Goal: Contribute content: Add original content to the website for others to see

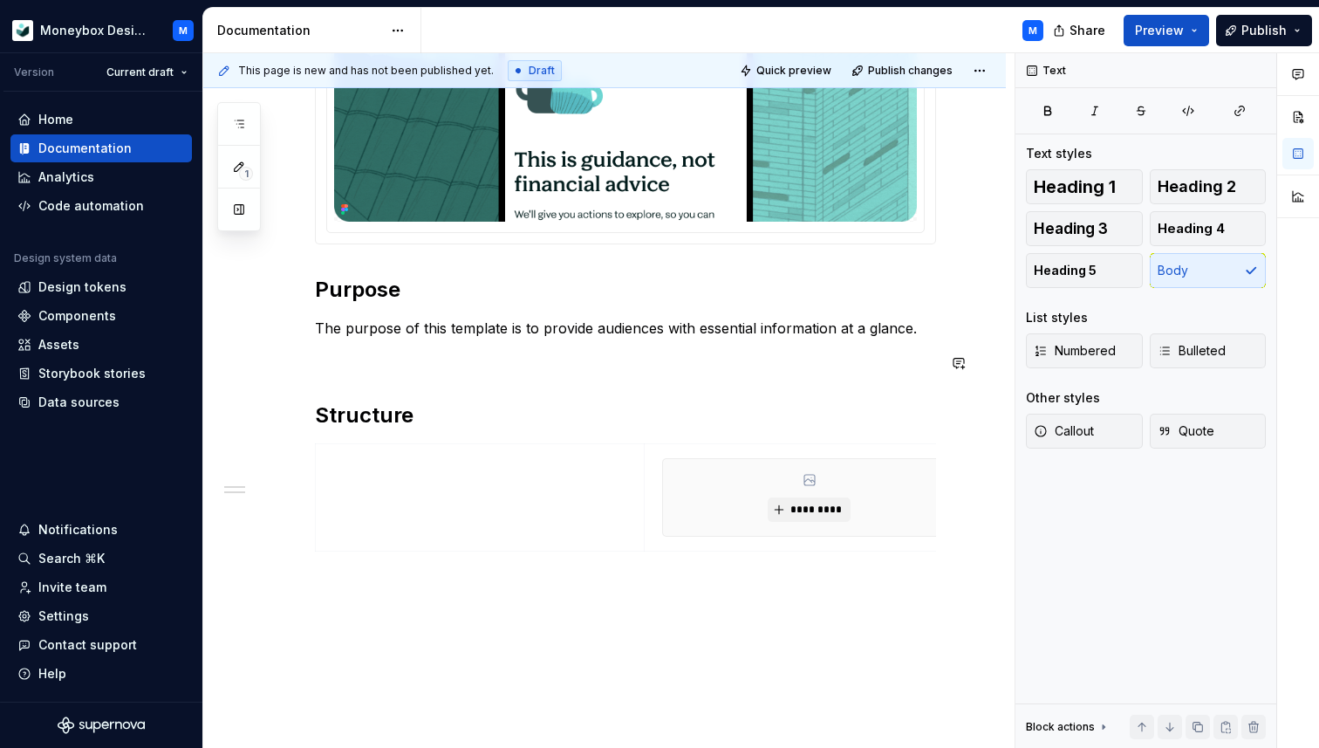
scroll to position [0, 16]
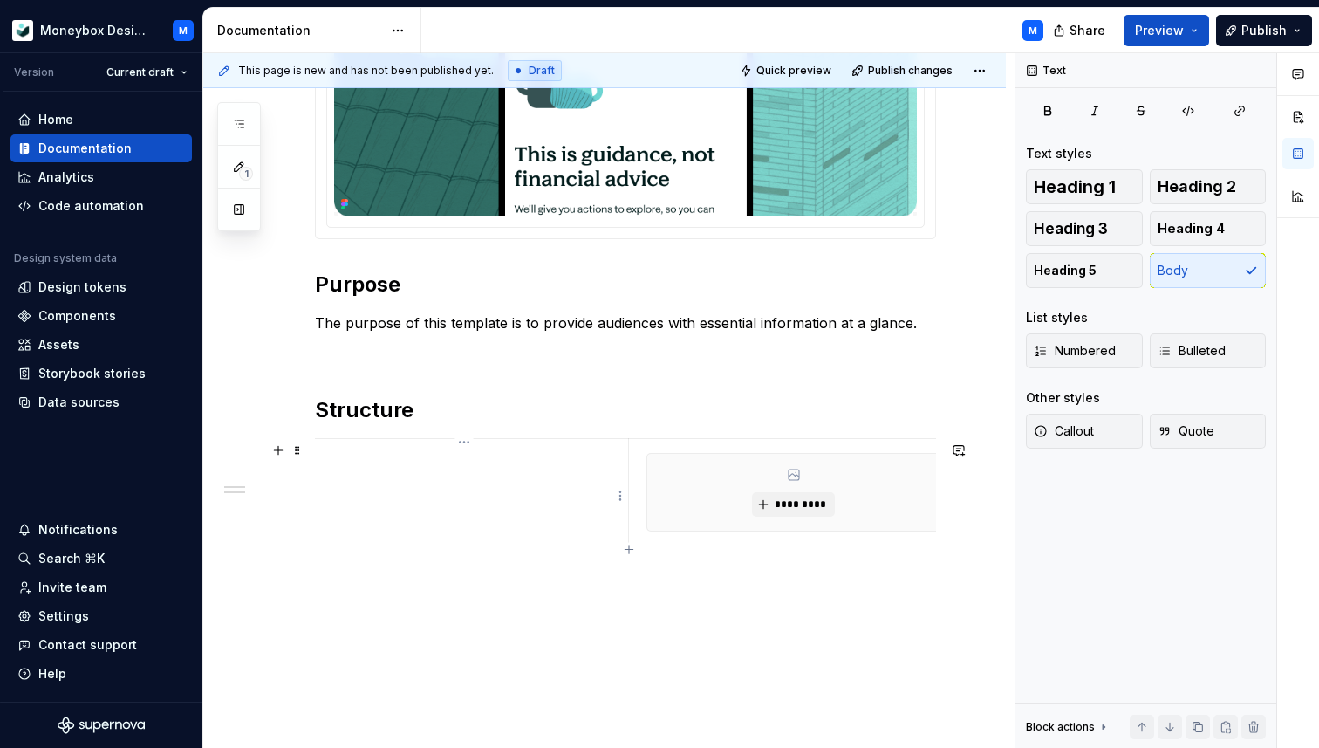
type textarea "*"
click at [341, 477] on td at bounding box center [464, 491] width 329 height 107
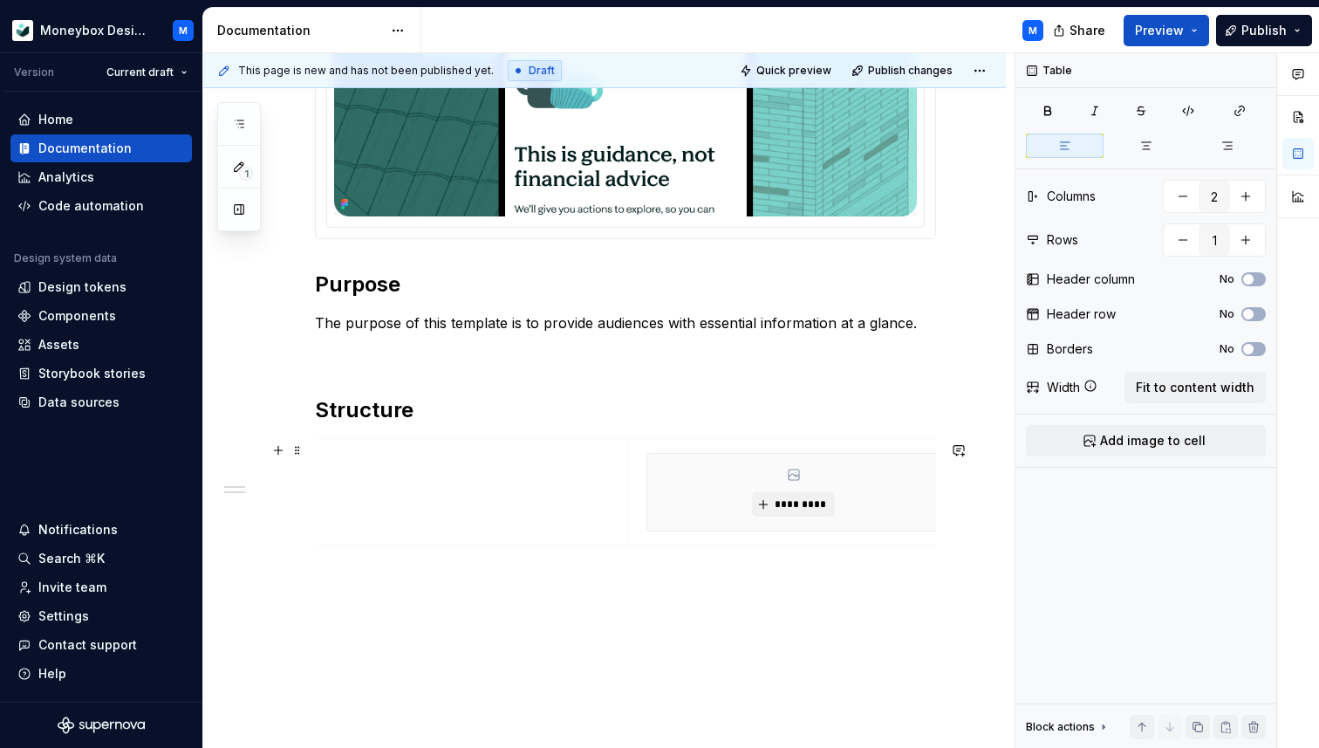
scroll to position [0, 0]
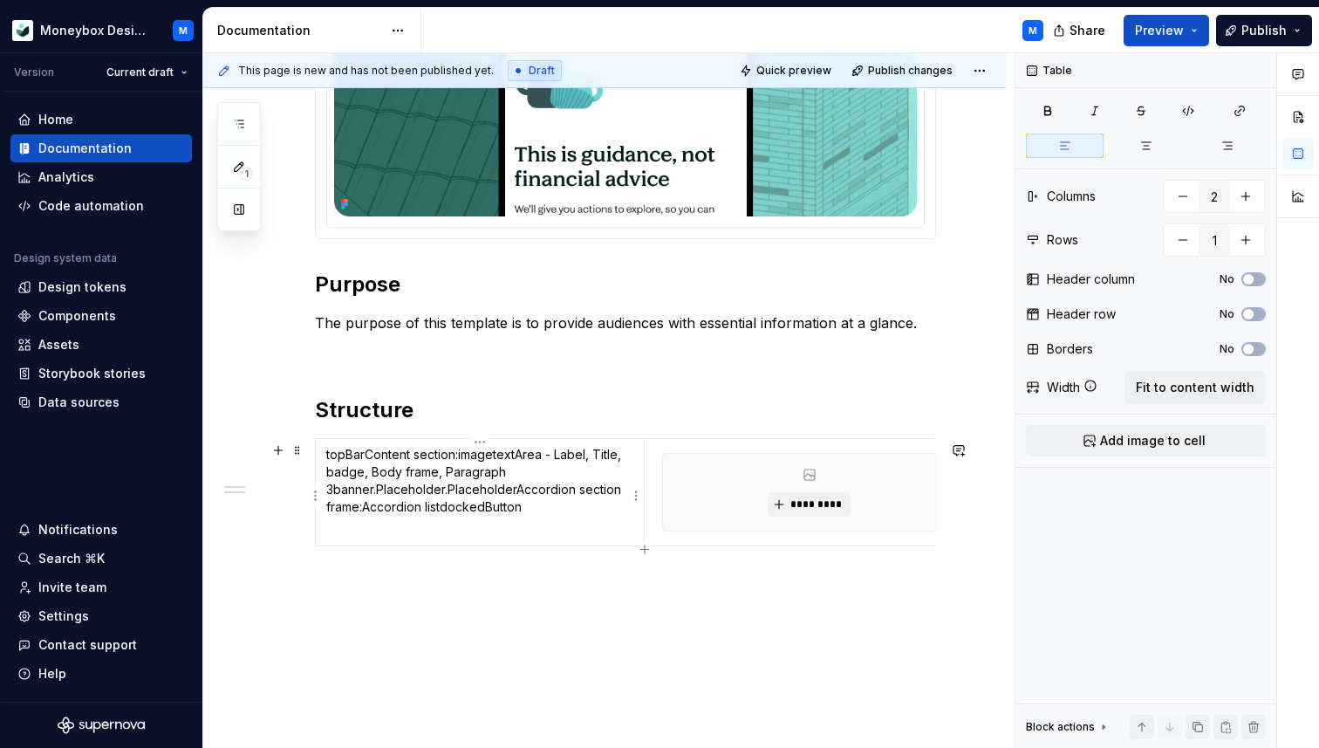
click at [373, 494] on p "topBar Content section: image textArea - Label, Title, badge, Body frame, Parag…" at bounding box center [479, 481] width 307 height 70
click at [398, 505] on p ".Placeholder.PlaceholderAccordion section frame:Accordion listdockedButton" at bounding box center [479, 508] width 307 height 35
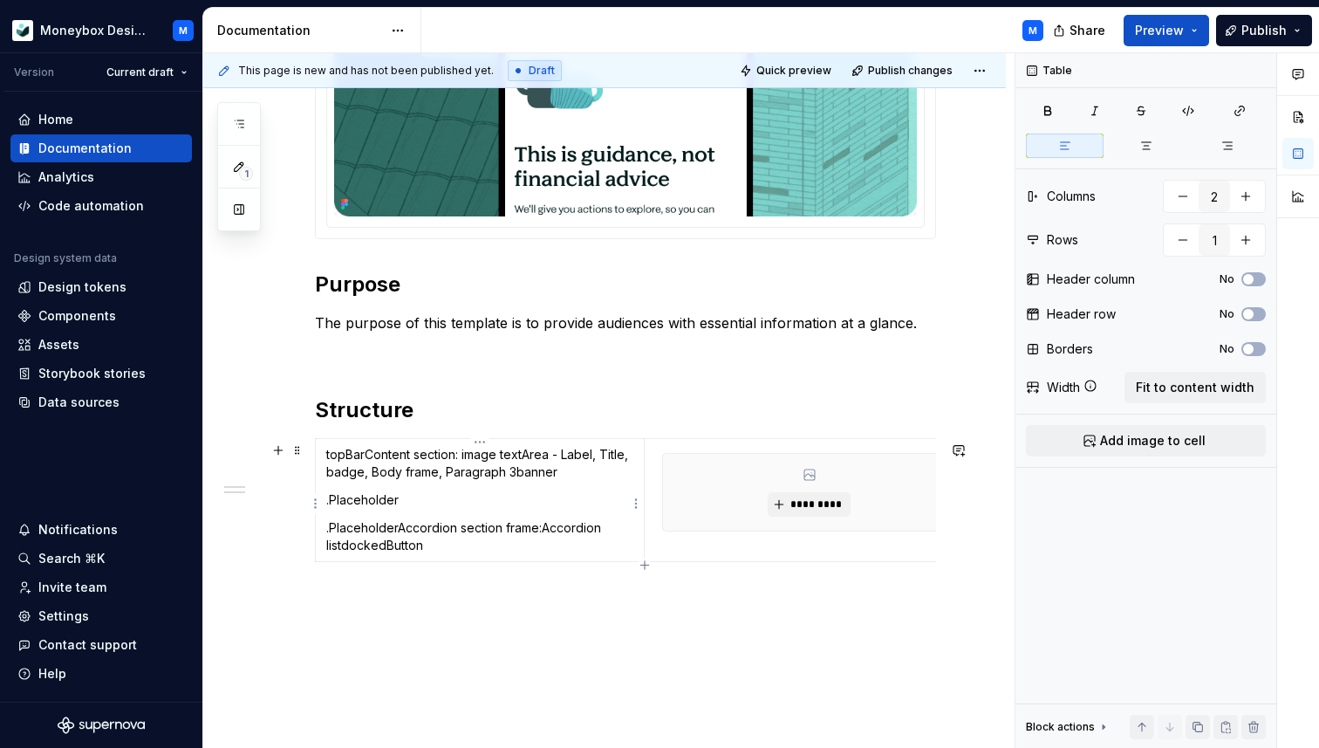
click at [514, 476] on p "topBarContent section: image textArea - Label, Title, badge, Body frame, Paragr…" at bounding box center [479, 463] width 307 height 35
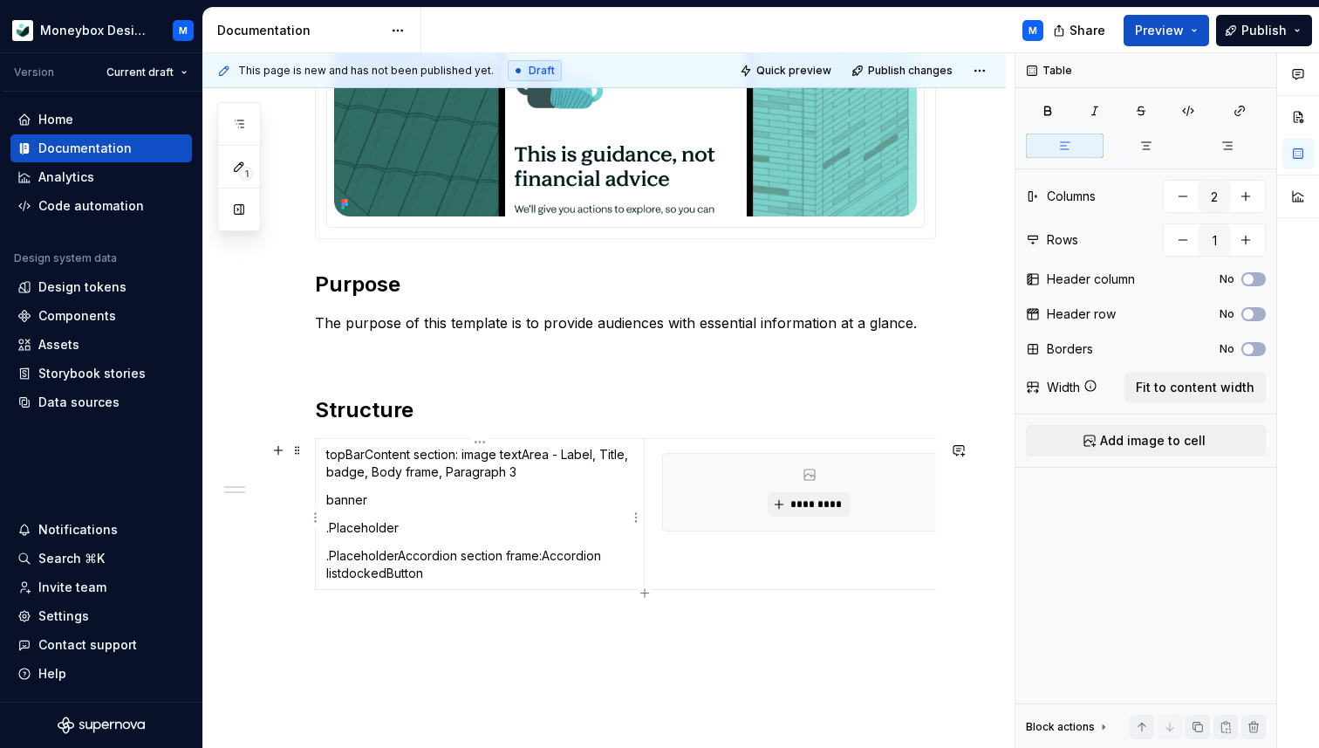
click at [444, 474] on p "topBarContent section: image textArea - Label, Title, badge, Body frame, Paragr…" at bounding box center [479, 463] width 307 height 35
click at [401, 557] on p ".PlaceholderAccordion section frame:Accordion listdockedButton" at bounding box center [479, 564] width 307 height 35
click at [473, 589] on p "Accordion section frame:Accordion listdockedButton" at bounding box center [479, 583] width 307 height 17
click at [366, 459] on p "topBarContent section: image textArea - Label, Title, badge, Body frame, Paragr…" at bounding box center [479, 463] width 307 height 35
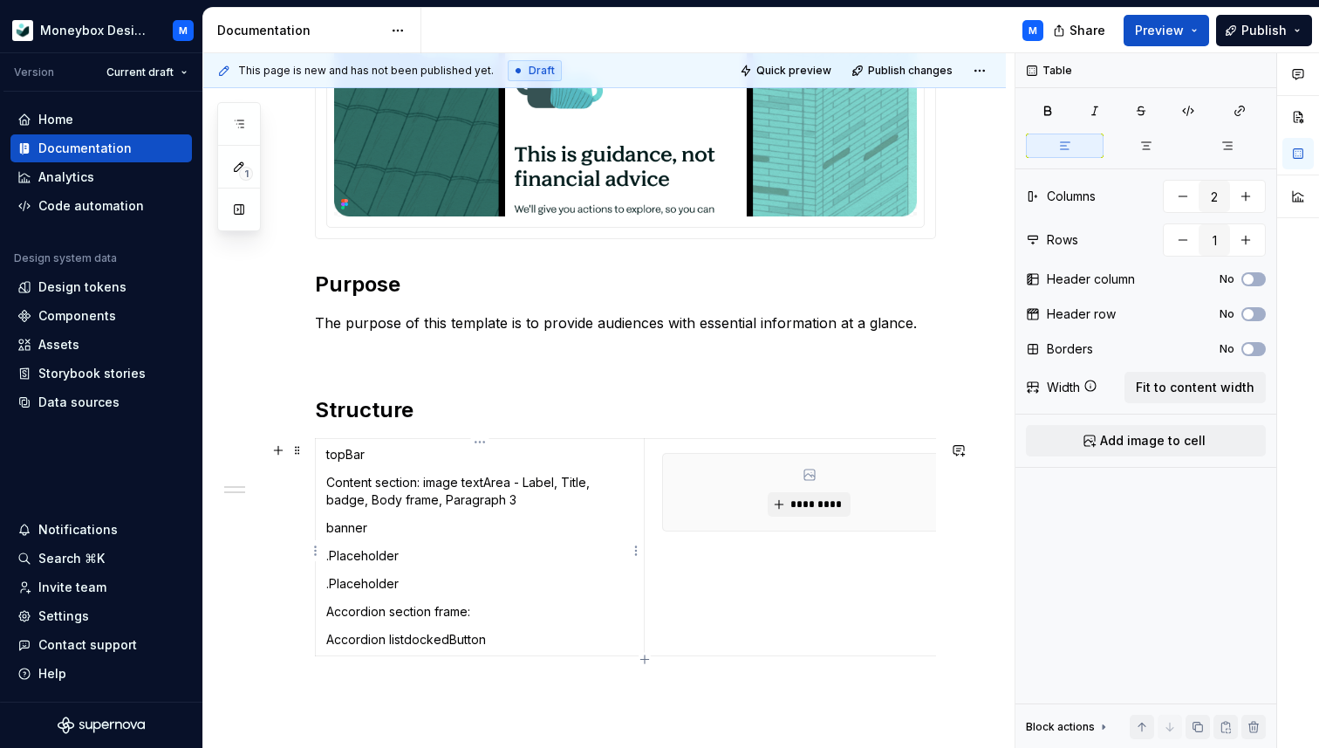
click at [425, 488] on p "Content section: image textArea - Label, Title, badge, Body frame, Paragraph 3" at bounding box center [479, 491] width 307 height 35
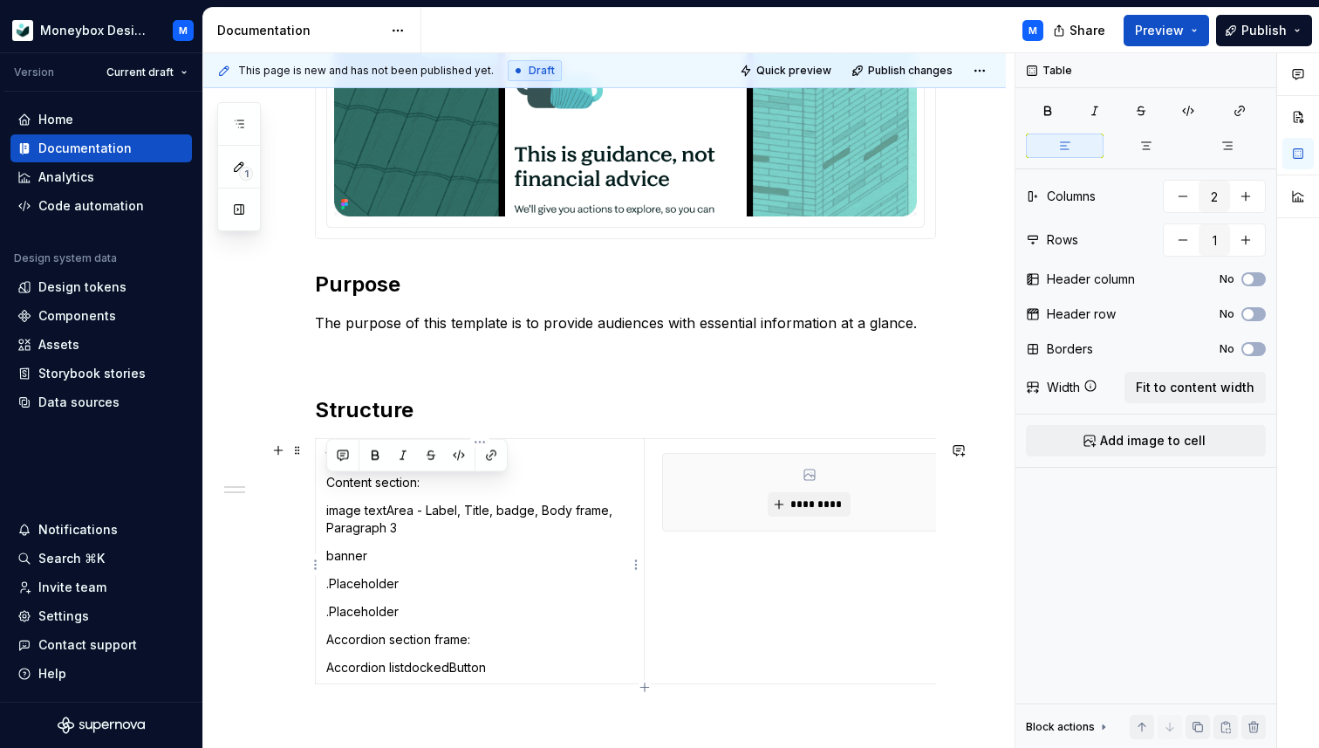
drag, startPoint x: 427, startPoint y: 483, endPoint x: 325, endPoint y: 484, distance: 102.1
click at [325, 484] on td "topBar Content section: image textArea - Label, Title, badge, Body frame, Parag…" at bounding box center [480, 560] width 329 height 245
drag, startPoint x: 476, startPoint y: 641, endPoint x: 321, endPoint y: 648, distance: 154.6
click at [321, 648] on td "topBar Content section: image textArea - Label, Title, badge, Body frame, Parag…" at bounding box center [480, 560] width 329 height 245
click at [406, 670] on p "Accordion listdockedButton" at bounding box center [479, 667] width 307 height 17
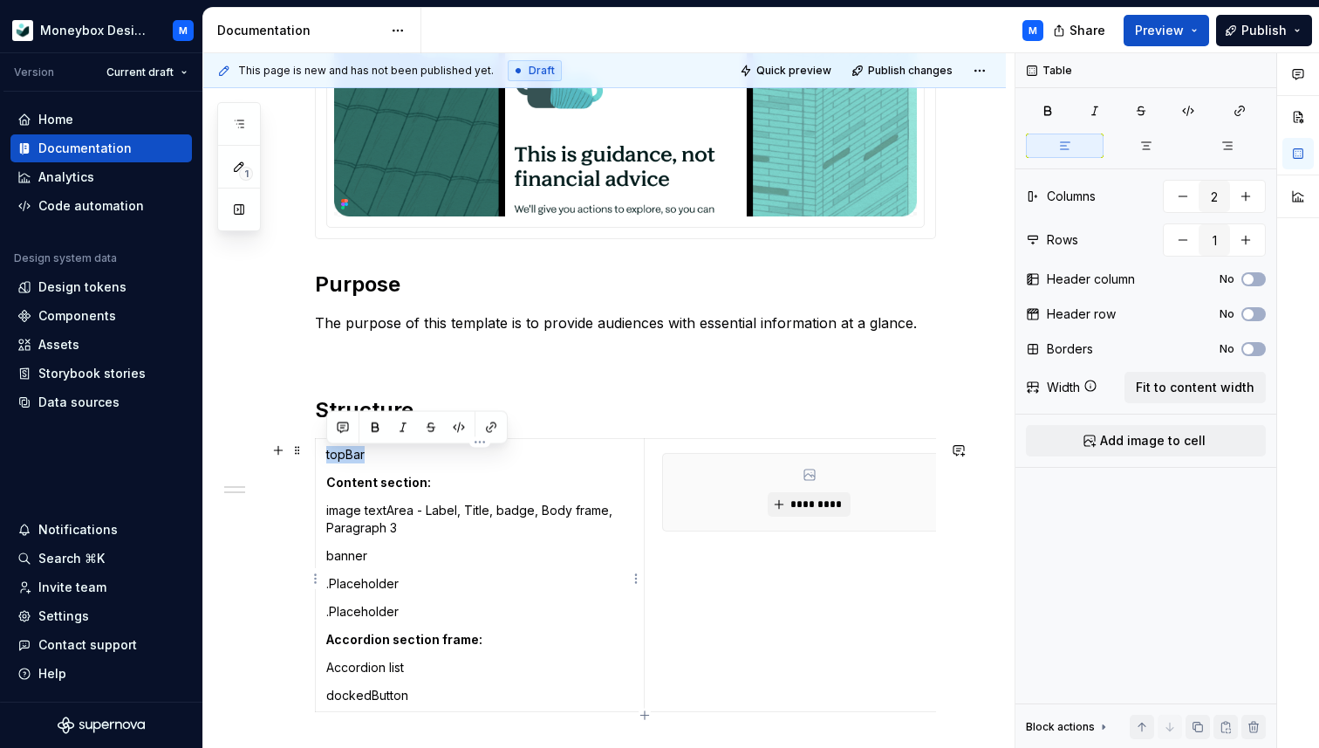
drag, startPoint x: 366, startPoint y: 459, endPoint x: 325, endPoint y: 456, distance: 40.2
click at [325, 456] on td "topBar Content section: image textArea - Label, Title, badge, Body frame, Parag…" at bounding box center [480, 574] width 329 height 273
click at [491, 421] on button "button" at bounding box center [491, 427] width 24 height 24
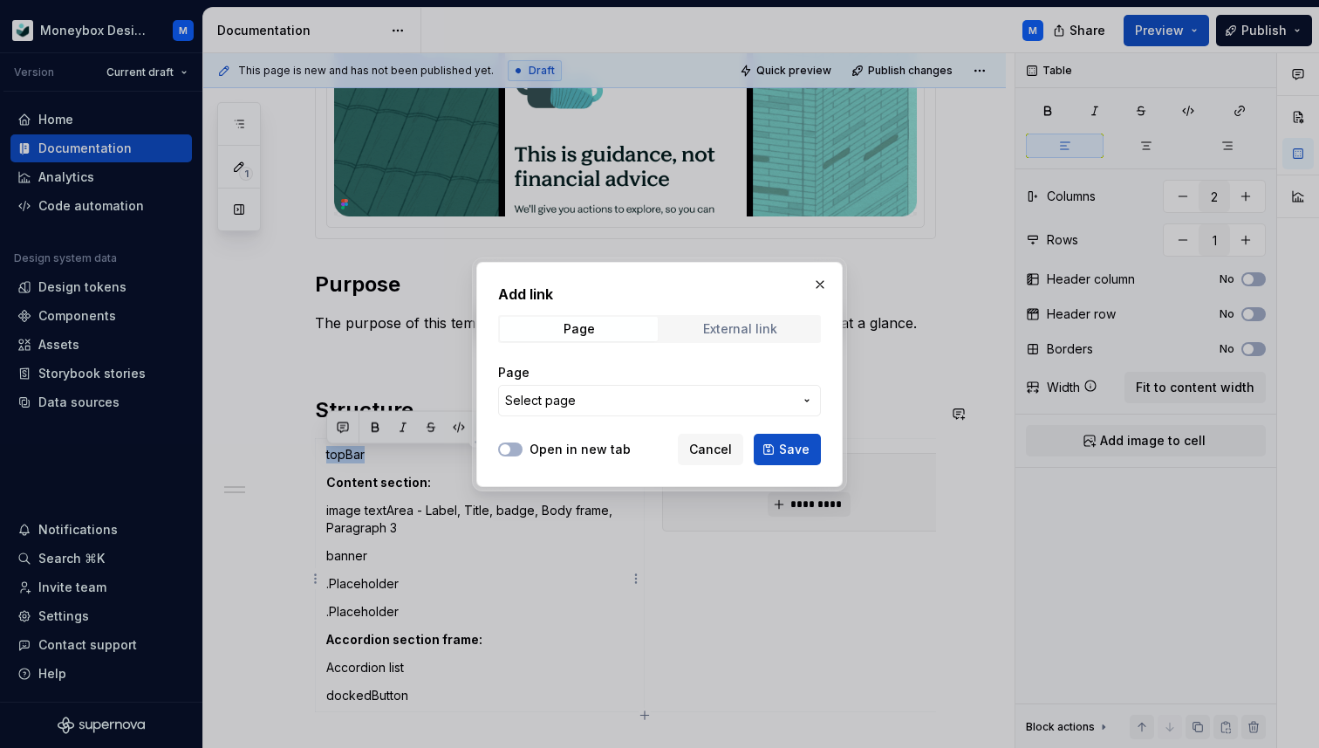
click at [736, 328] on div "External link" at bounding box center [740, 329] width 74 height 14
click at [570, 327] on div "Page" at bounding box center [579, 329] width 31 height 14
click at [567, 403] on span "Select page" at bounding box center [540, 400] width 71 height 17
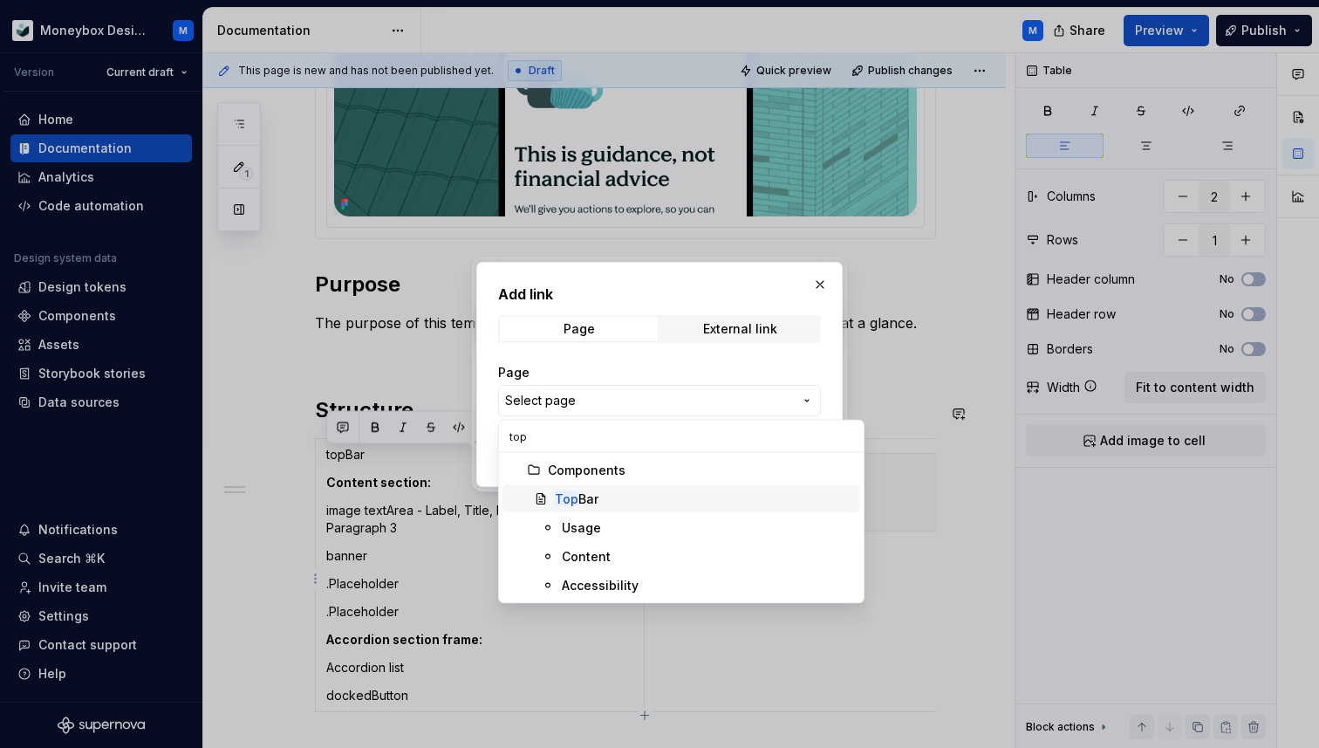
type input "top"
click at [596, 504] on div "Top Bar" at bounding box center [577, 498] width 44 height 17
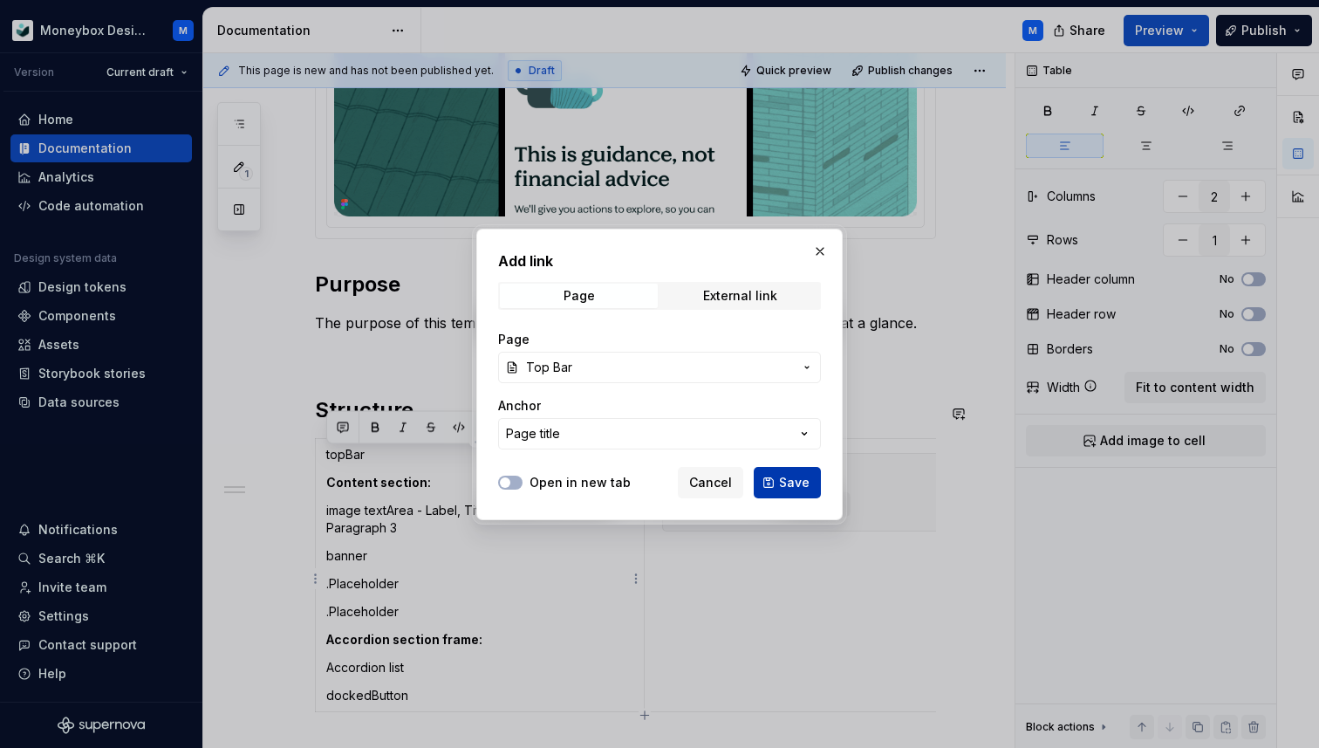
click at [770, 474] on button "Save" at bounding box center [787, 482] width 67 height 31
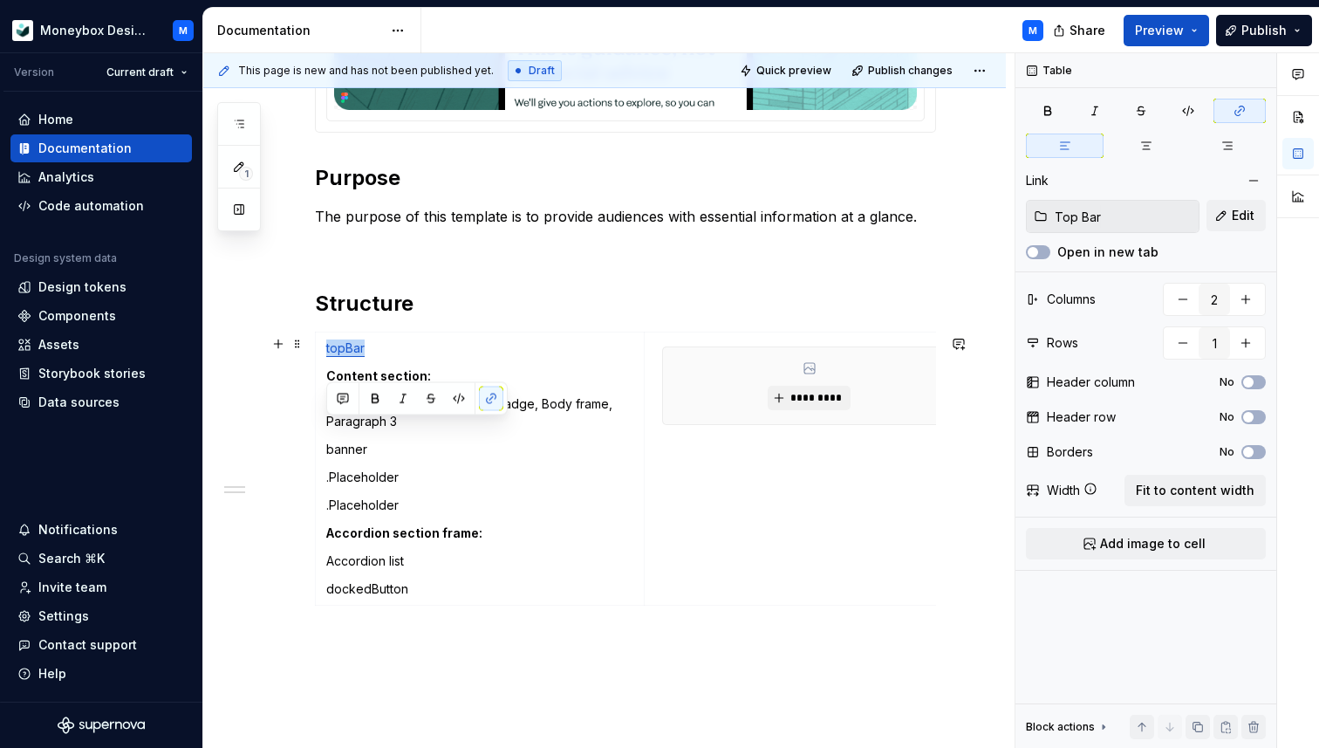
scroll to position [557, 0]
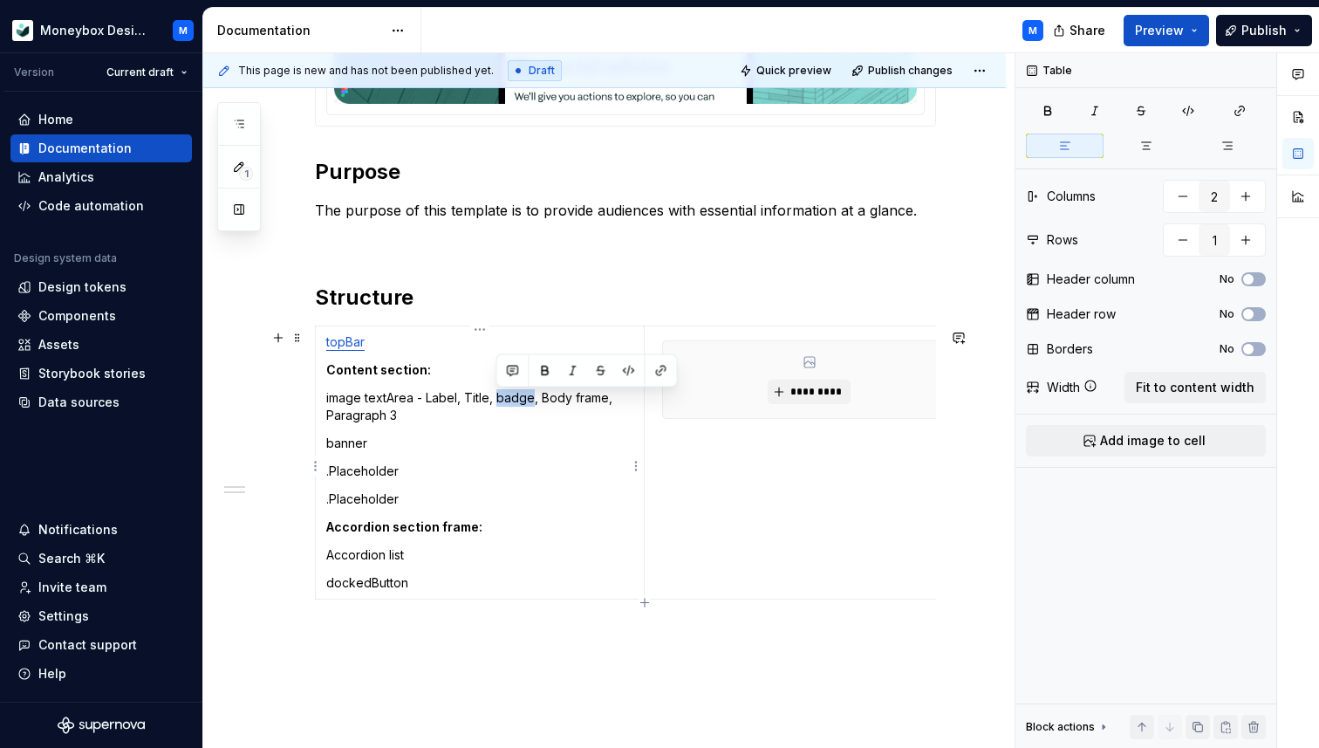
drag, startPoint x: 531, startPoint y: 402, endPoint x: 496, endPoint y: 402, distance: 34.9
click at [496, 402] on p "image textArea - Label, Title, badge, Body frame, Paragraph 3" at bounding box center [479, 406] width 307 height 35
click at [665, 371] on button "button" at bounding box center [661, 371] width 24 height 24
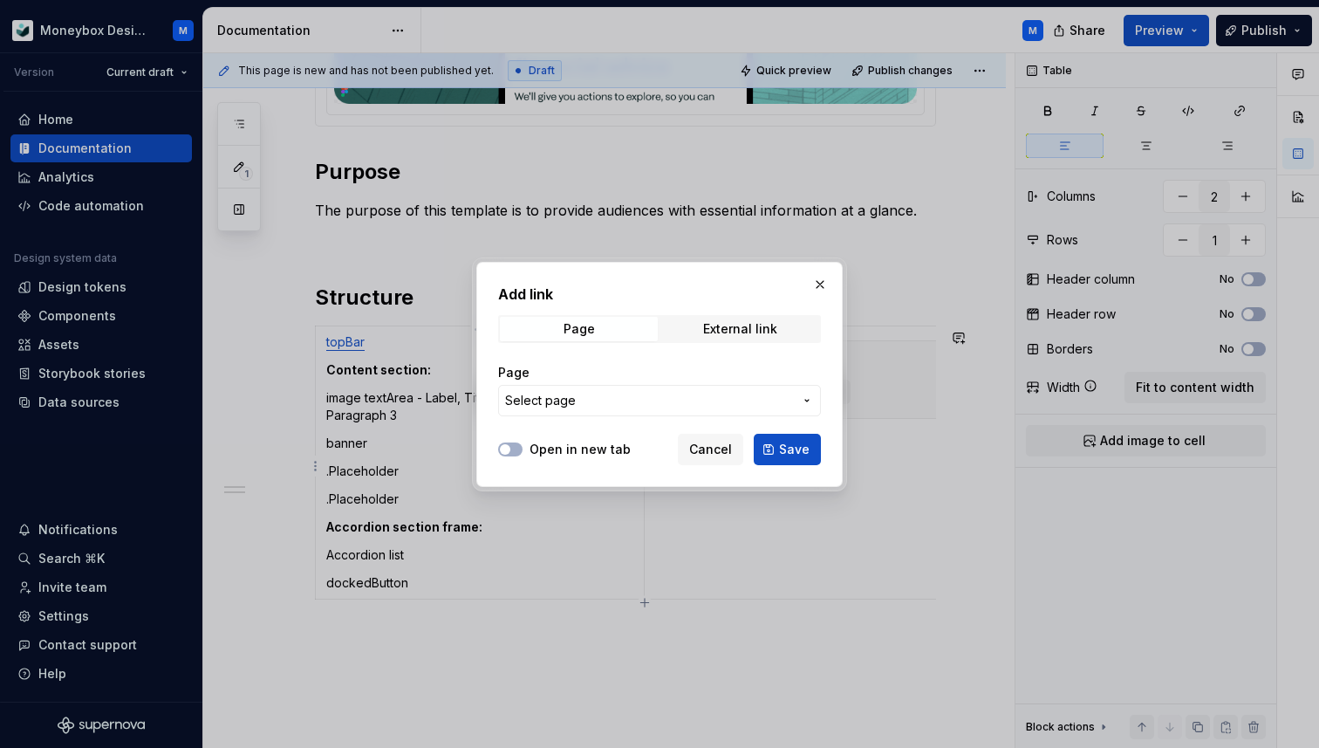
click at [624, 396] on span "Select page" at bounding box center [649, 400] width 288 height 17
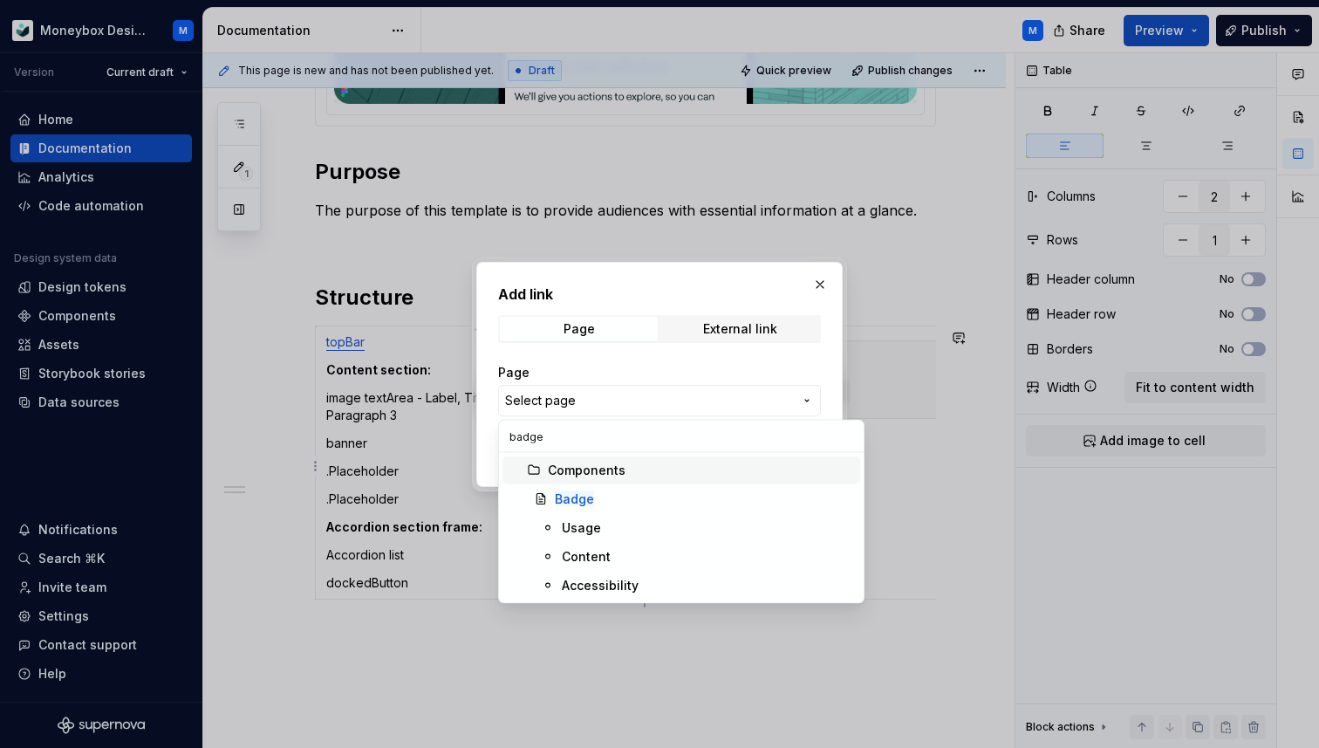
type input "badge"
click at [624, 489] on span "Badge" at bounding box center [682, 499] width 358 height 28
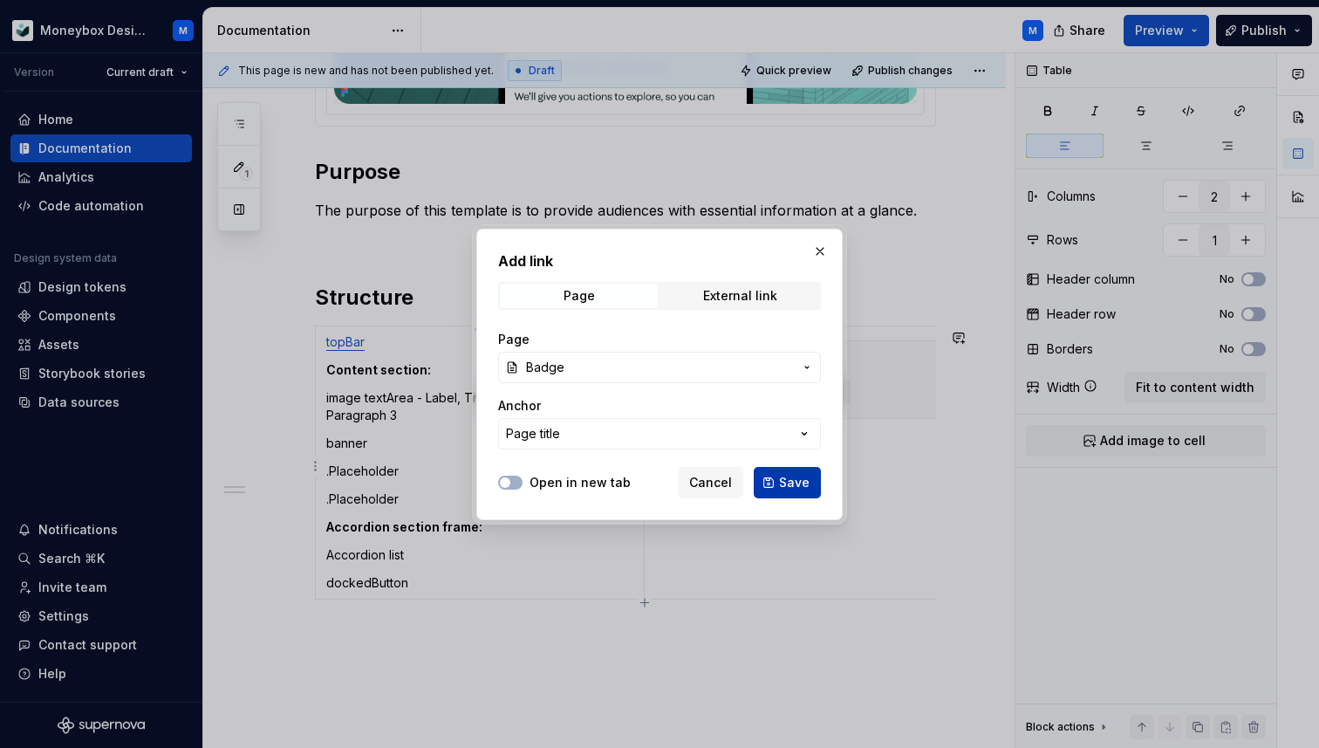
click at [784, 476] on span "Save" at bounding box center [794, 482] width 31 height 17
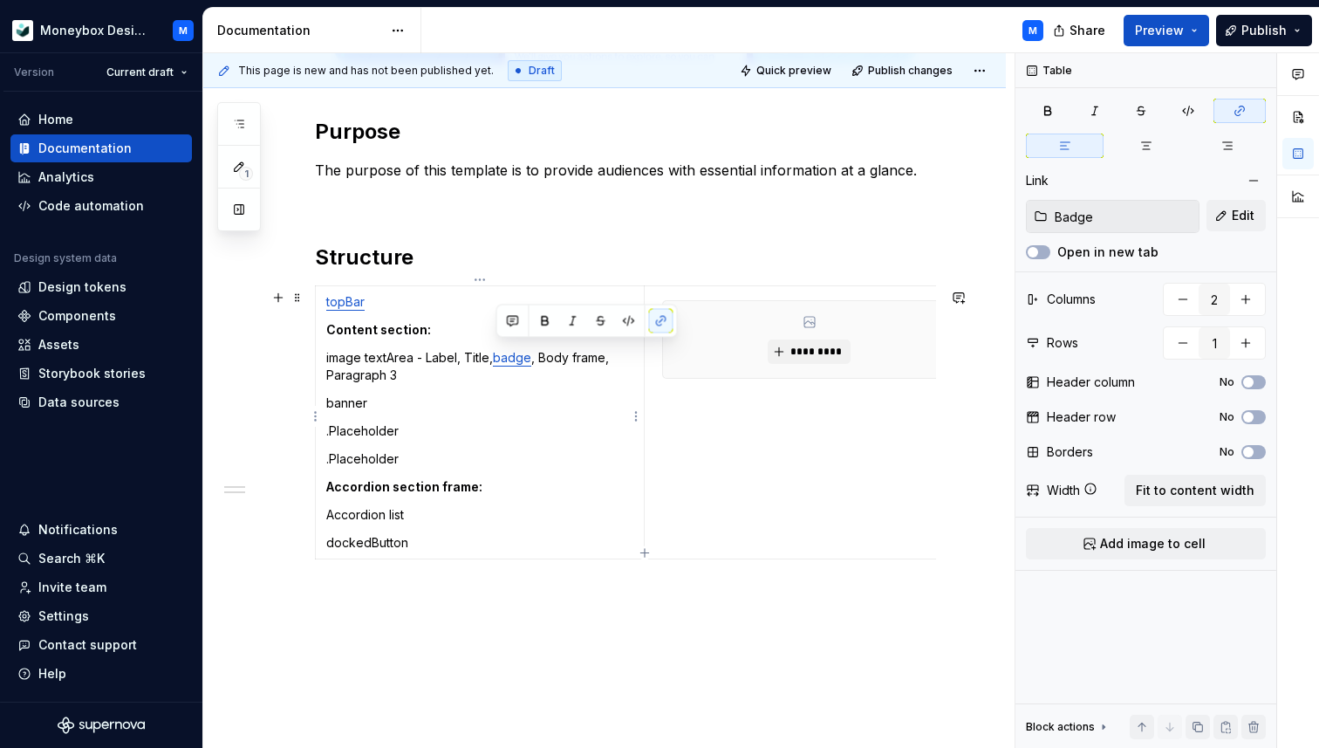
scroll to position [606, 0]
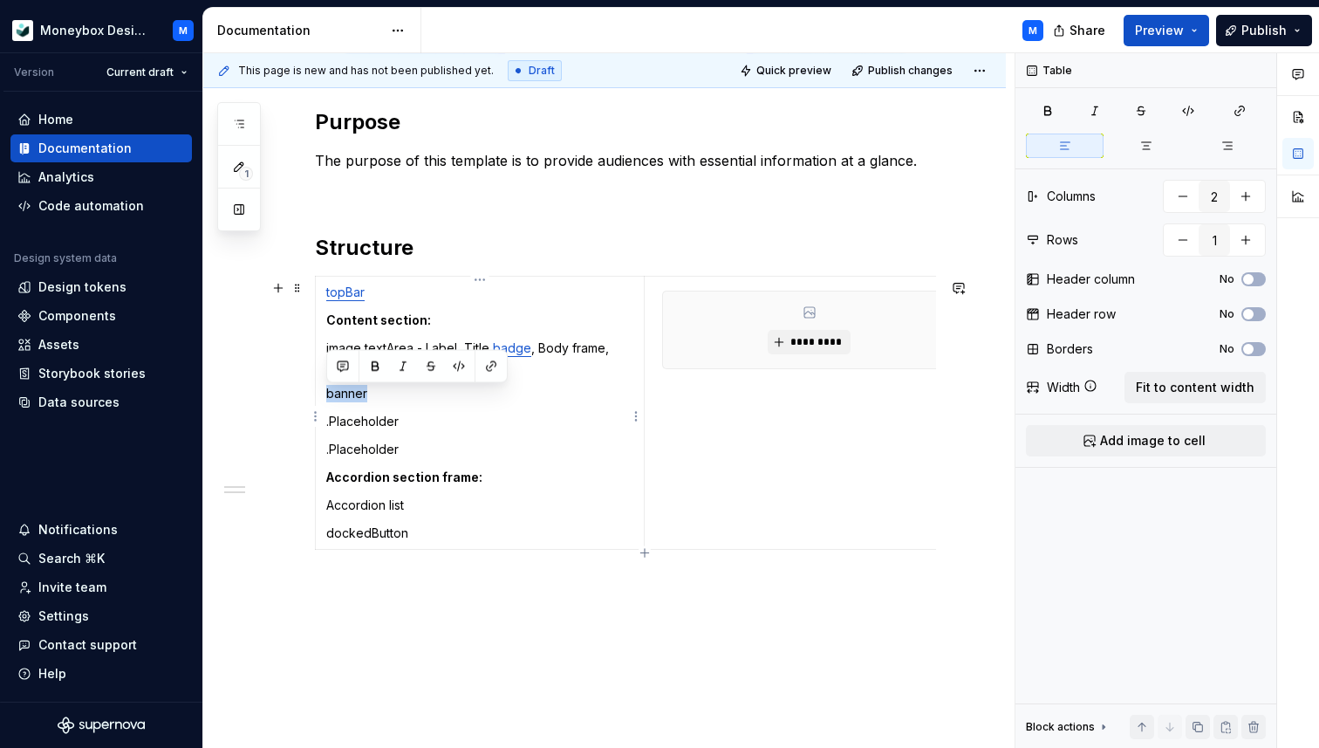
drag, startPoint x: 368, startPoint y: 394, endPoint x: 324, endPoint y: 394, distance: 44.5
click at [324, 394] on td "topBar Content section: image textArea - Label, Title, badge , Body frame, Para…" at bounding box center [480, 412] width 329 height 273
click at [488, 366] on button "button" at bounding box center [491, 366] width 24 height 24
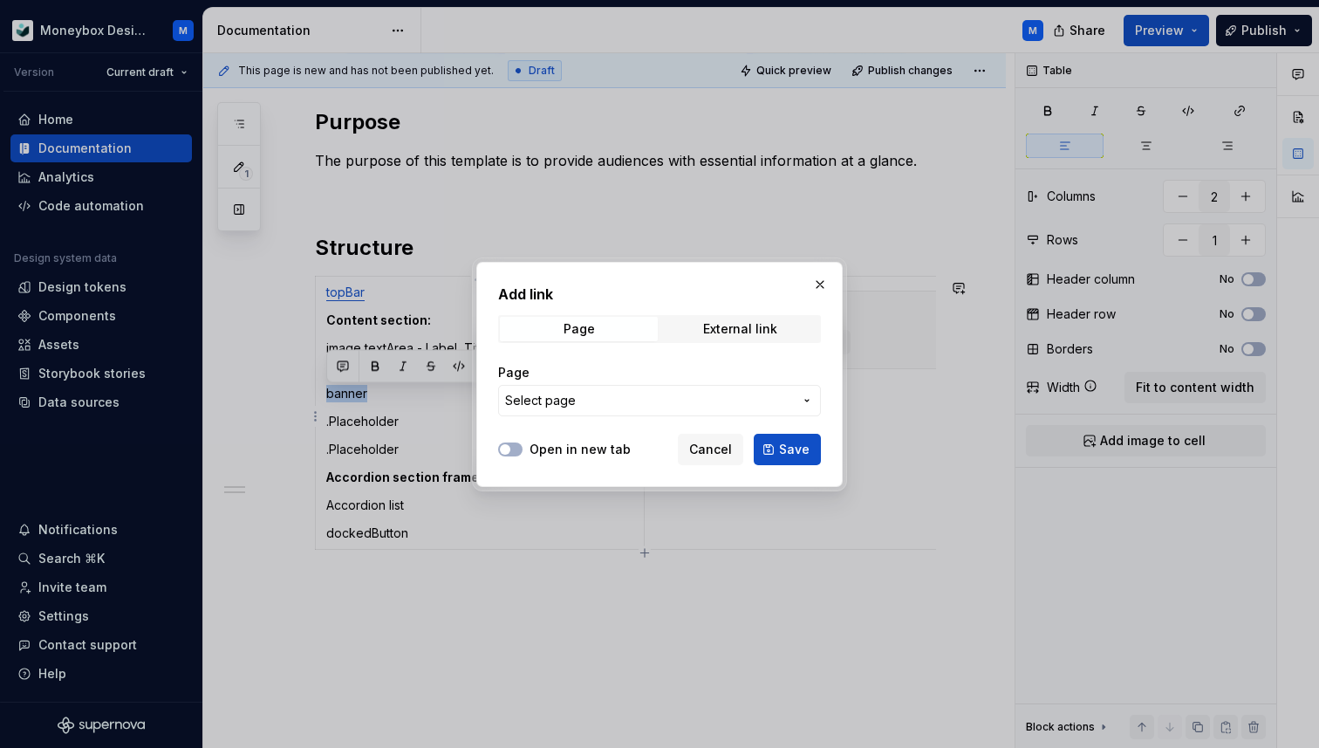
type textarea "*"
click at [584, 407] on span "Select page" at bounding box center [649, 400] width 288 height 17
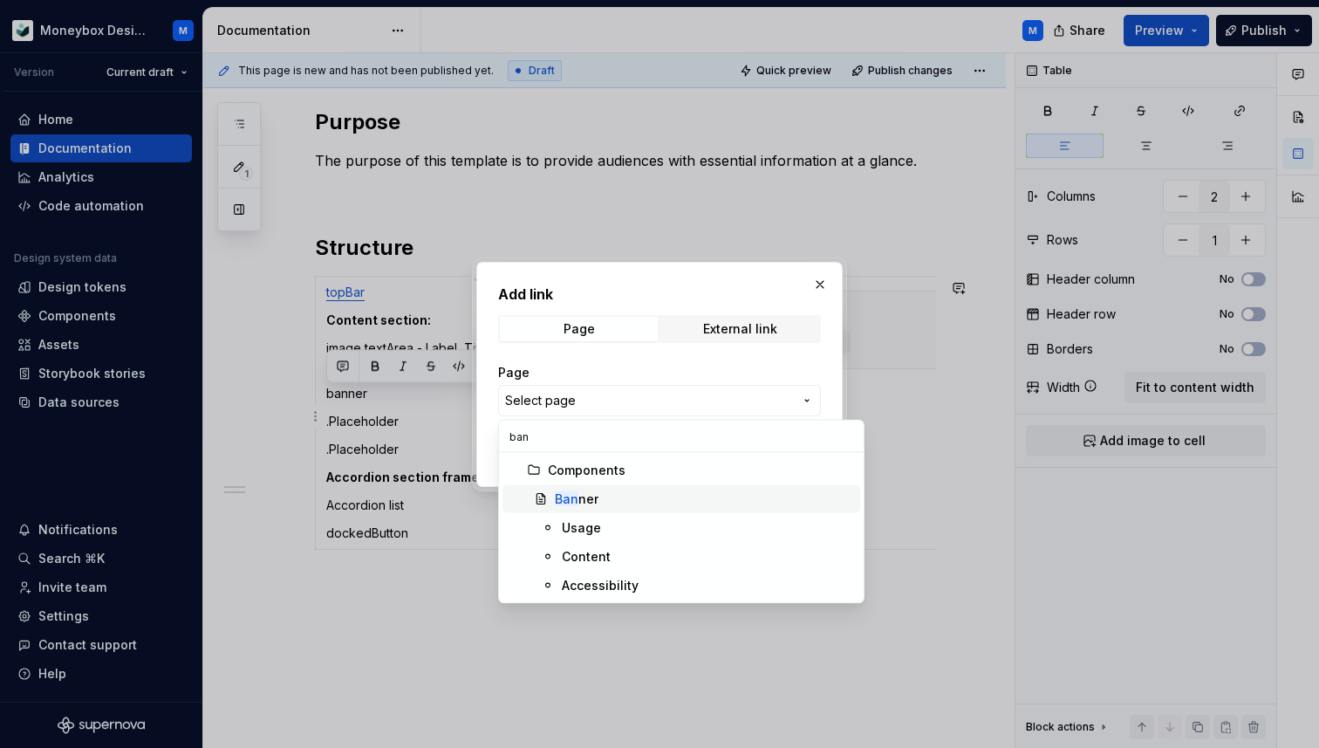
type input "ban"
click at [661, 492] on div "Ban ner" at bounding box center [704, 498] width 298 height 17
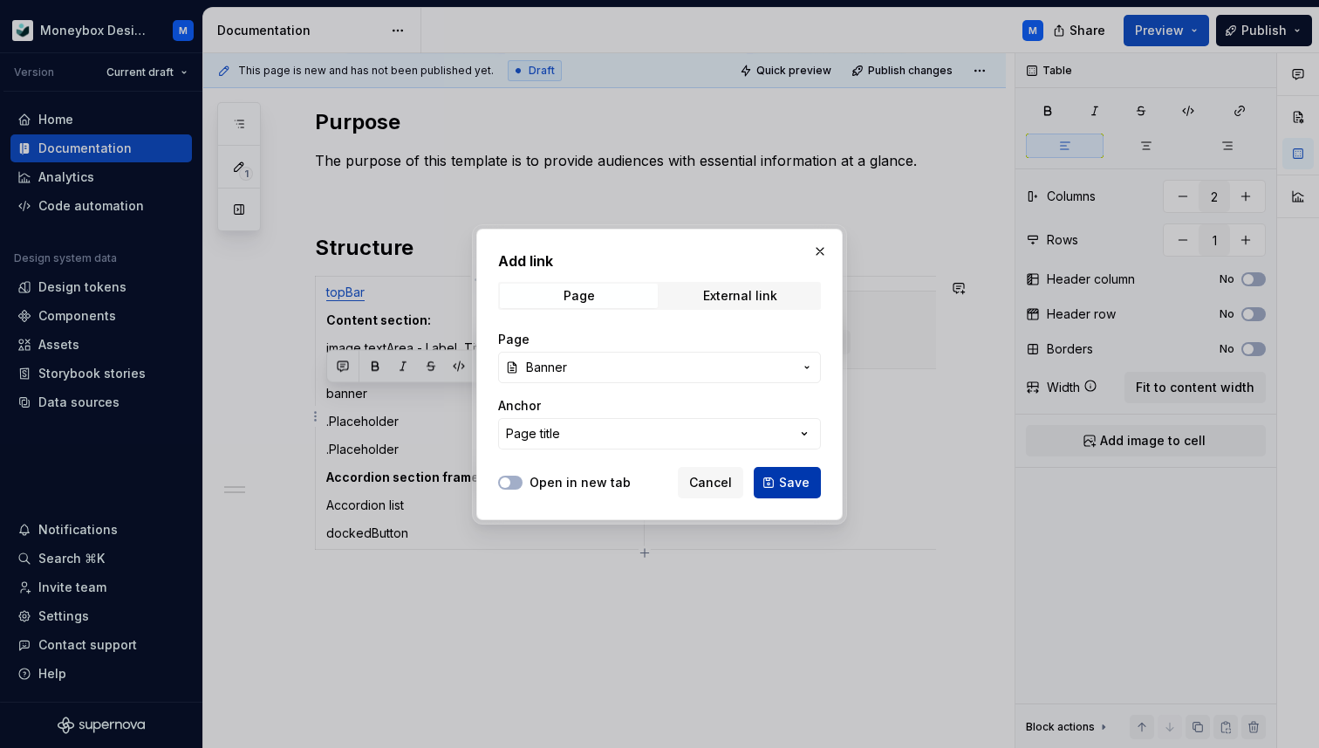
click at [784, 486] on span "Save" at bounding box center [794, 482] width 31 height 17
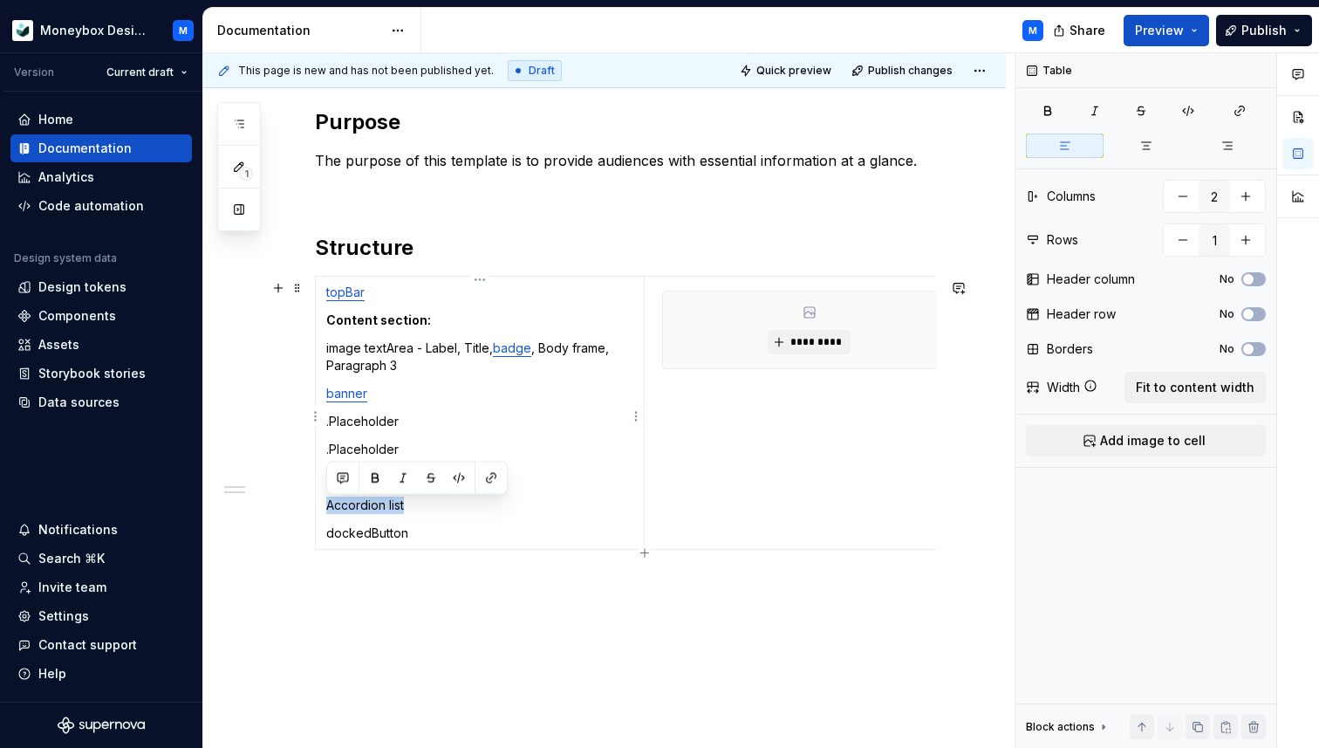
drag, startPoint x: 414, startPoint y: 512, endPoint x: 320, endPoint y: 507, distance: 93.5
click at [320, 507] on td "topBar Content section: image textArea - Label, Title, badge , Body frame, Para…" at bounding box center [480, 412] width 329 height 273
click at [491, 481] on button "button" at bounding box center [491, 478] width 24 height 24
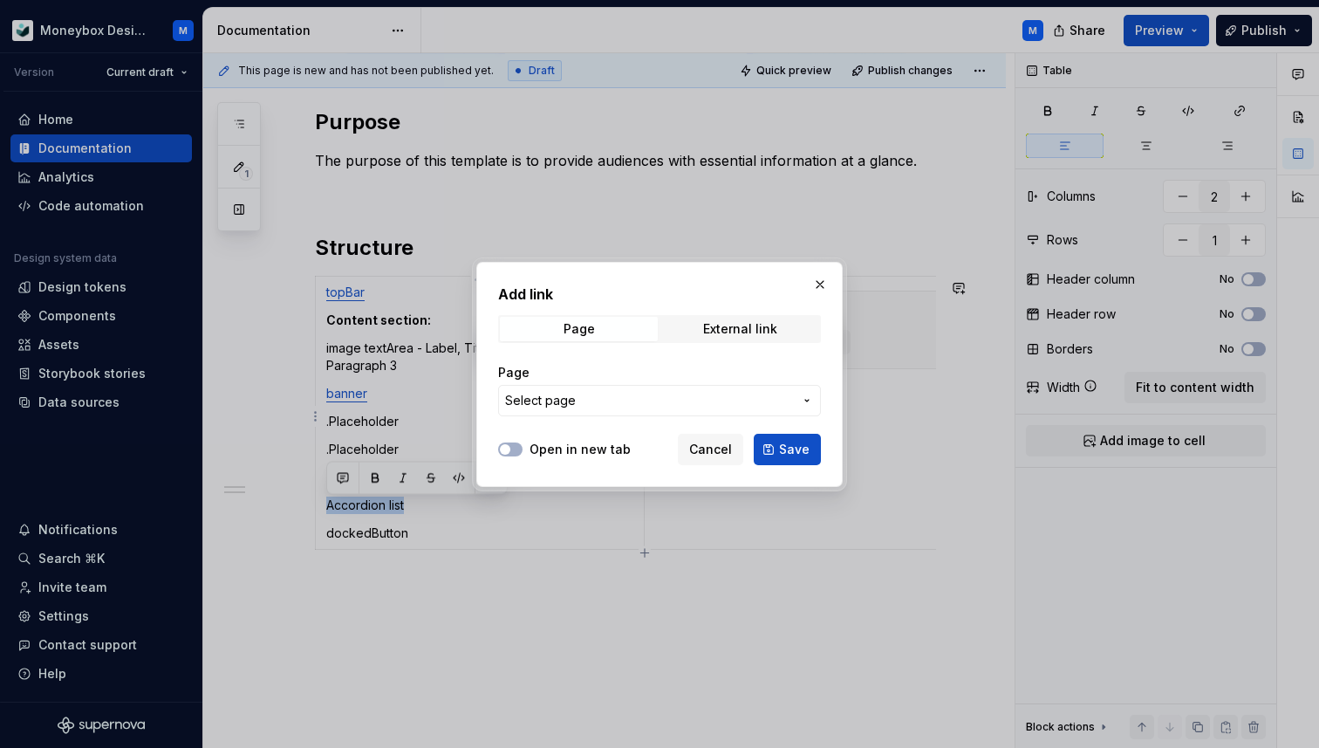
click at [572, 396] on span "Select page" at bounding box center [540, 400] width 71 height 17
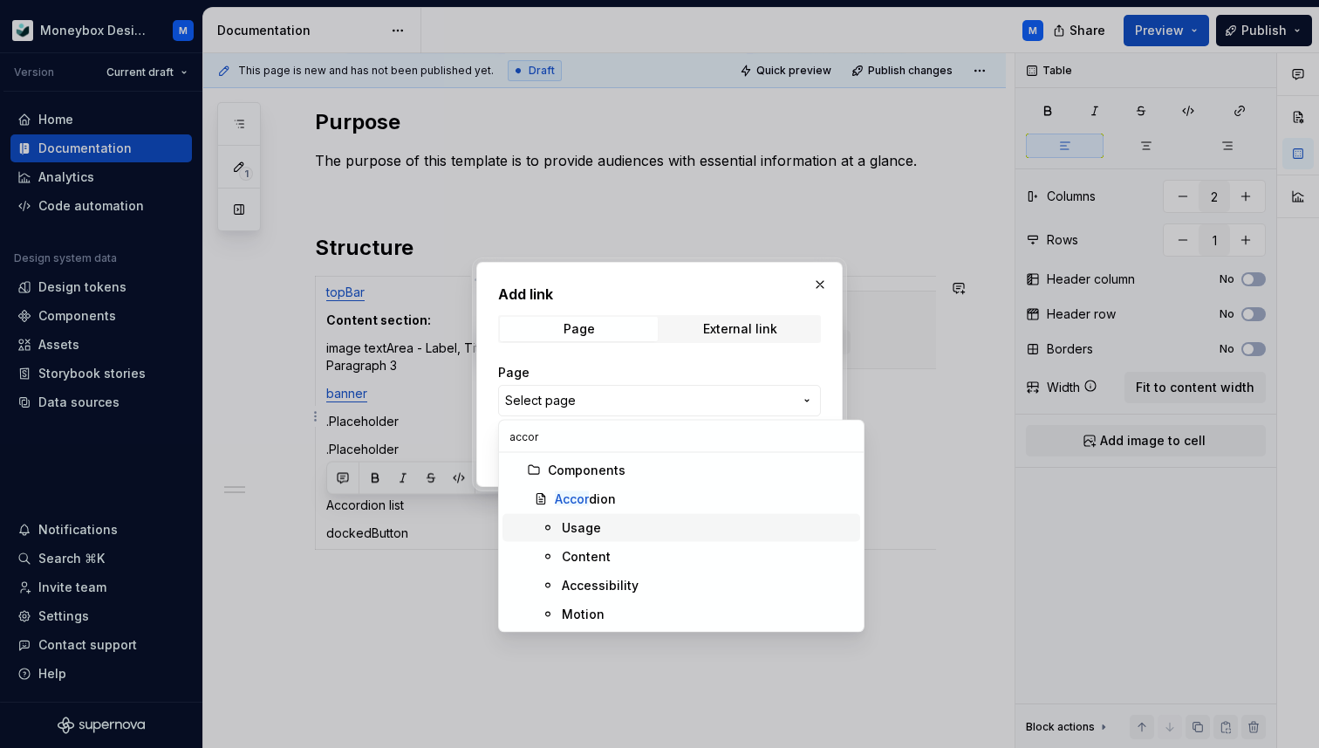
type input "accor"
click at [620, 489] on span "Accor dion" at bounding box center [682, 499] width 358 height 28
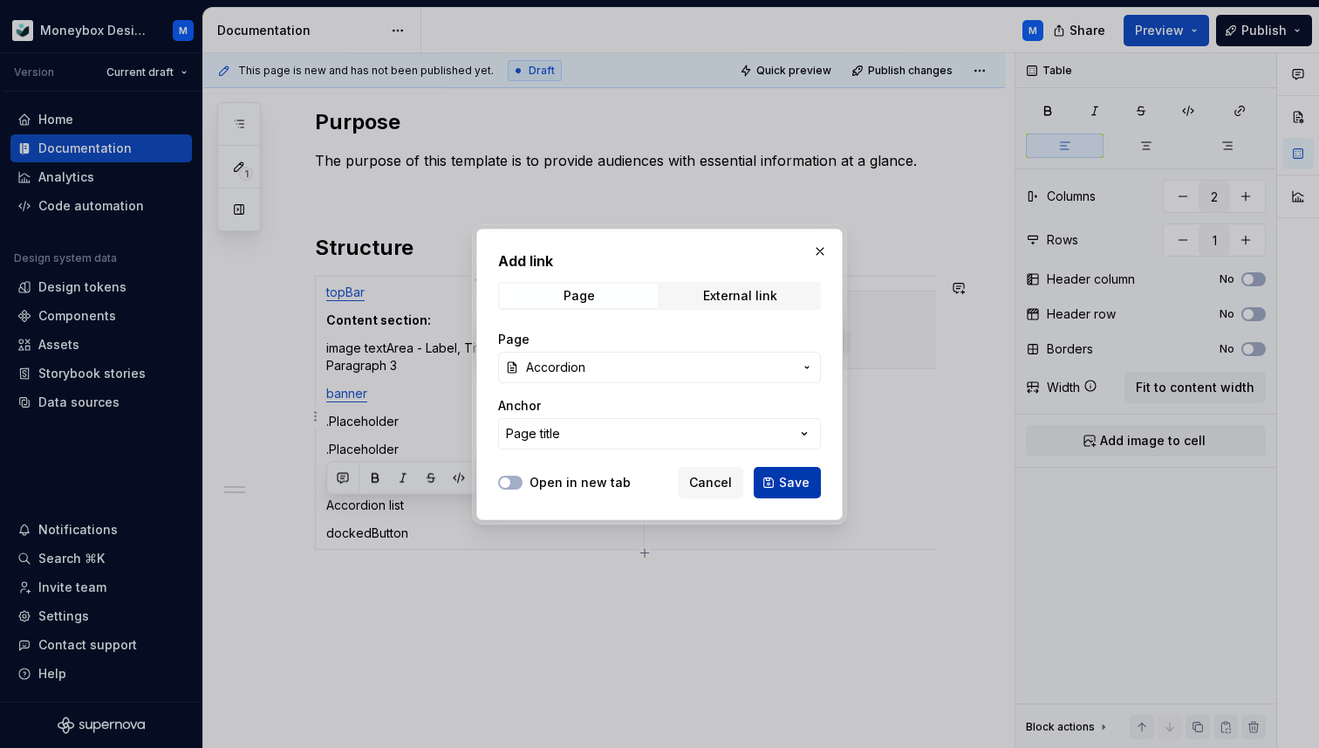
click at [786, 483] on span "Save" at bounding box center [794, 482] width 31 height 17
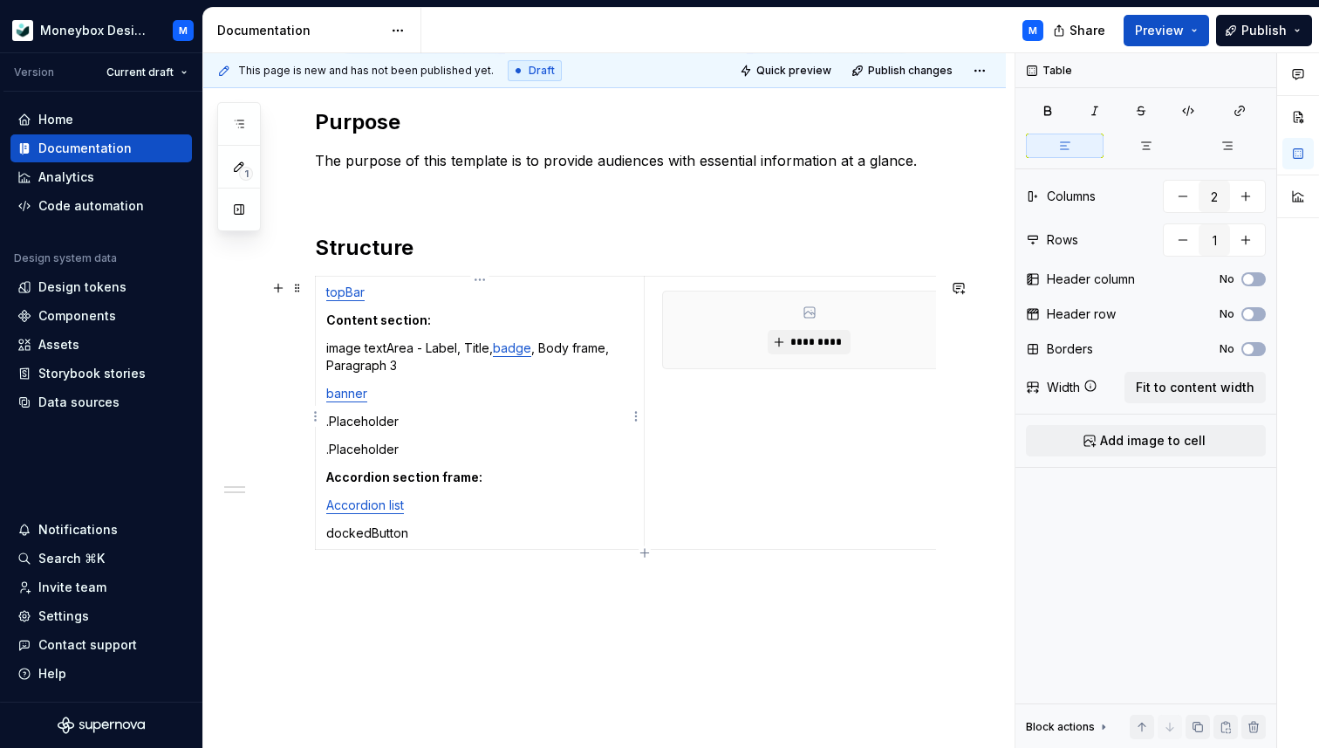
click at [446, 538] on p "dockedButton" at bounding box center [479, 532] width 307 height 17
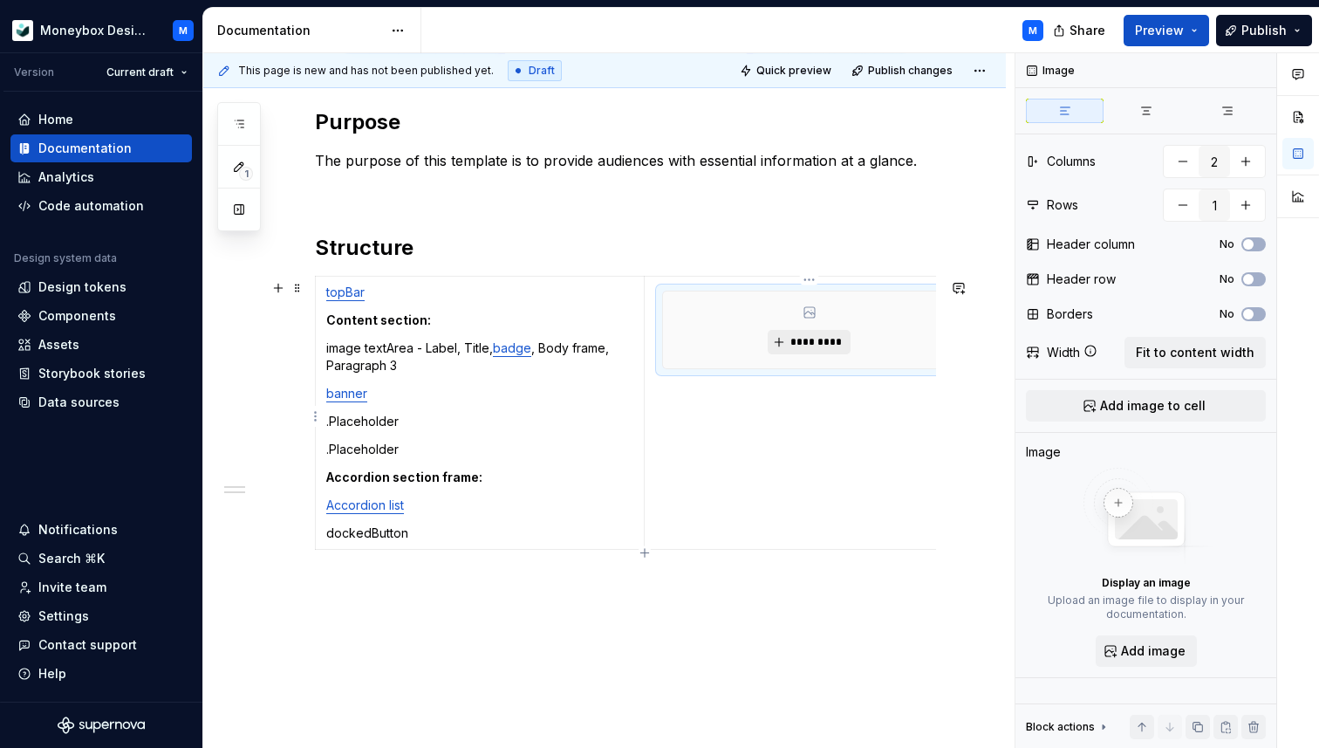
click at [785, 346] on button "*********" at bounding box center [809, 342] width 83 height 24
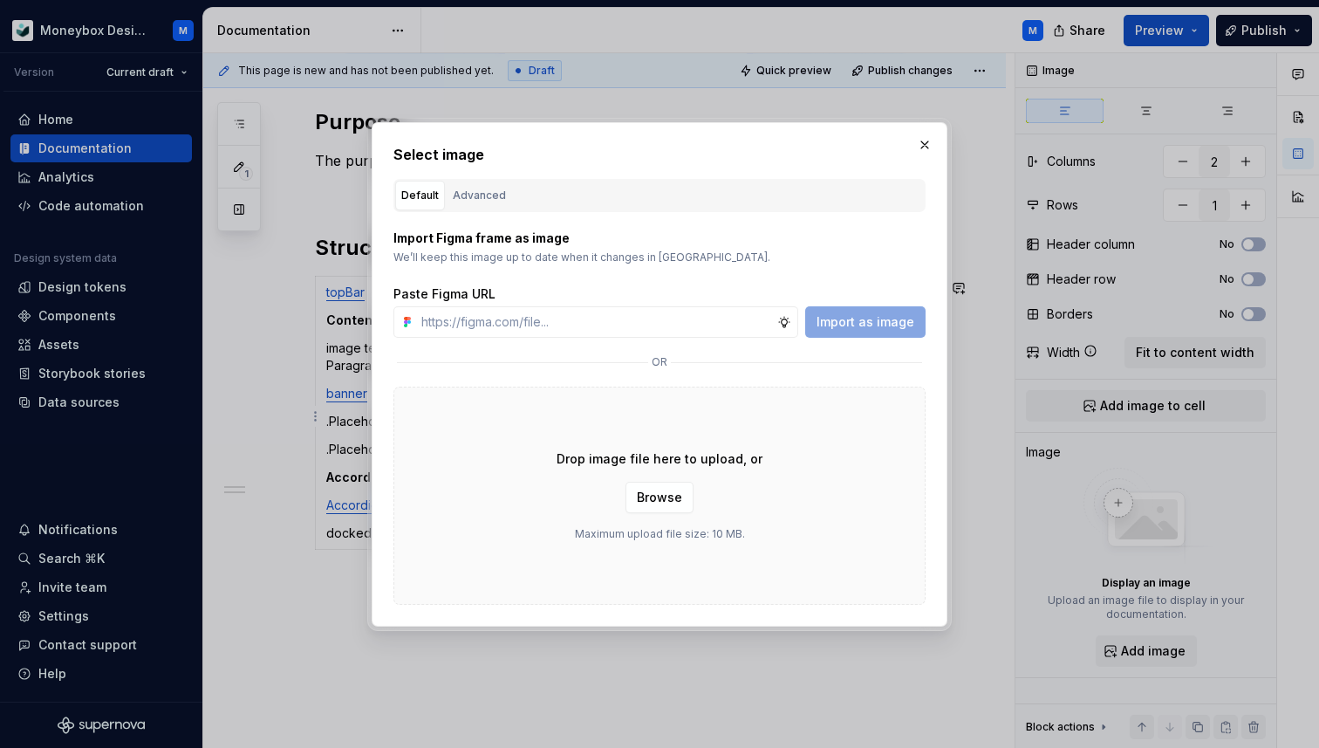
type textarea "*"
click at [558, 309] on input "text" at bounding box center [595, 321] width 363 height 31
type input "v"
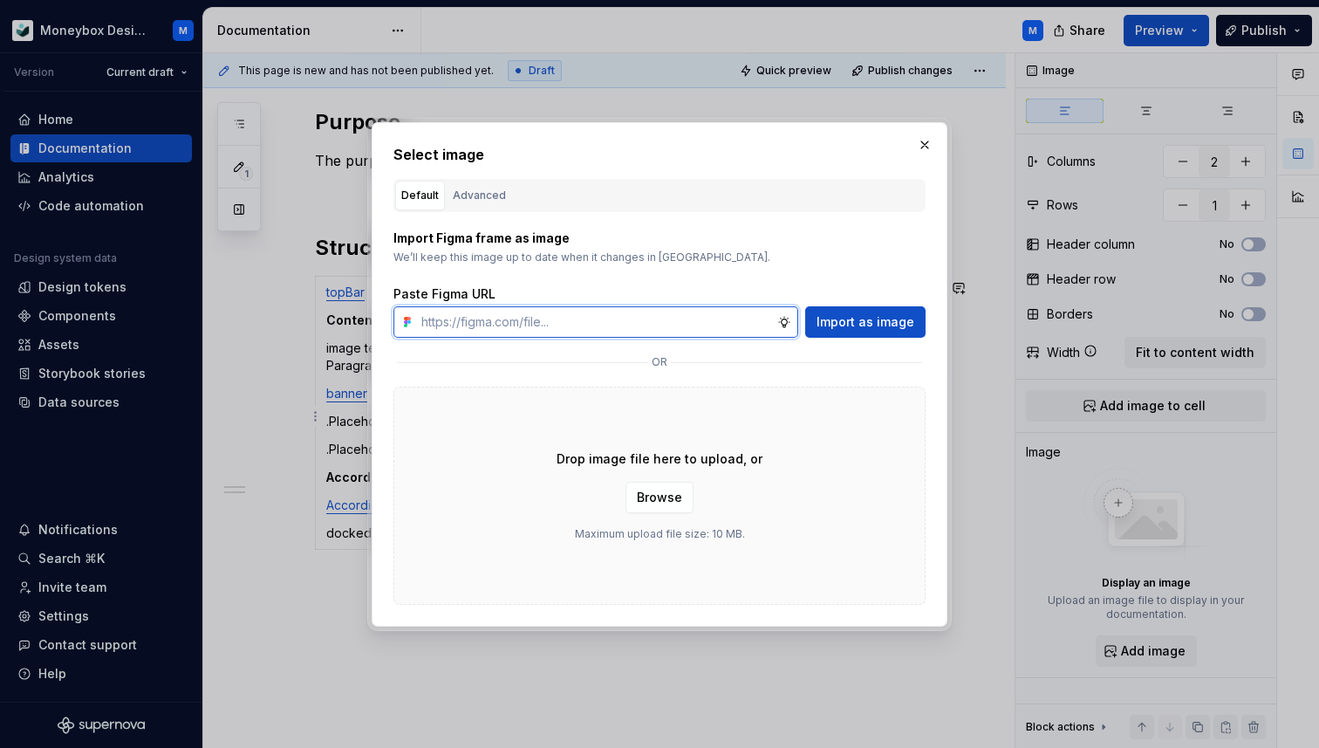
paste input "[URL][DOMAIN_NAME]"
type input "[URL][DOMAIN_NAME]"
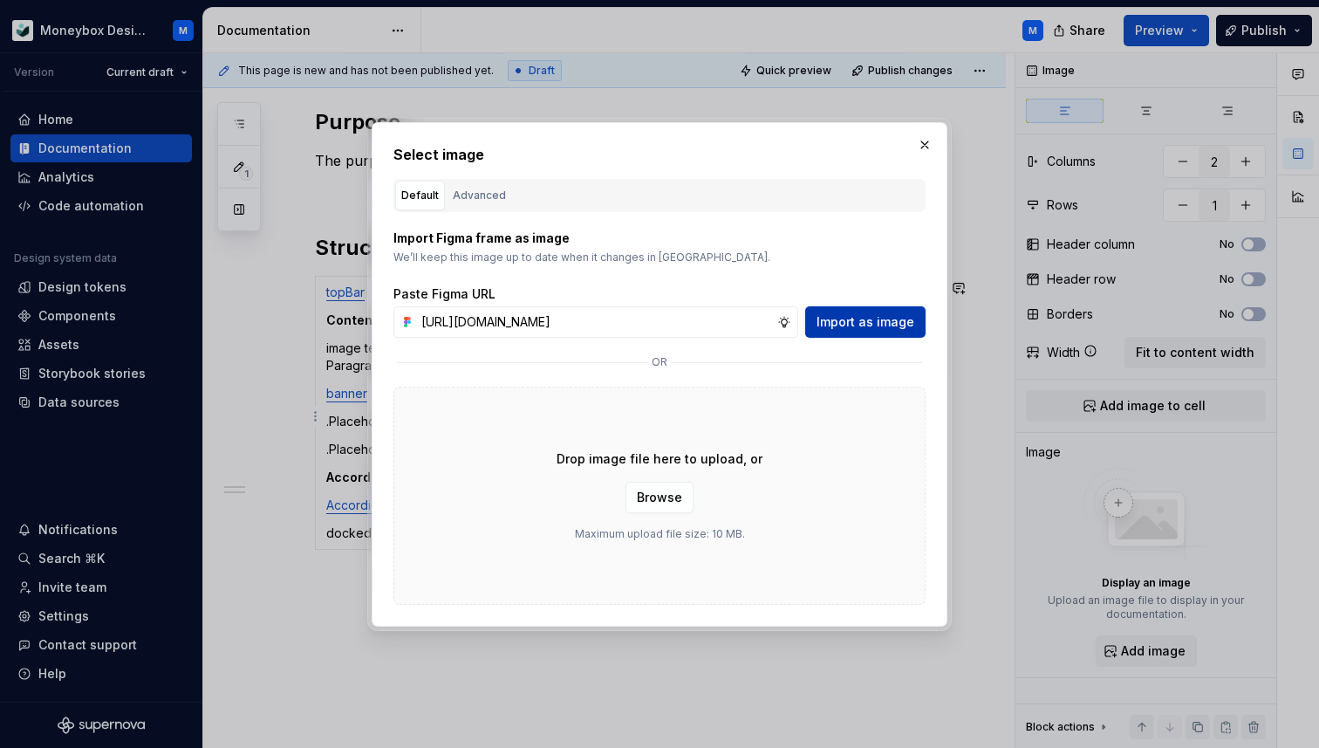
click at [858, 322] on span "Import as image" at bounding box center [866, 321] width 98 height 17
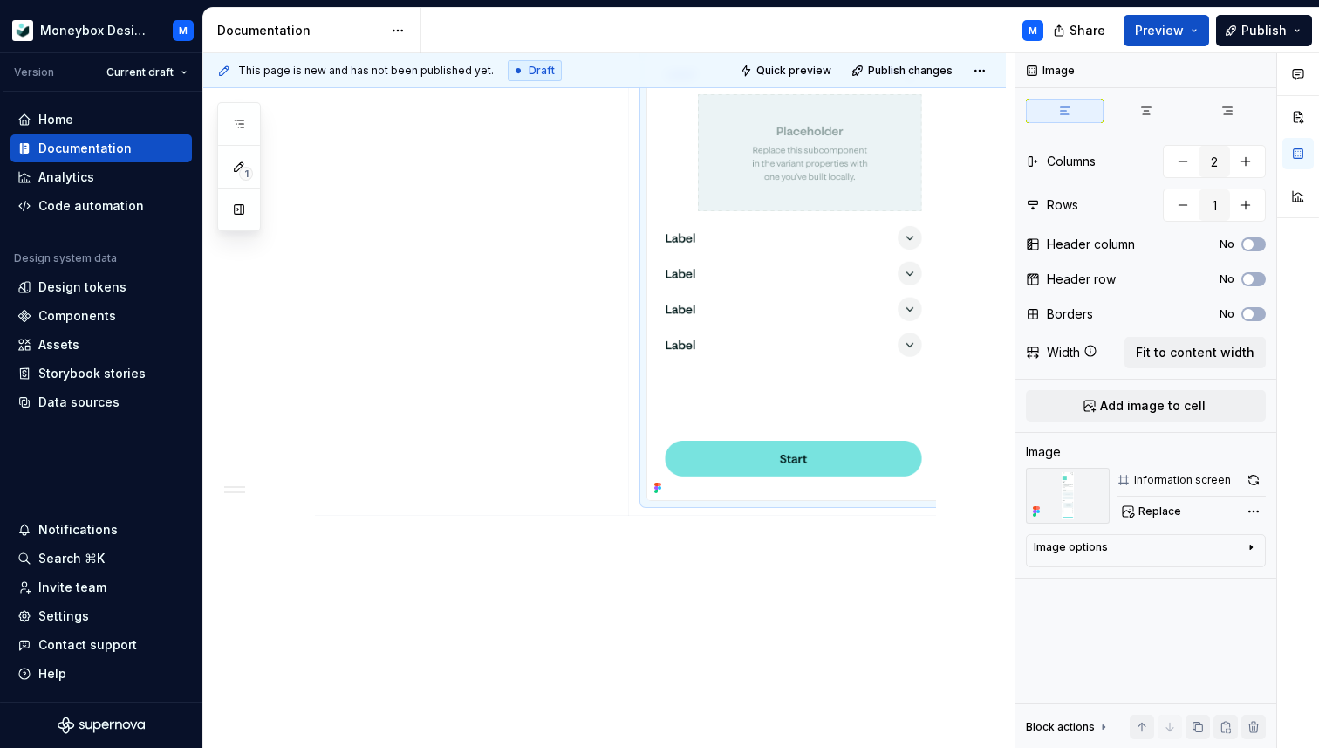
scroll to position [1585, 0]
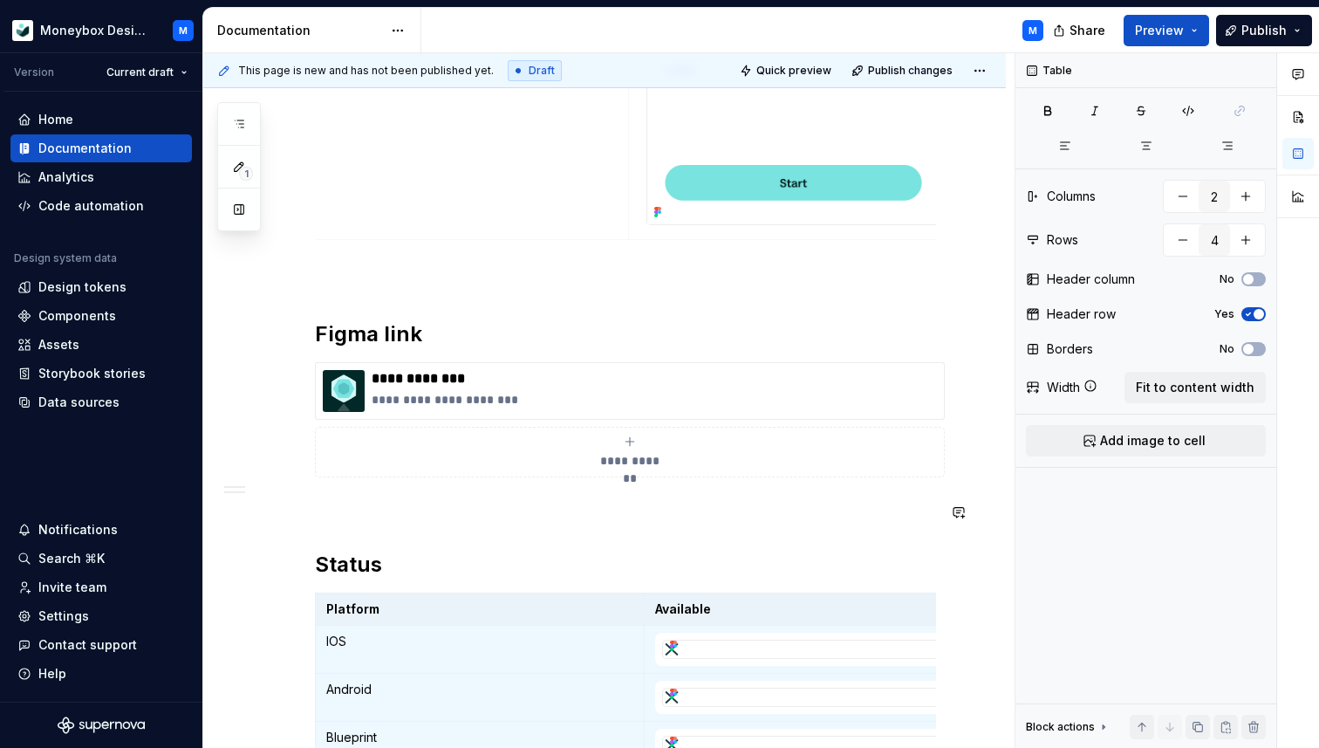
scroll to position [1888, 0]
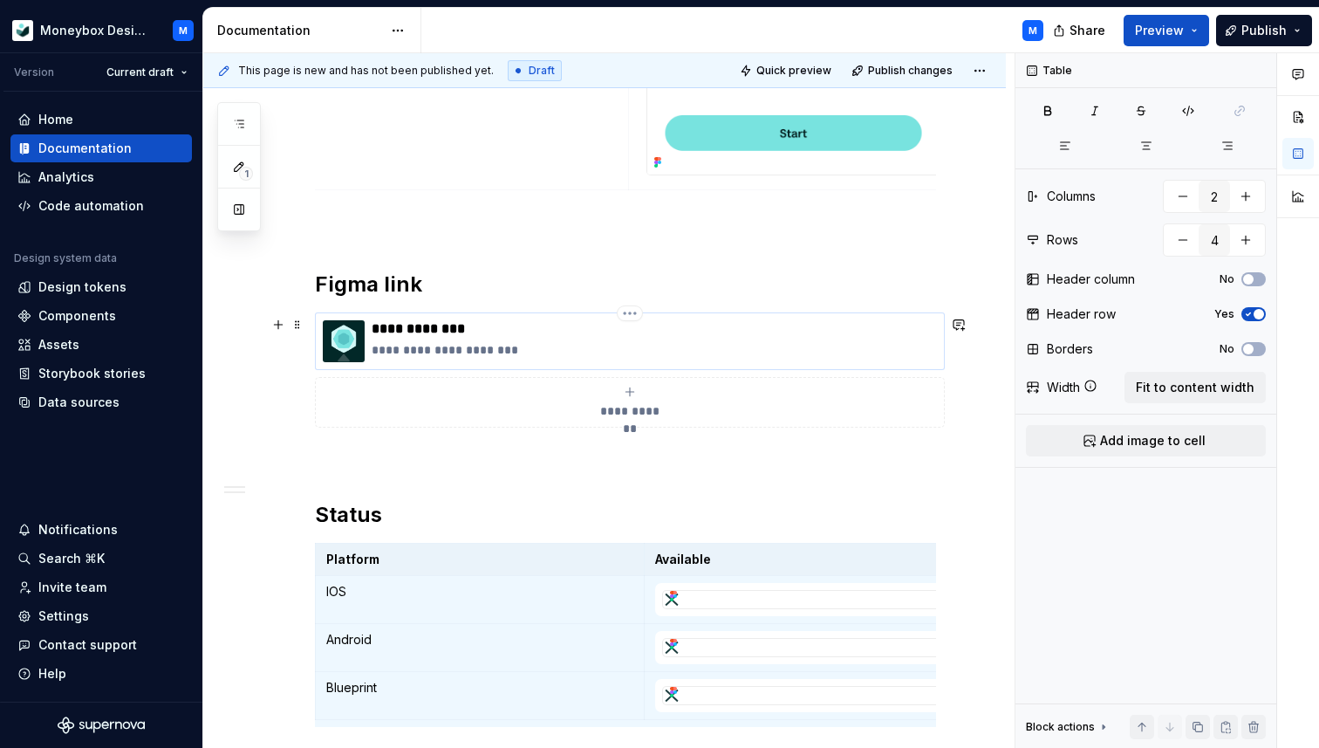
click at [460, 319] on div "**********" at bounding box center [630, 341] width 630 height 58
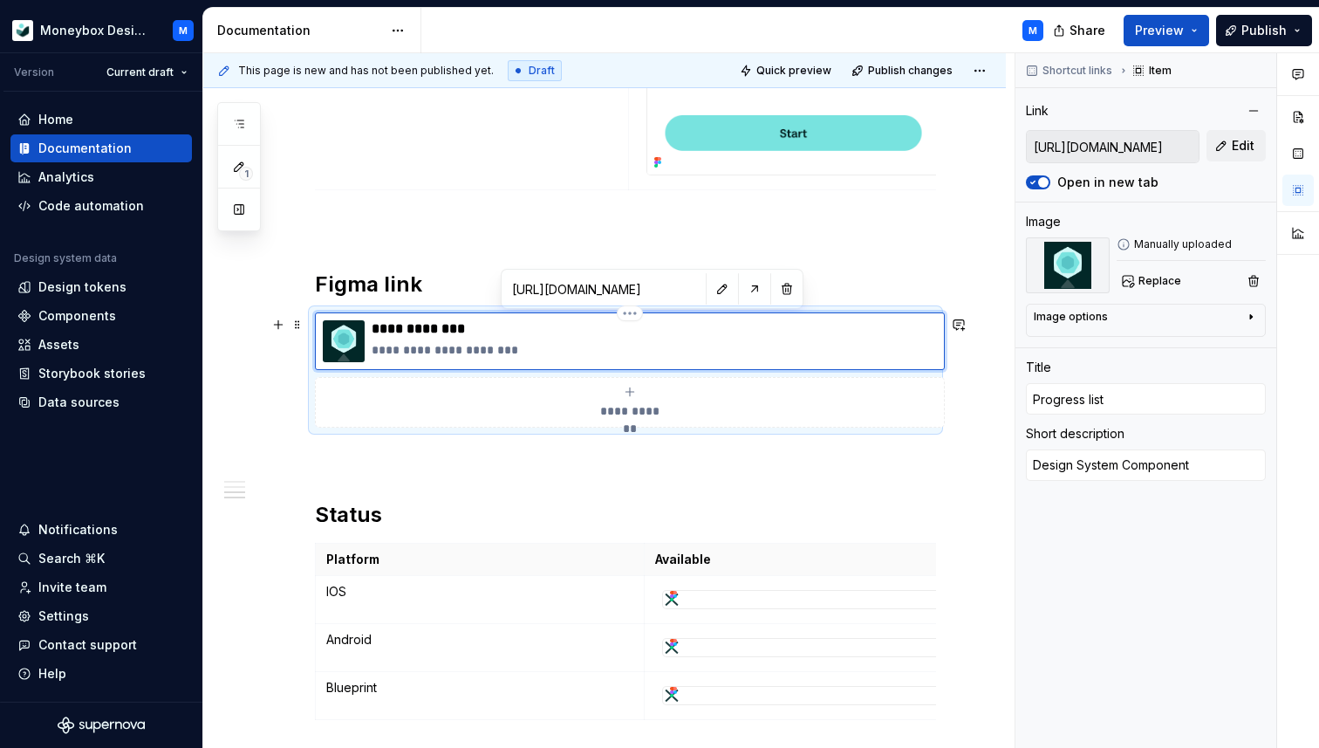
click at [407, 328] on p "**********" at bounding box center [654, 328] width 565 height 17
type textarea "*"
type input "I"
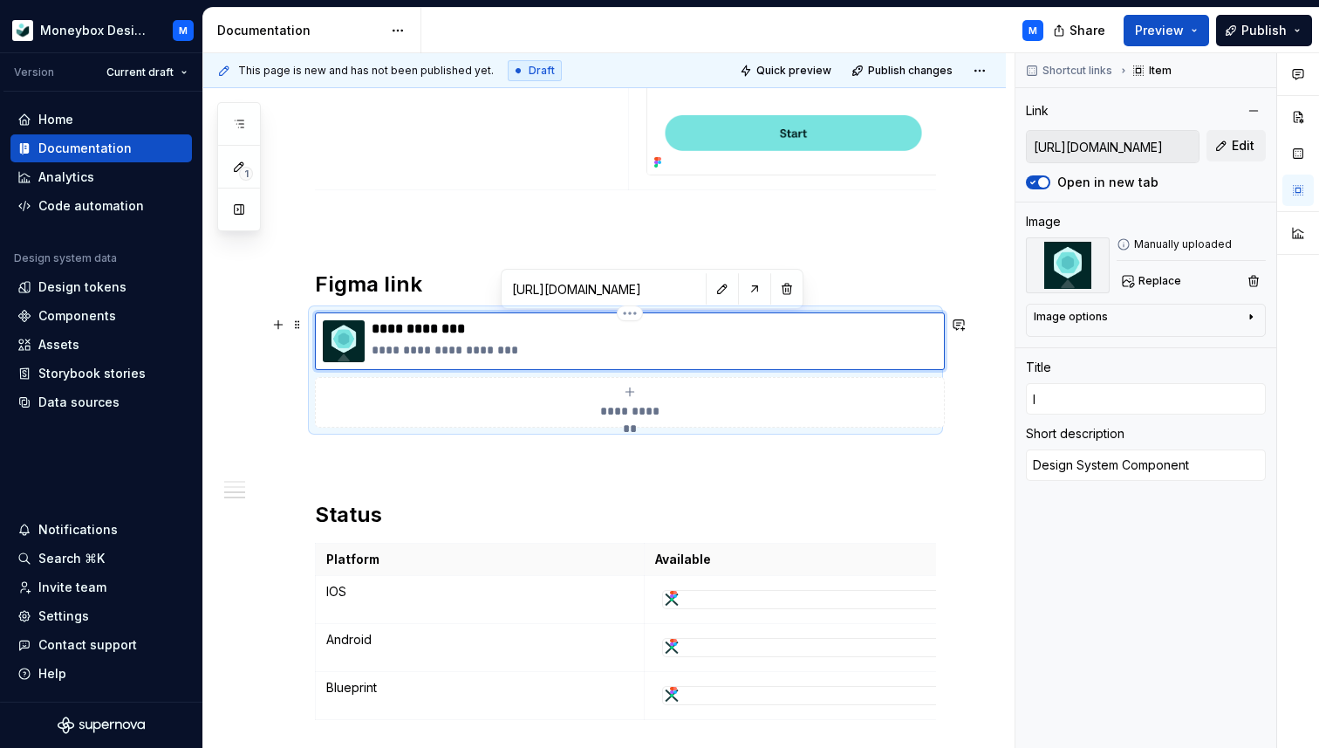
type textarea "*"
type input "In"
type textarea "*"
type input "Inf"
type textarea "*"
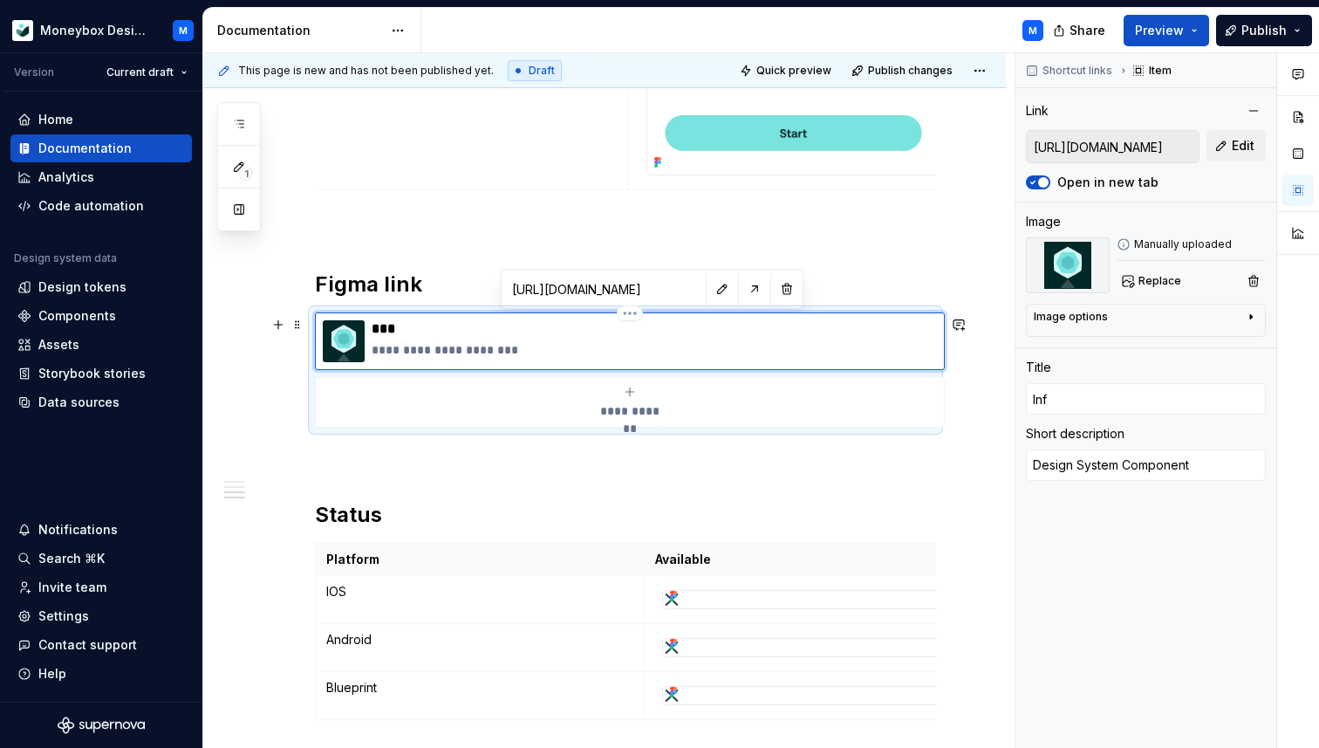
type input "Info"
type textarea "*"
type input "Infor"
type textarea "*"
type input "Inform"
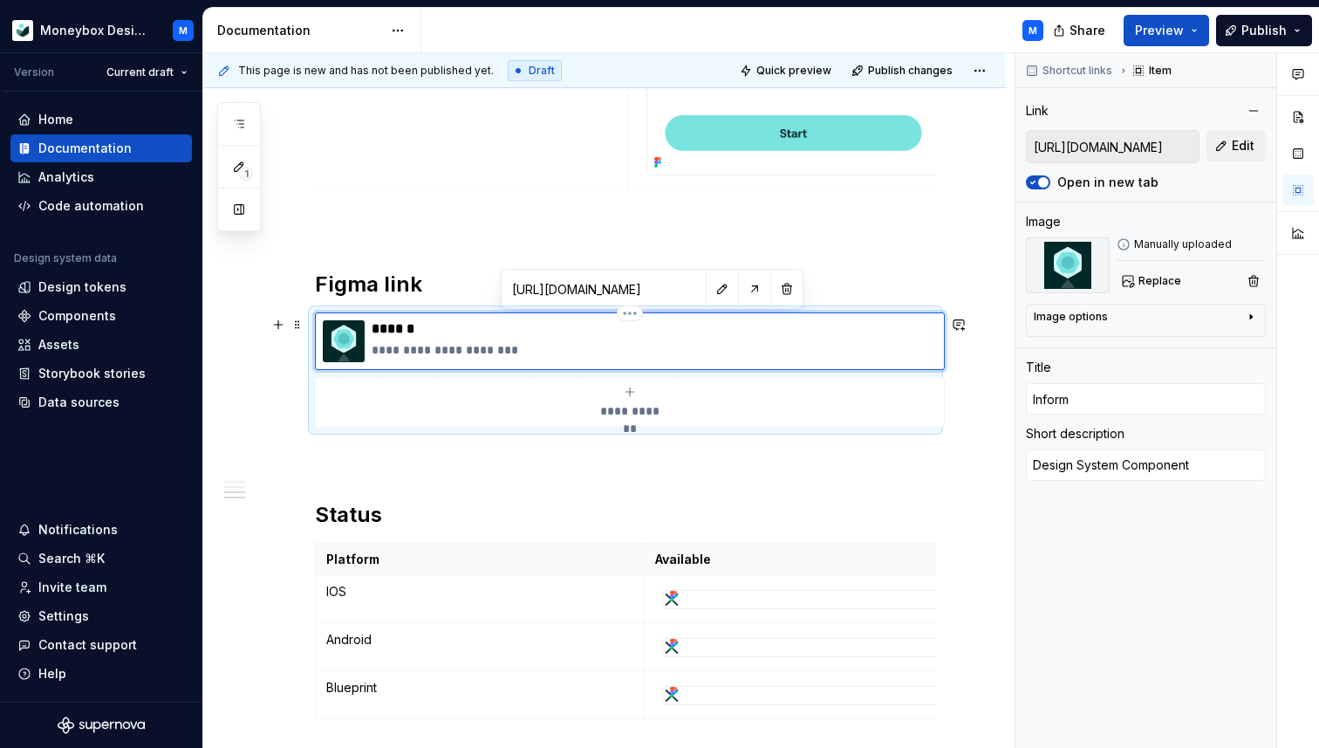
type textarea "*"
type input "Informa"
type textarea "*"
type input "Informat"
type textarea "*"
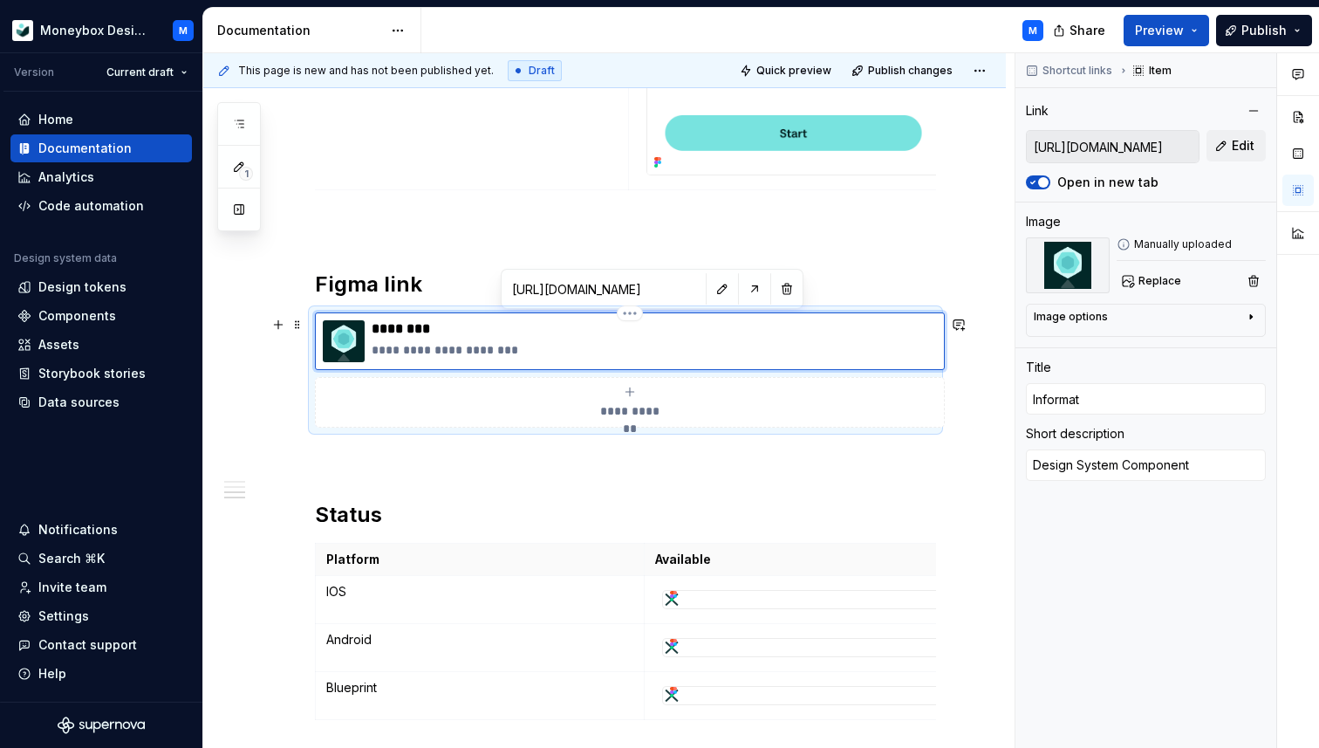
type input "Informati"
type textarea "*"
type input "Informatio"
type textarea "*"
type input "Information"
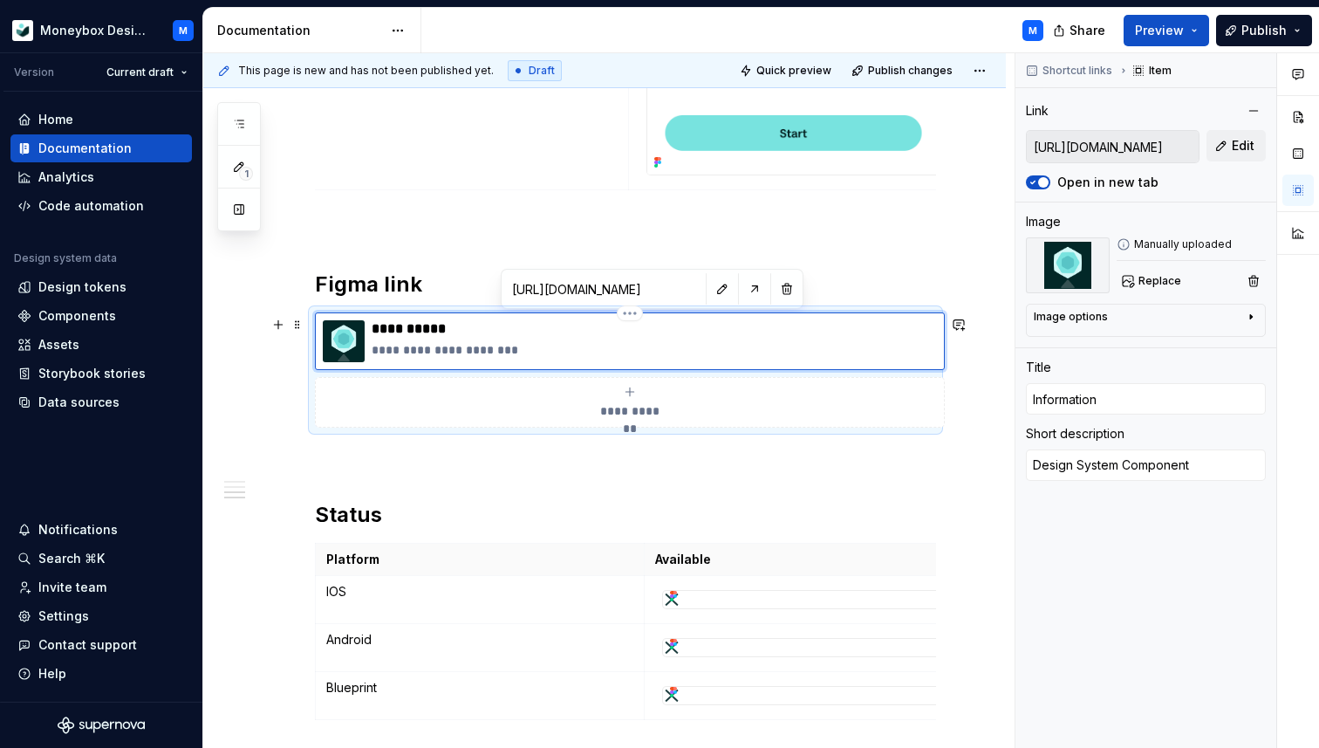
type textarea "*"
type input "Information"
type textarea "*"
type input "Information s"
type textarea "*"
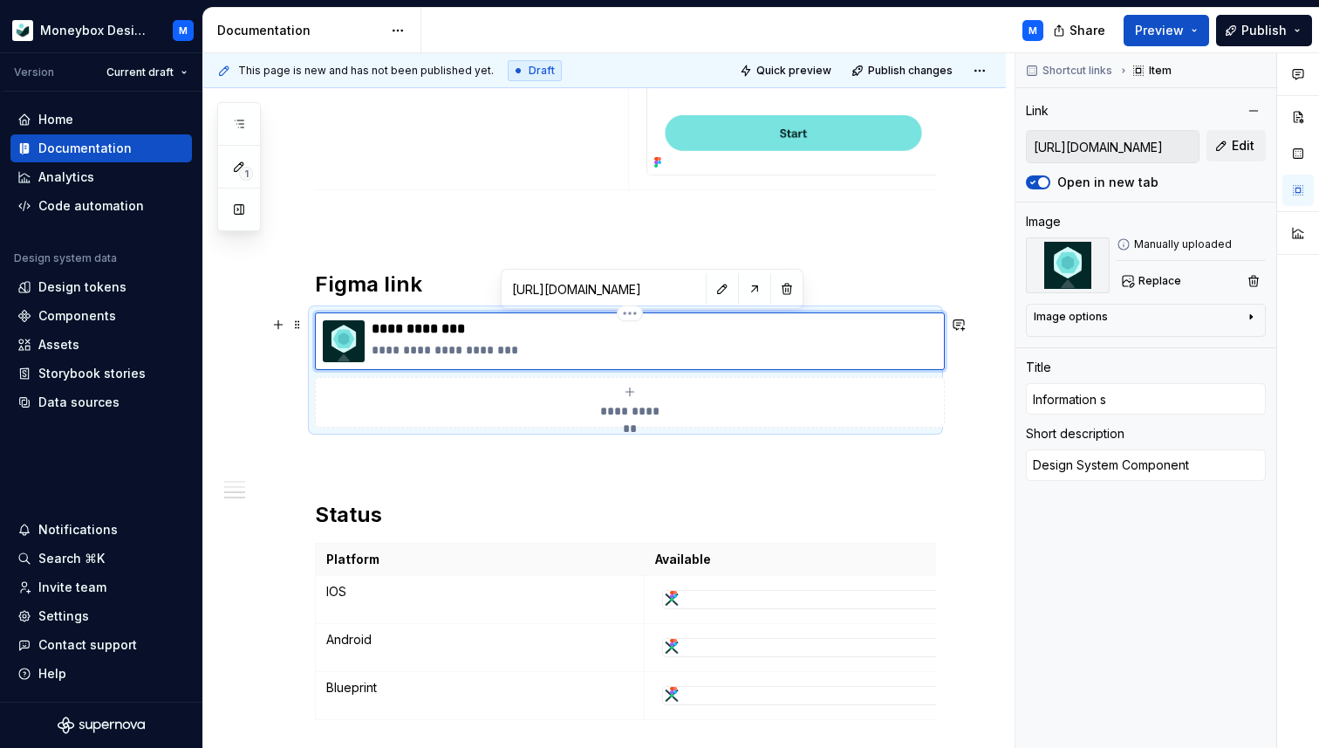
type input "Information sc"
type textarea "*"
type input "Information scr"
type textarea "*"
type input "Information scre"
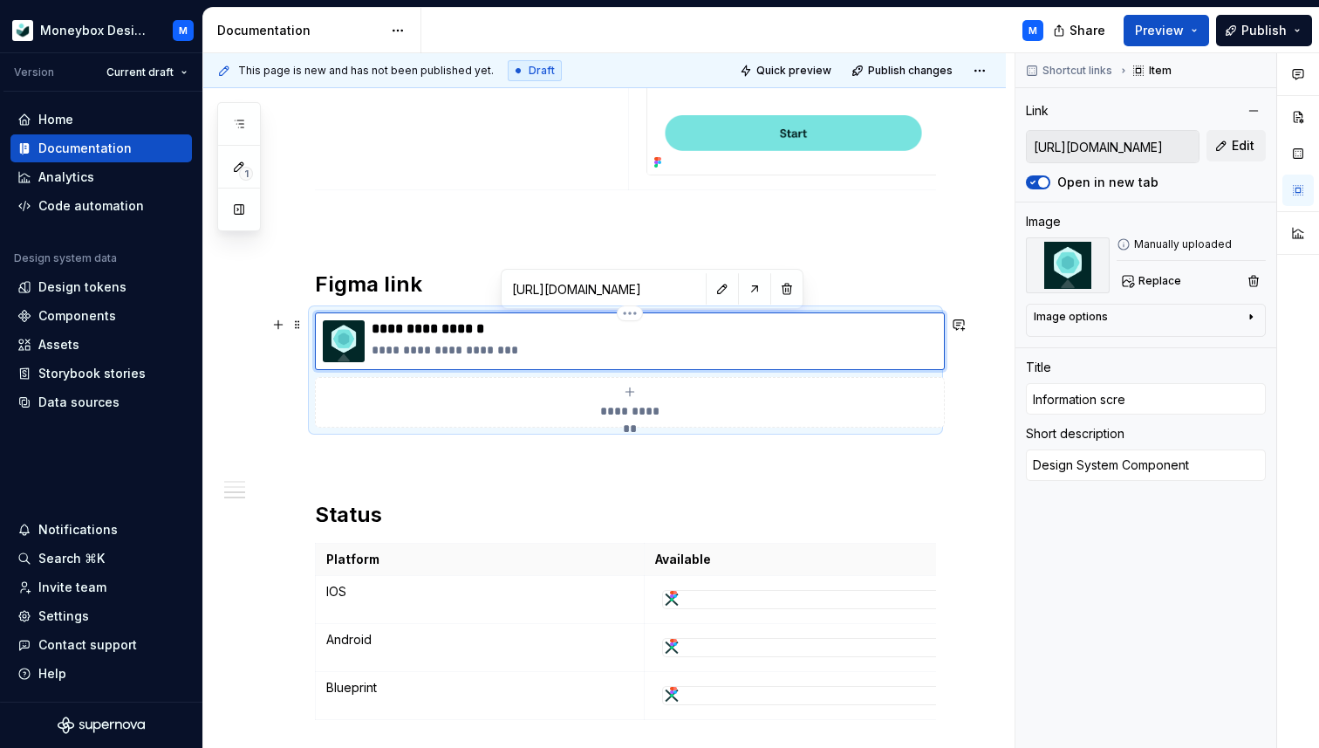
type textarea "*"
type input "Information scree"
type textarea "*"
type input "Information screen"
click at [1233, 146] on span "Edit" at bounding box center [1243, 145] width 23 height 17
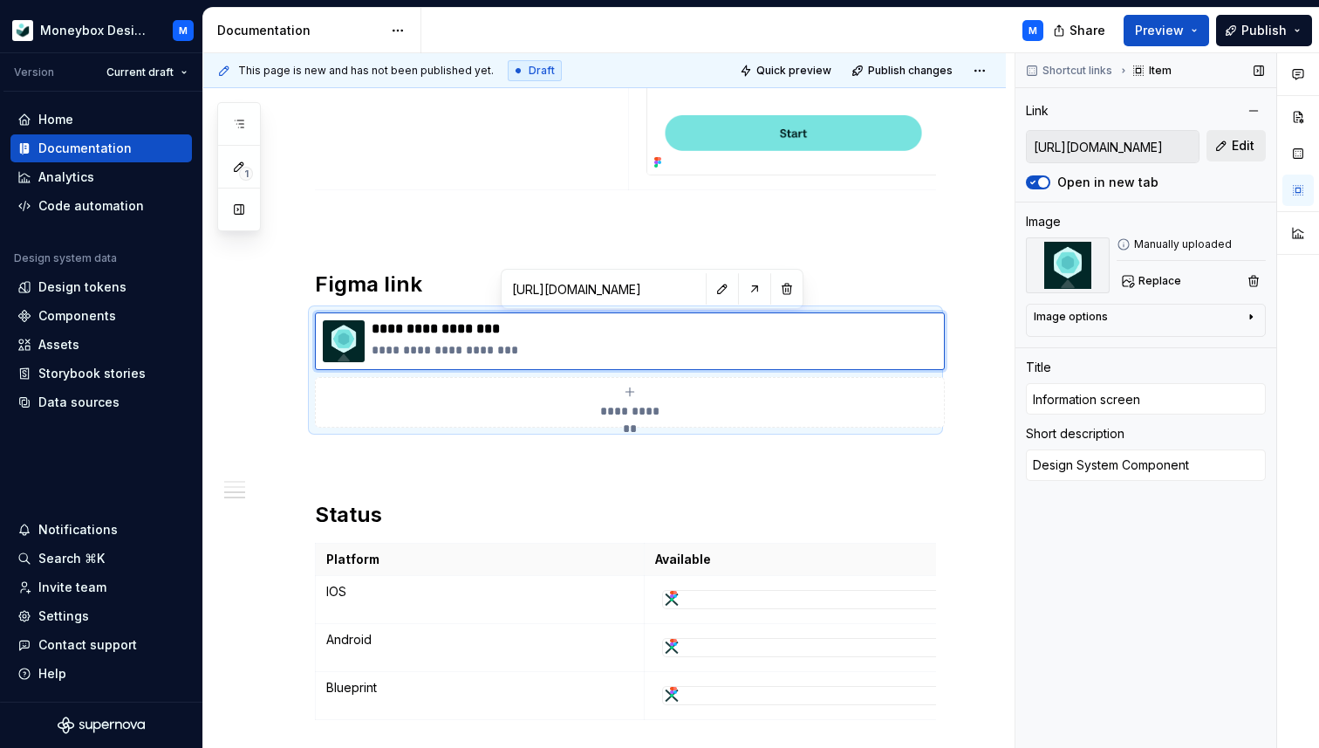
type textarea "*"
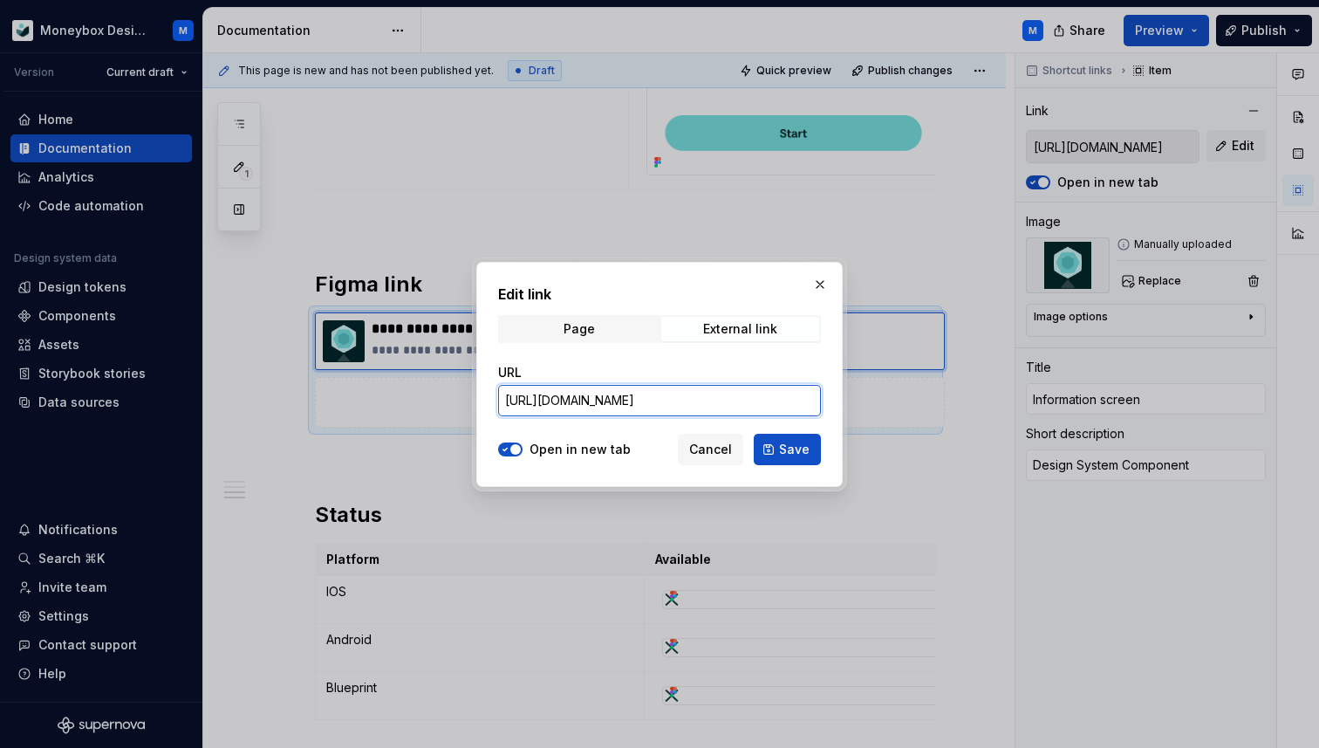
click at [700, 399] on input "[URL][DOMAIN_NAME]" at bounding box center [659, 400] width 323 height 31
type textarea "*"
paste input "[URL][DOMAIN_NAME]"
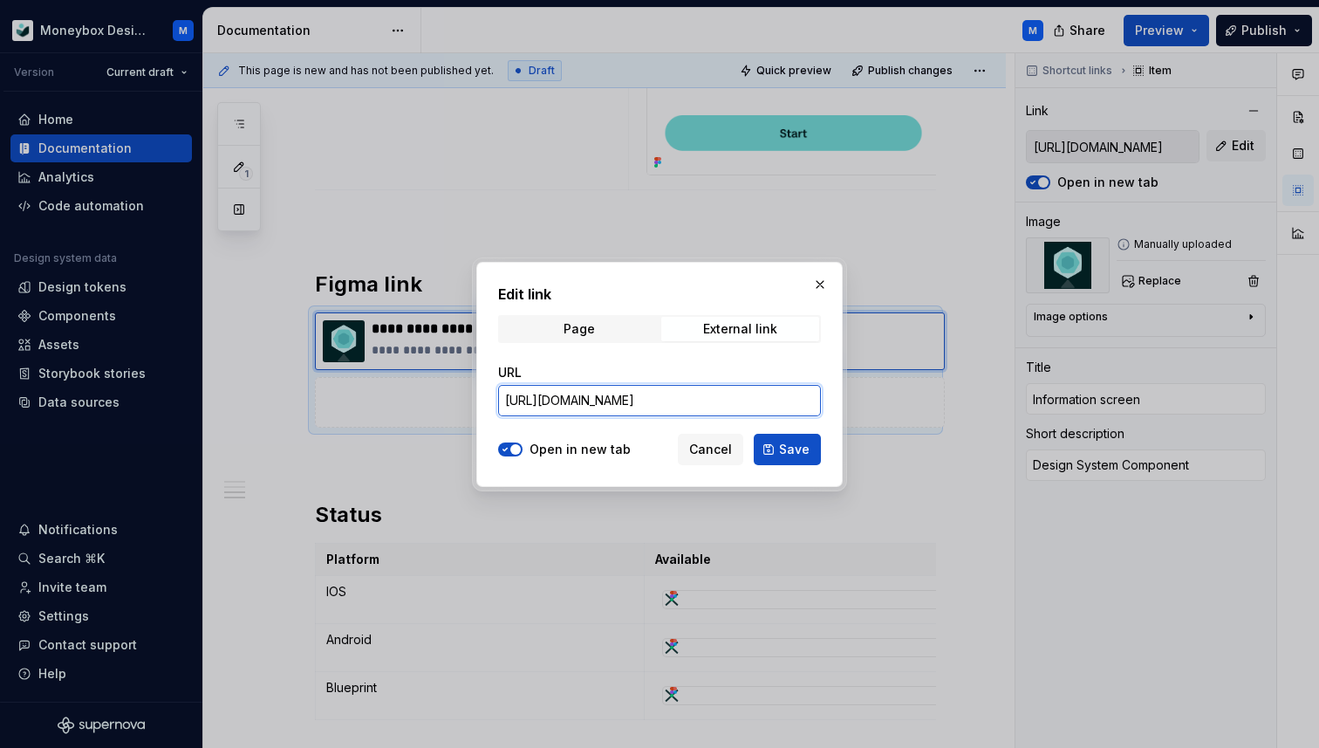
scroll to position [0, 544]
type input "[URL][DOMAIN_NAME]"
click at [787, 453] on span "Save" at bounding box center [794, 449] width 31 height 17
type textarea "*"
type input "[URL][DOMAIN_NAME]"
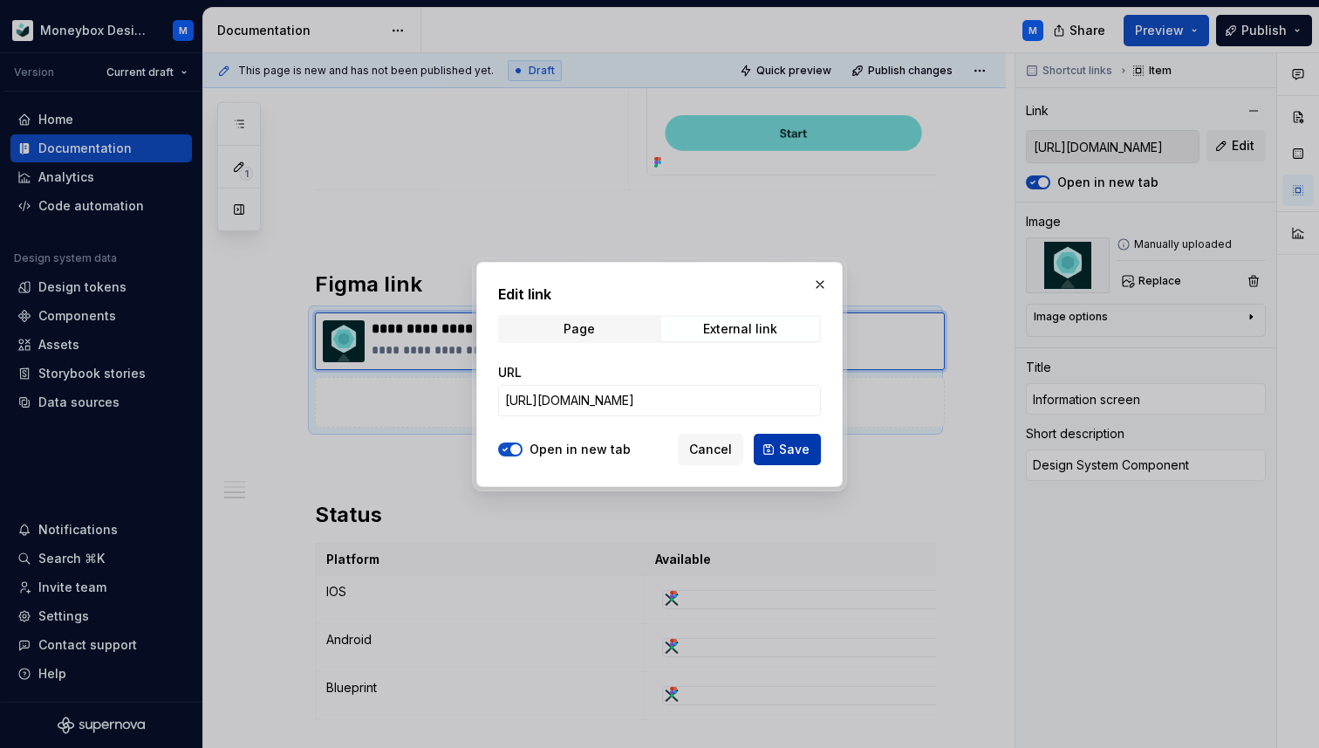
scroll to position [0, 0]
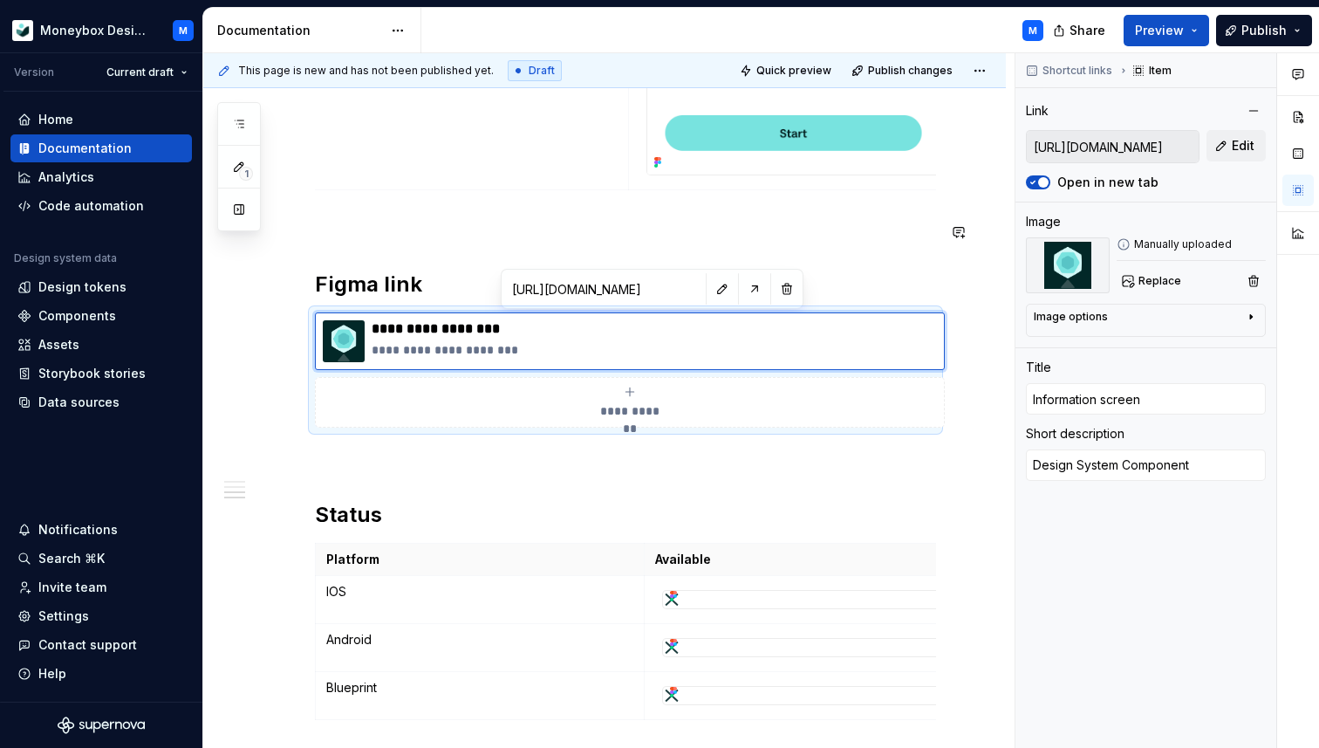
type textarea "*"
type input "[URL][DOMAIN_NAME]"
click at [899, 76] on span "Publish changes" at bounding box center [910, 71] width 85 height 14
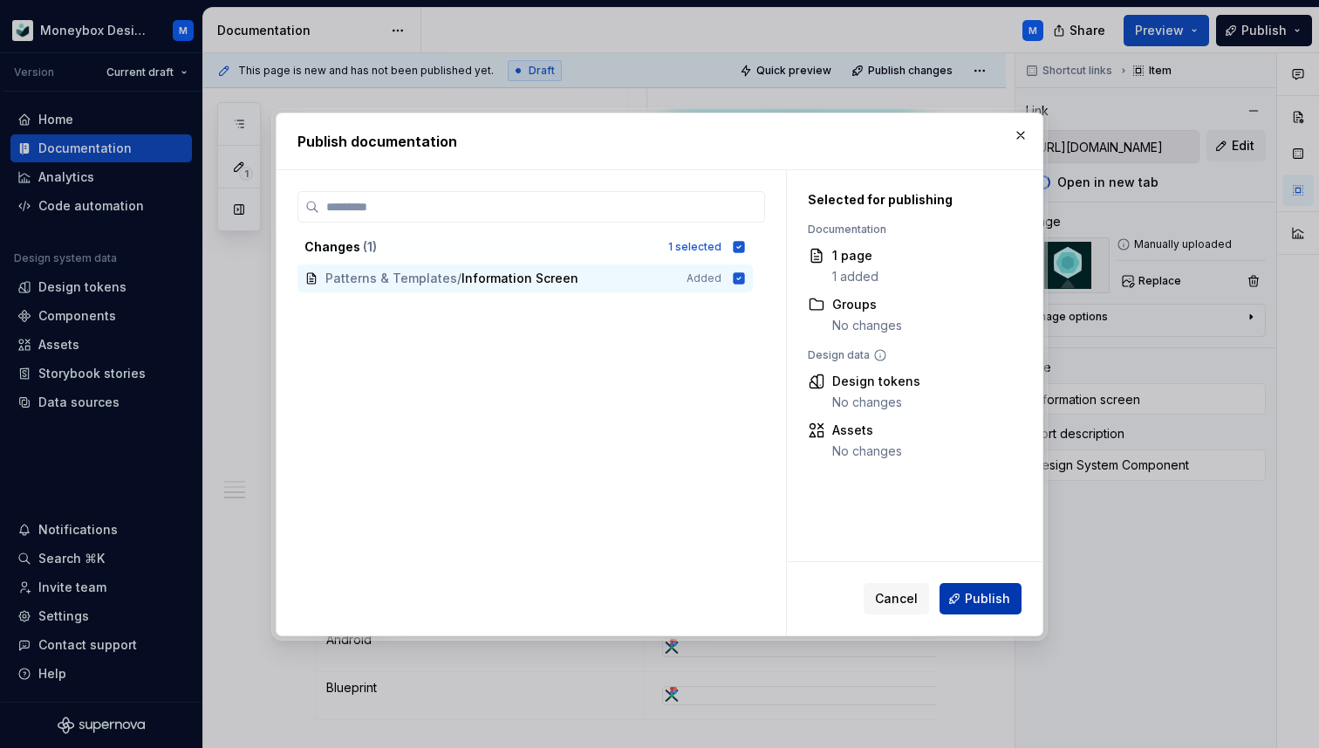
click at [987, 595] on span "Publish" at bounding box center [987, 598] width 45 height 17
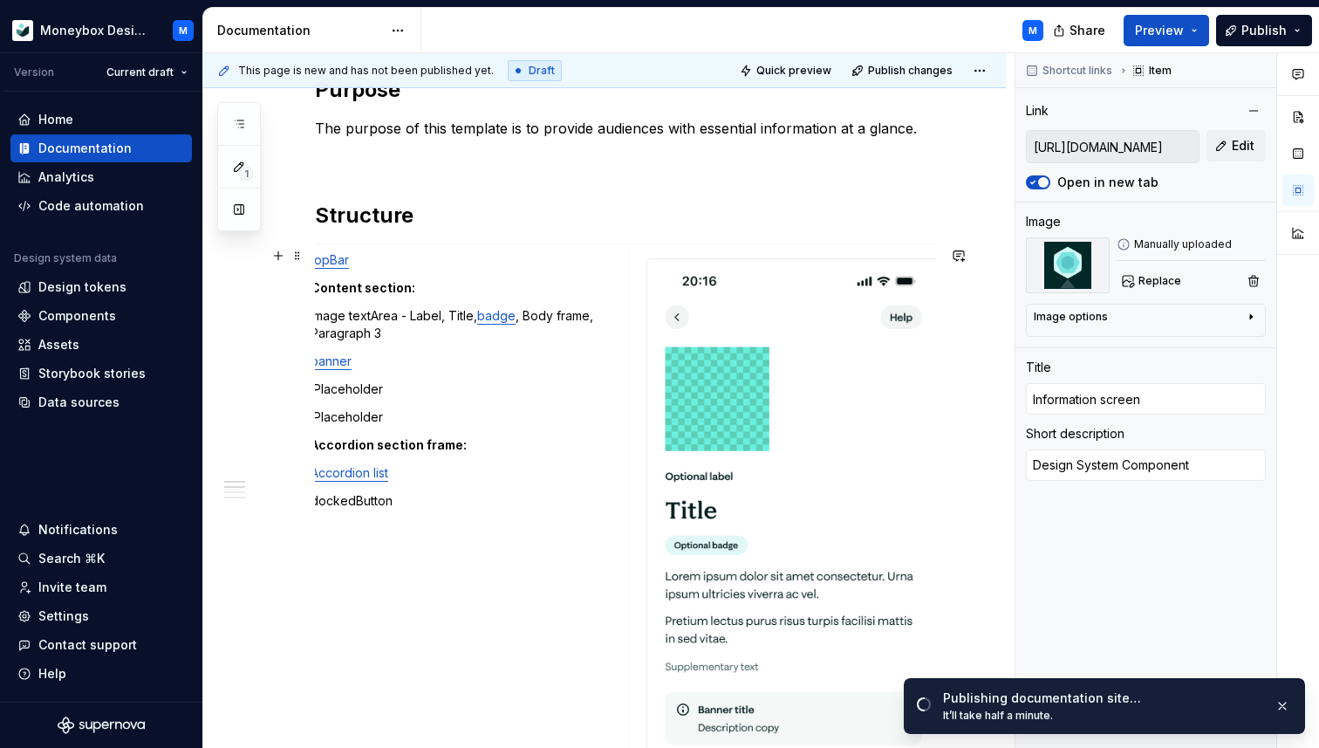
scroll to position [659, 0]
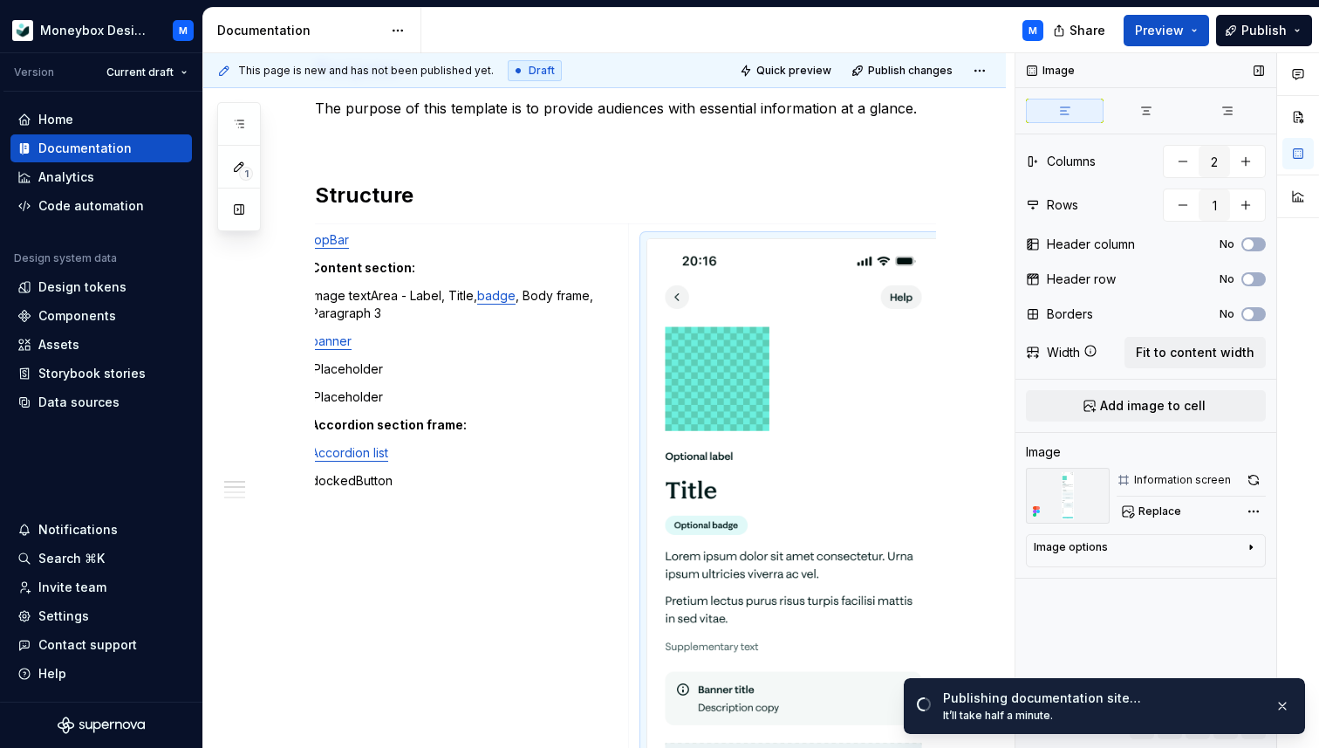
click at [1170, 544] on div "Image options" at bounding box center [1139, 550] width 210 height 21
click at [1170, 544] on div "Image options" at bounding box center [1139, 547] width 210 height 14
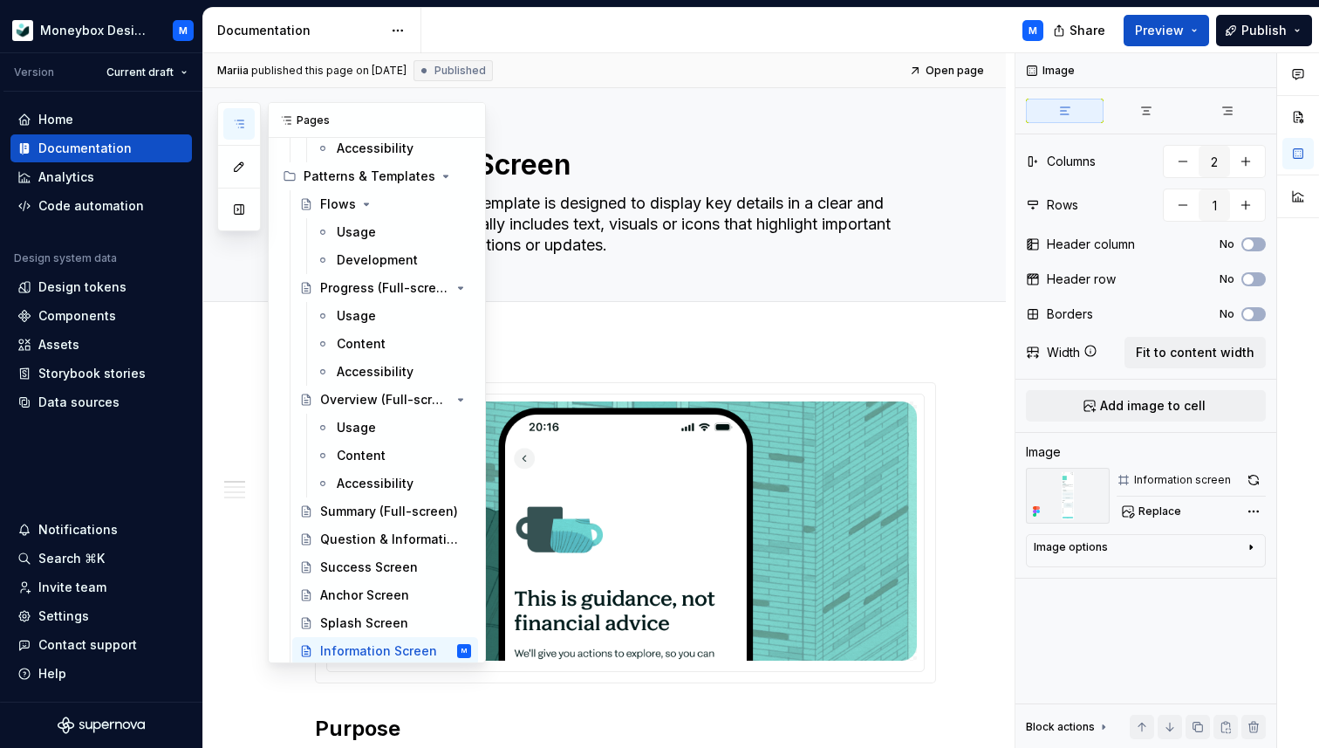
scroll to position [1500, 0]
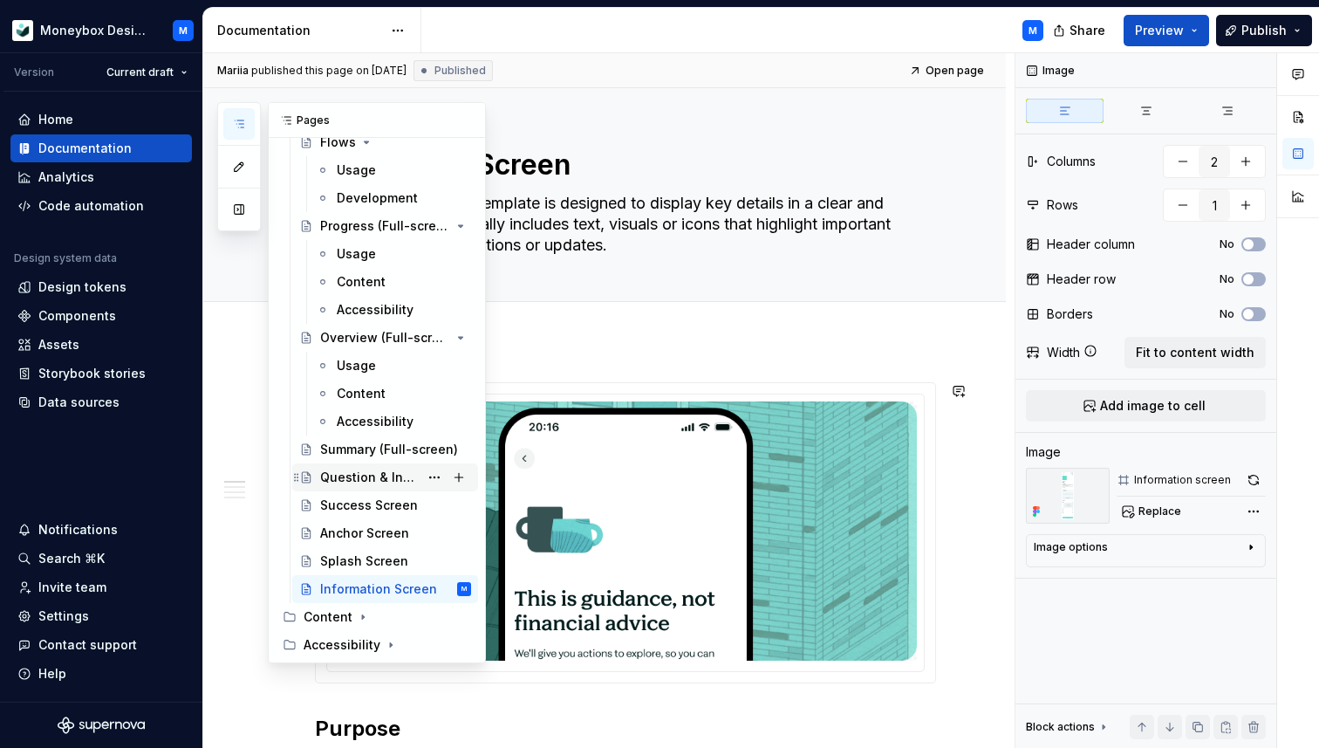
click at [393, 483] on div "Question & Information Flow" at bounding box center [369, 477] width 99 height 17
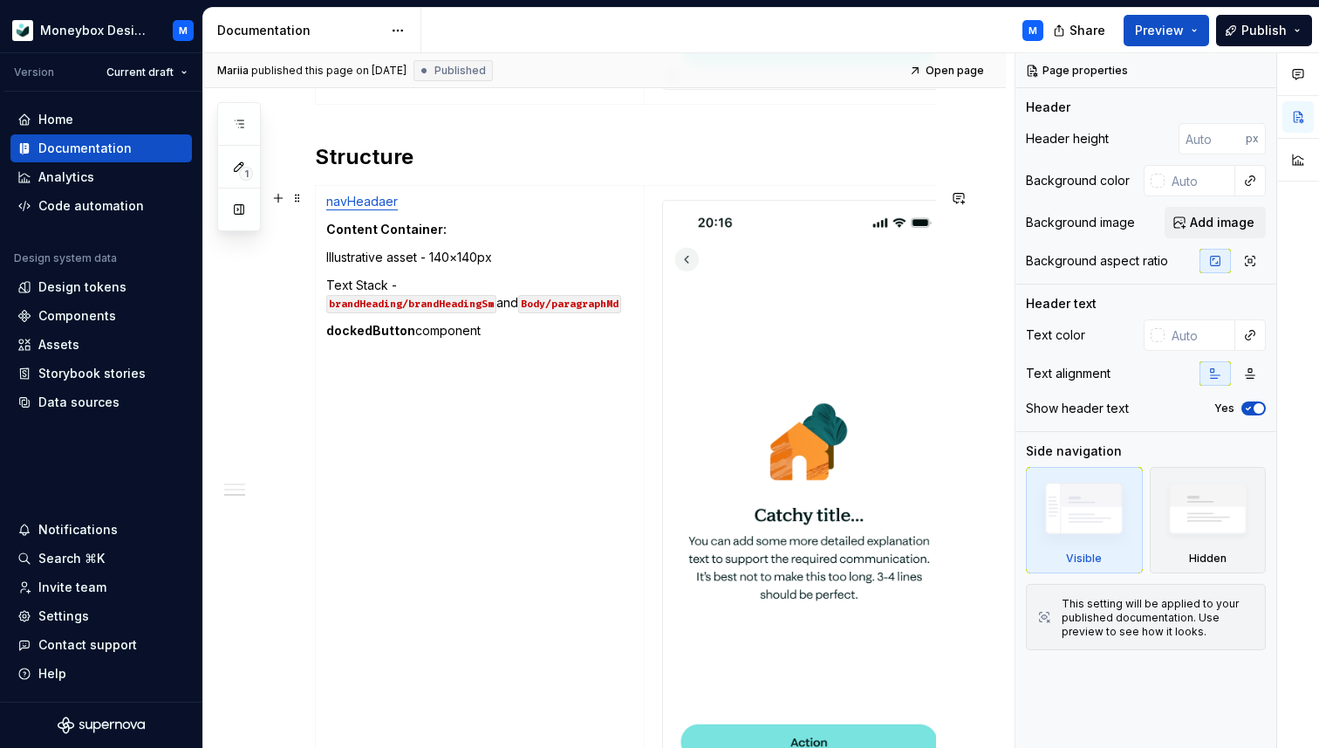
scroll to position [2072, 0]
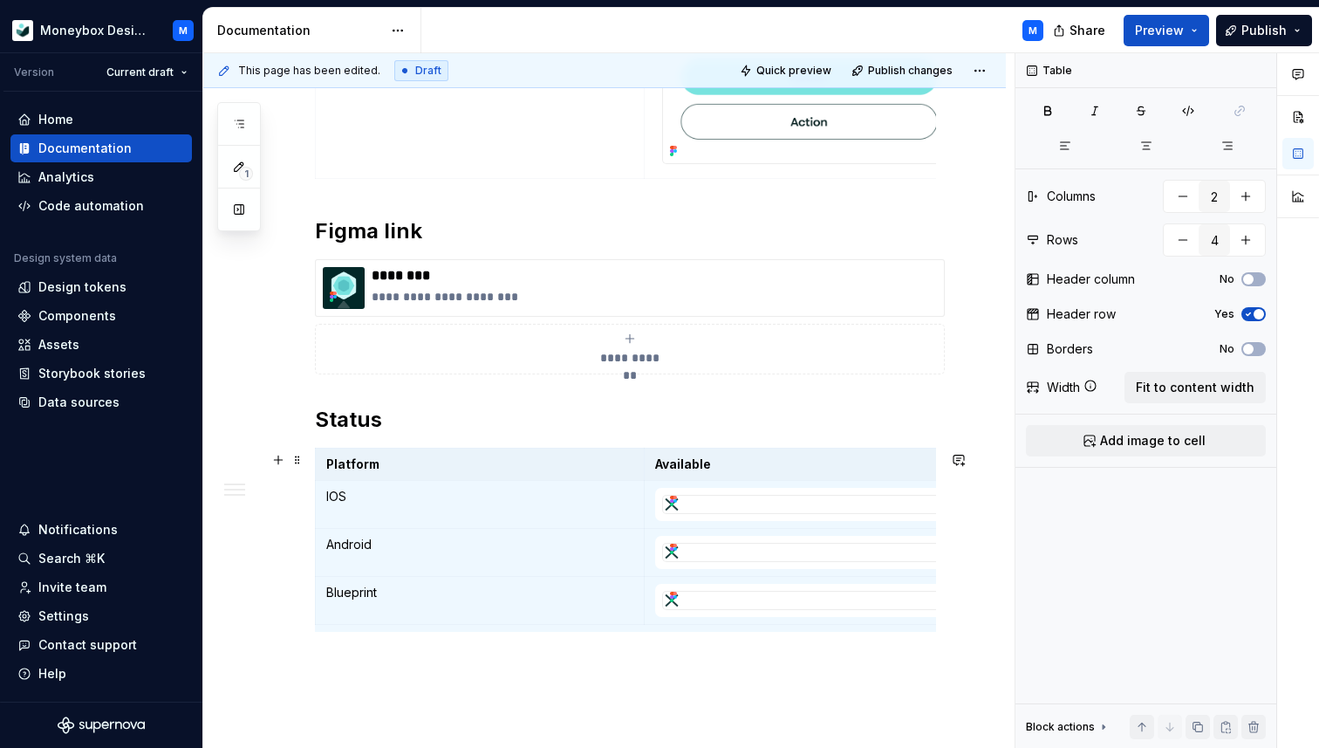
scroll to position [7, 0]
click at [412, 281] on p "********" at bounding box center [654, 275] width 565 height 17
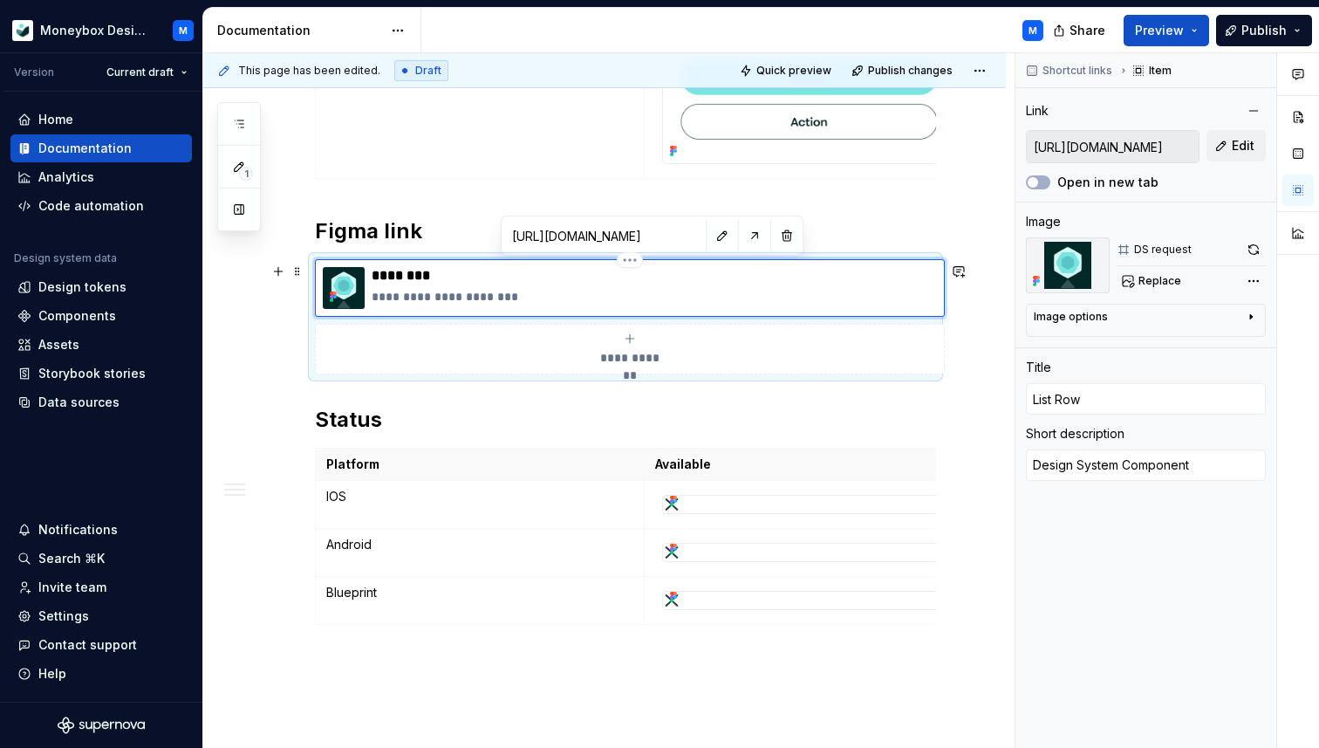
scroll to position [0, 0]
click at [421, 278] on p "********" at bounding box center [654, 275] width 565 height 17
click at [391, 280] on p "********" at bounding box center [654, 275] width 565 height 17
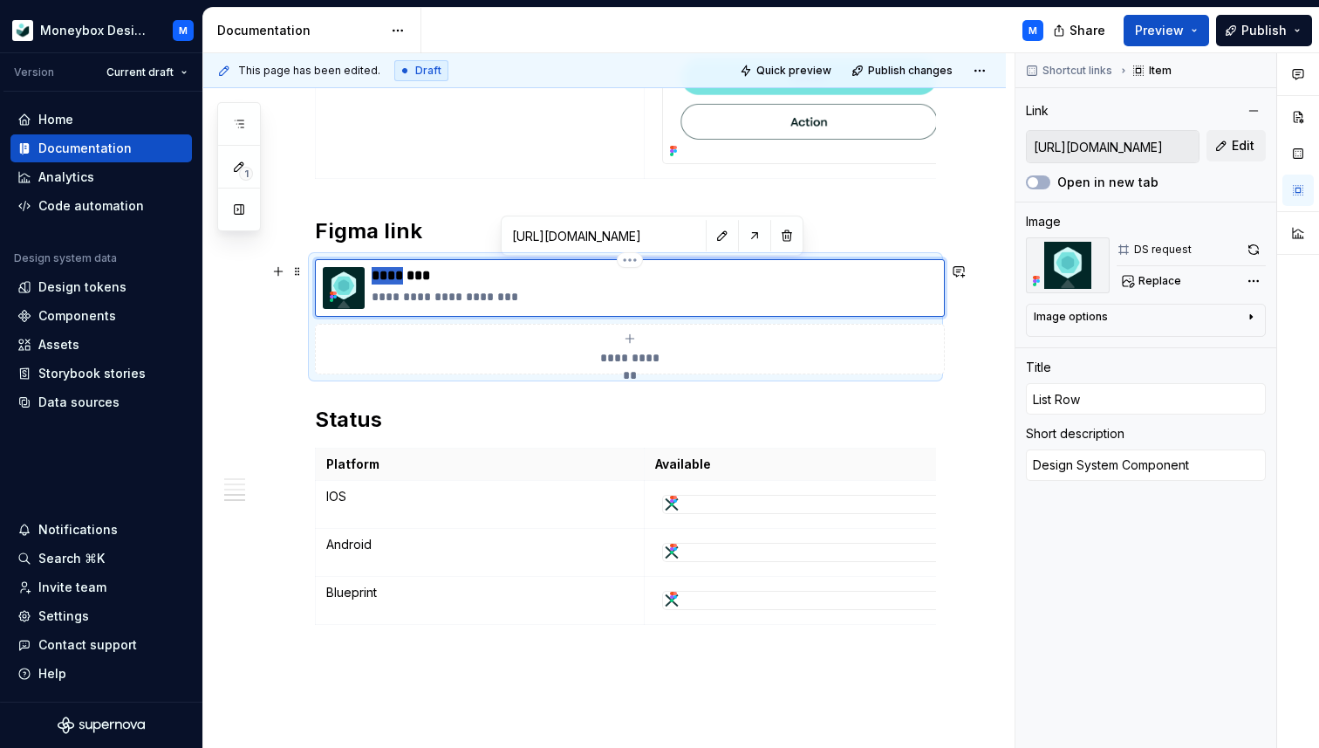
click at [391, 280] on p "********" at bounding box center [654, 275] width 565 height 17
type textarea "*"
type input "F"
type textarea "*"
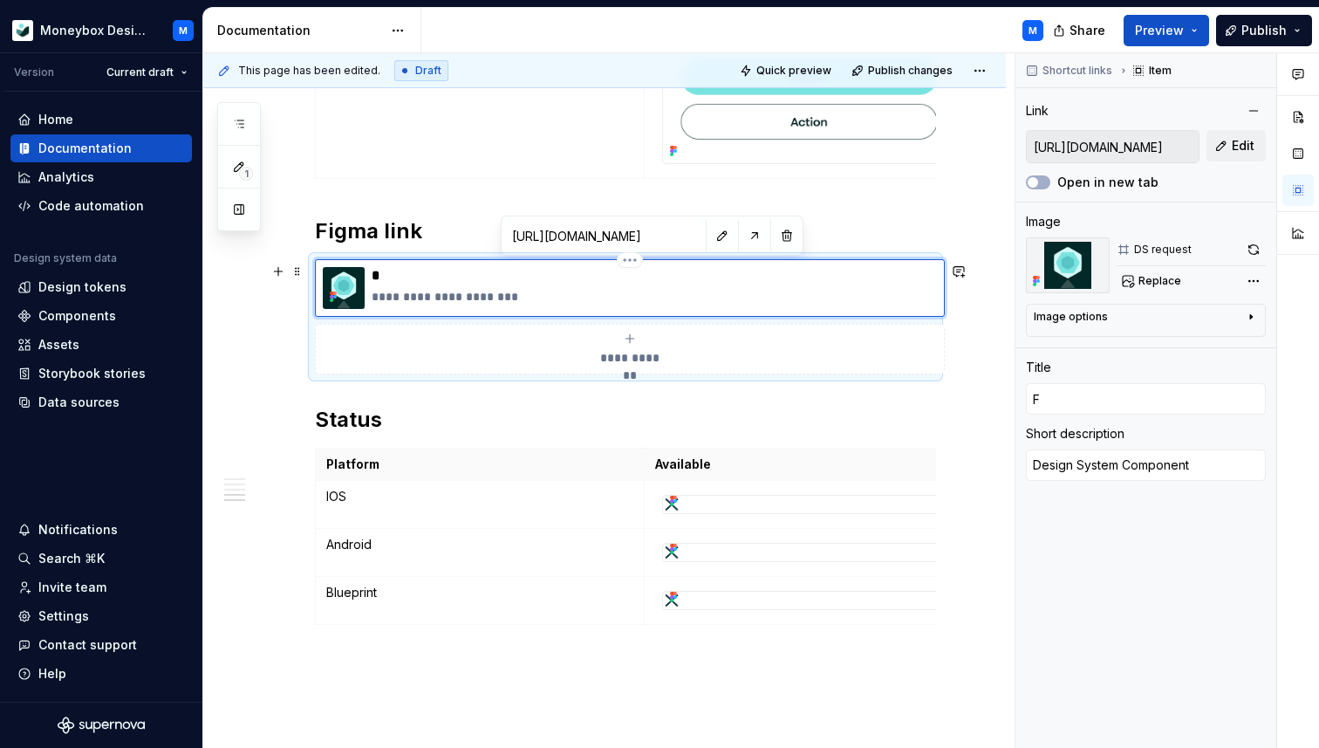
type input "Fl"
type textarea "*"
type input "Flo"
type textarea "*"
type input "Flow"
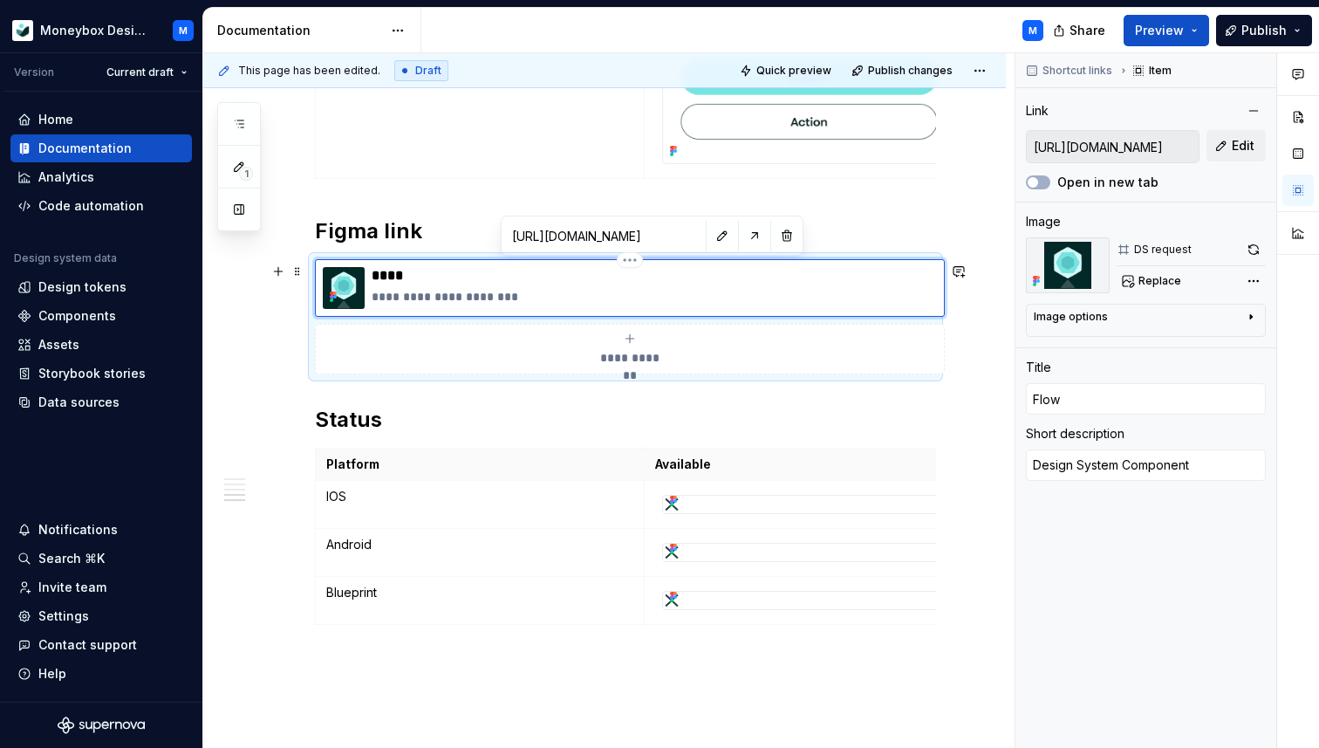
type textarea "*"
type input "Flows"
click at [344, 282] on img at bounding box center [344, 288] width 42 height 42
click at [710, 239] on button "button" at bounding box center [722, 235] width 24 height 24
type textarea "*"
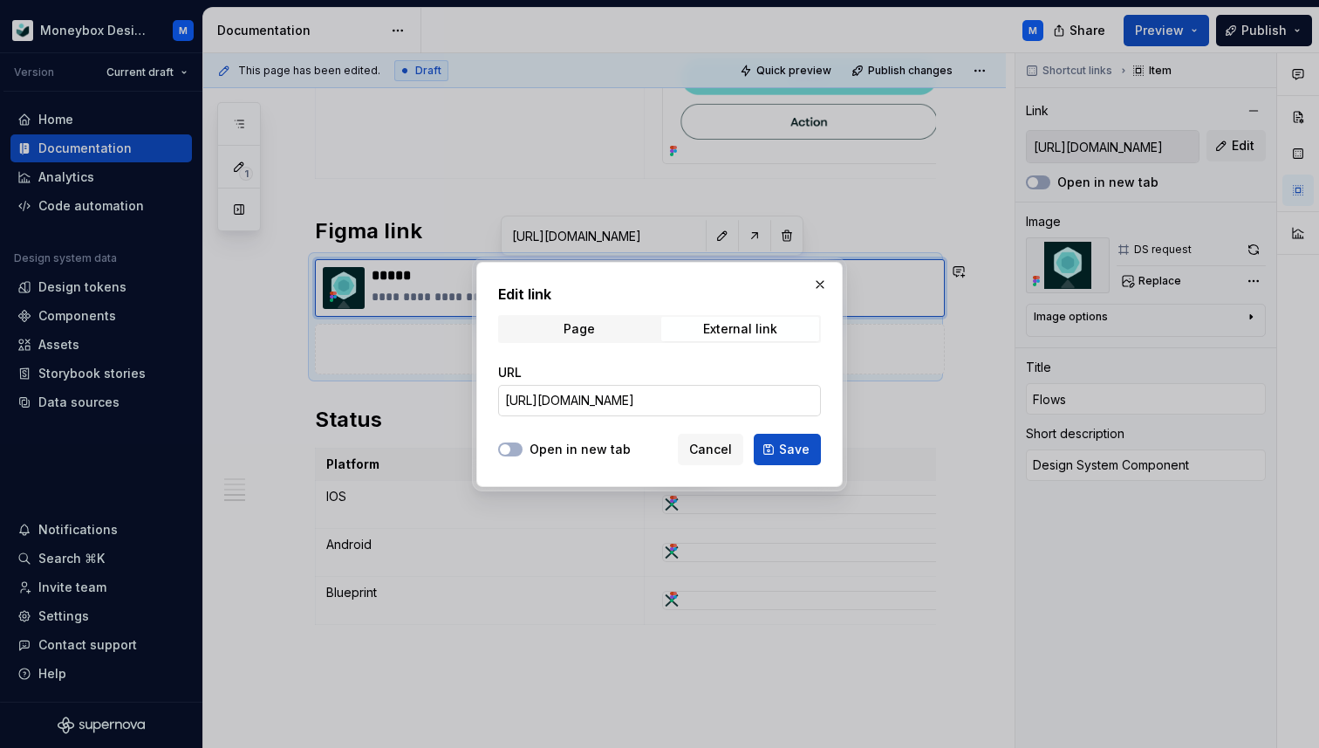
click at [640, 399] on input "[URL][DOMAIN_NAME]" at bounding box center [659, 400] width 323 height 31
type textarea "*"
click at [552, 398] on input "URL" at bounding box center [659, 400] width 323 height 31
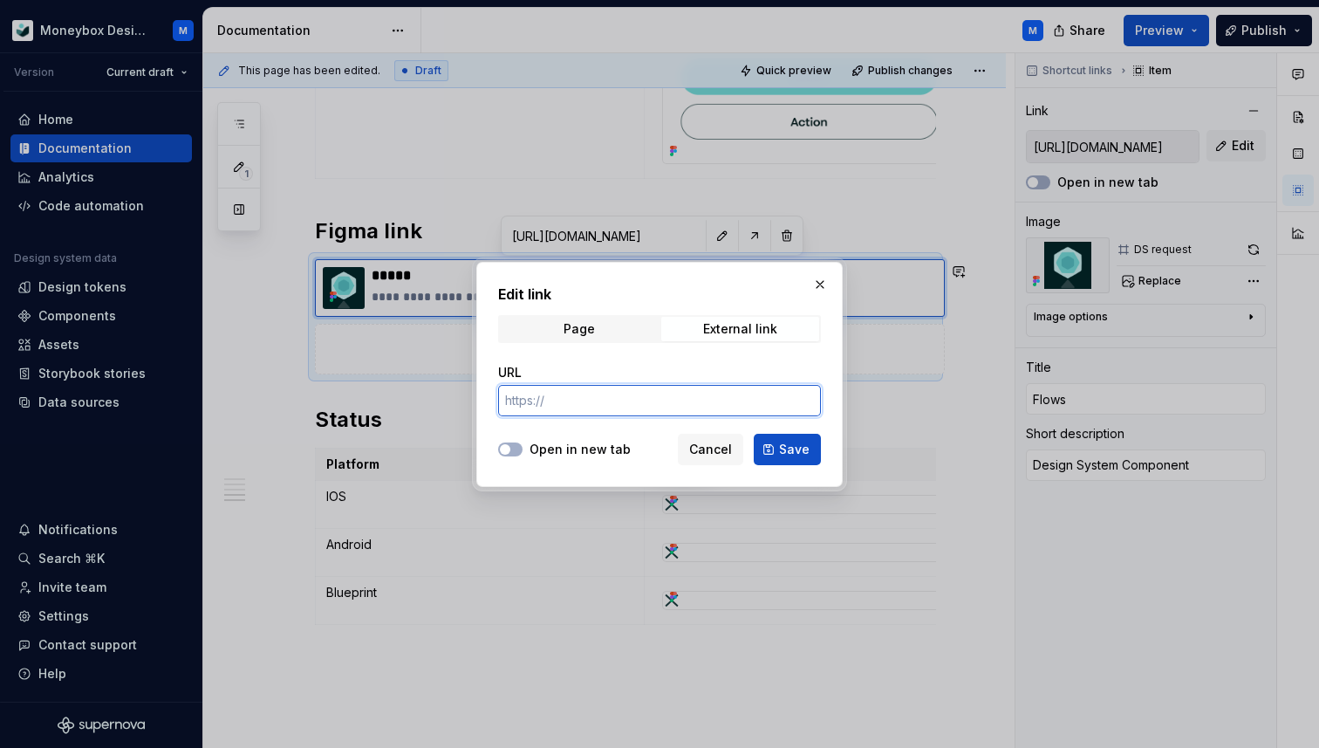
paste input "[URL][DOMAIN_NAME]"
type input "[URL][DOMAIN_NAME]"
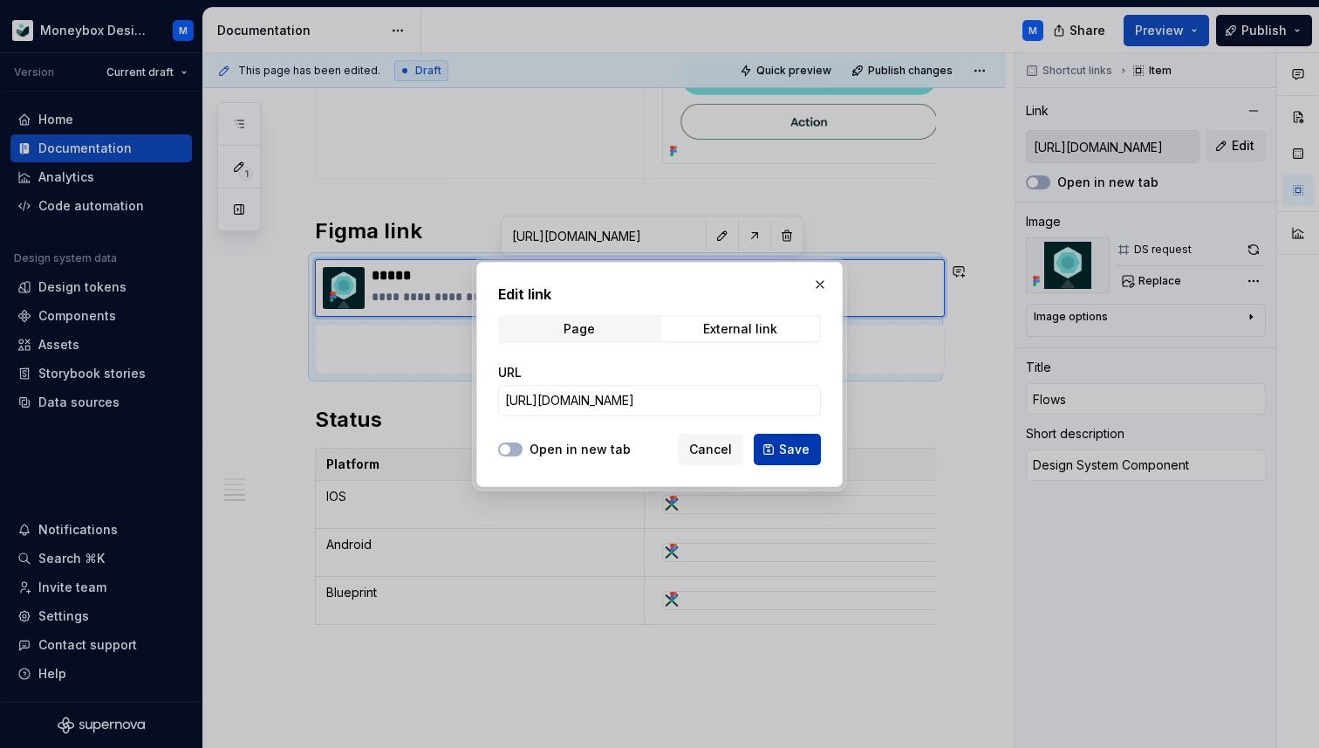
click at [784, 453] on span "Save" at bounding box center [794, 449] width 31 height 17
type textarea "*"
type input "[URL][DOMAIN_NAME]"
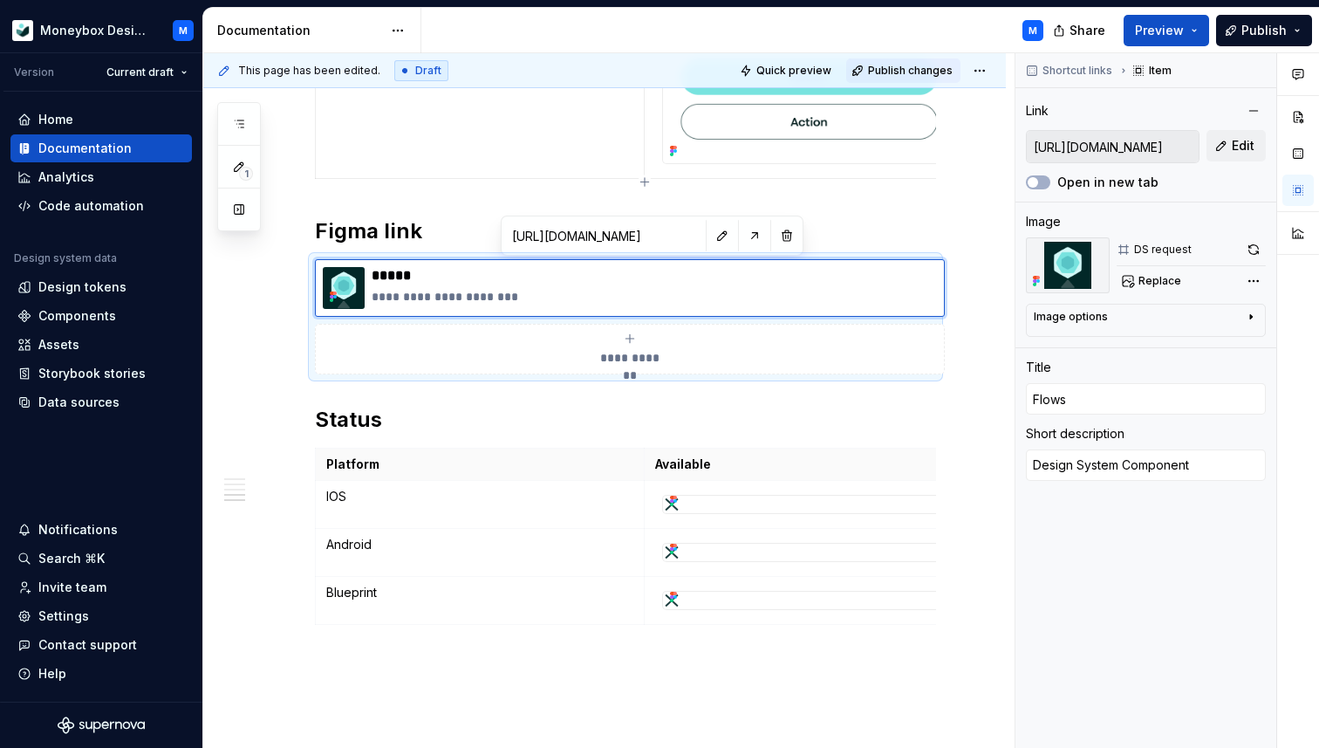
click at [907, 68] on span "Publish changes" at bounding box center [910, 71] width 85 height 14
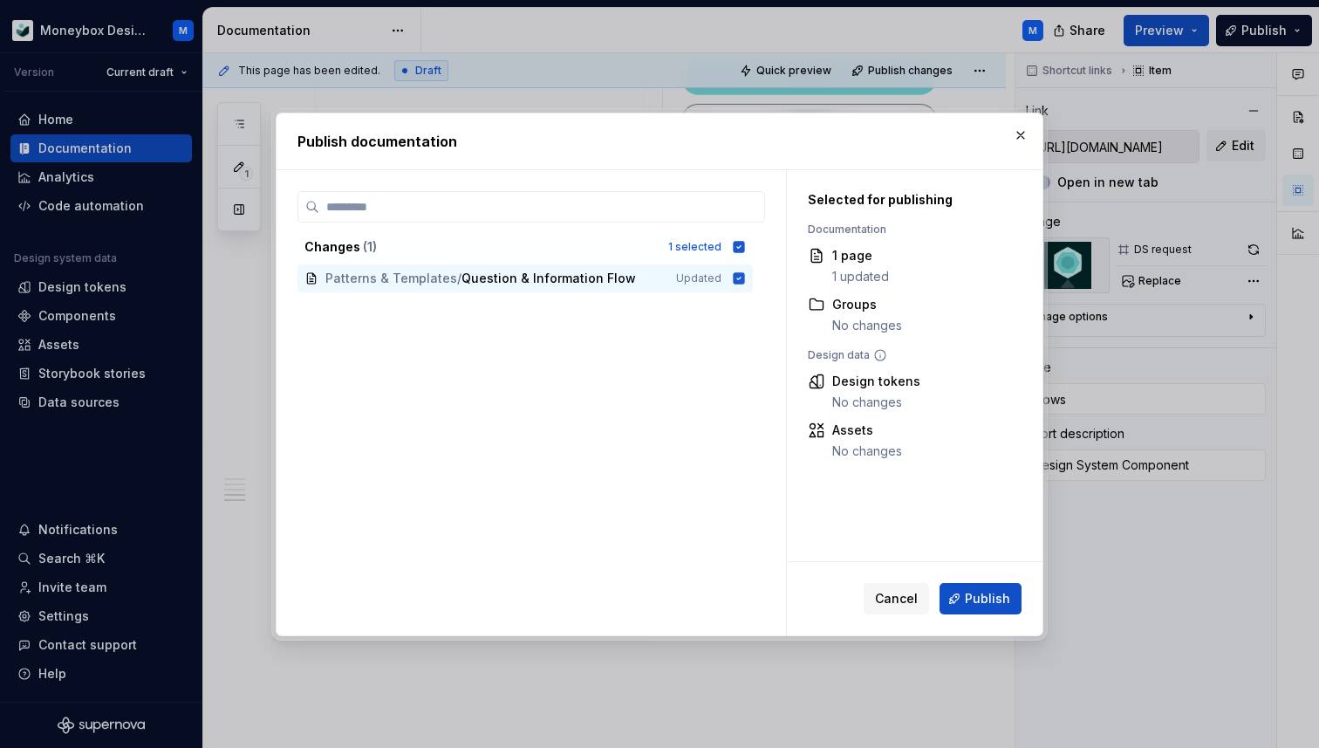
click at [984, 619] on div "Cancel Publish" at bounding box center [915, 598] width 256 height 73
click at [977, 598] on span "Publish" at bounding box center [987, 598] width 45 height 17
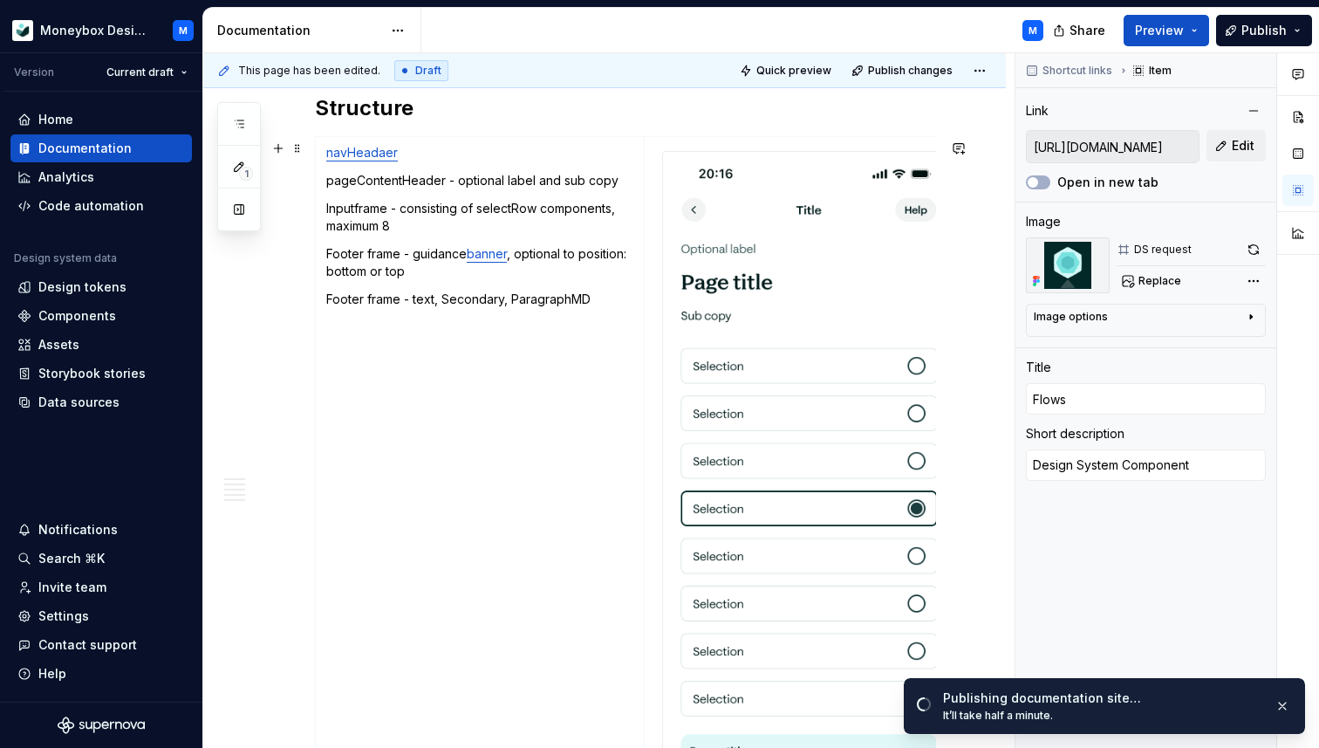
scroll to position [737, 0]
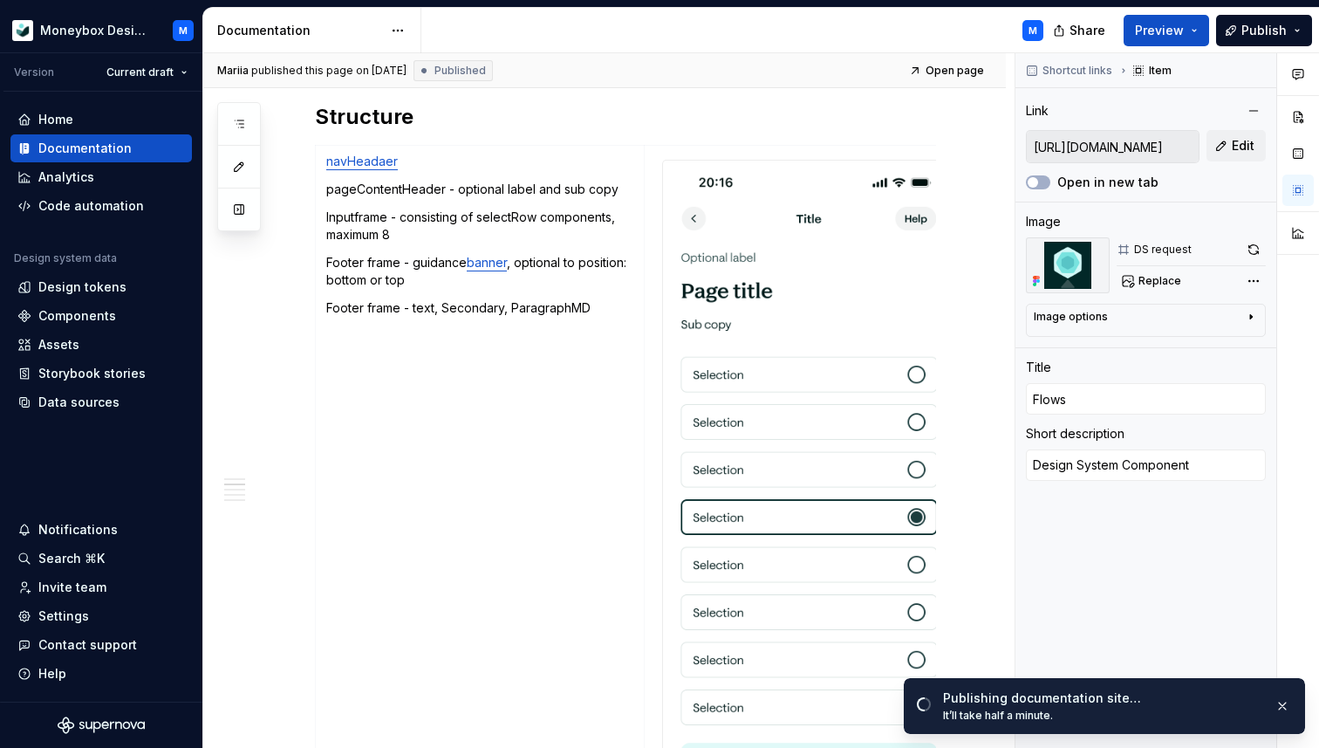
type textarea "*"
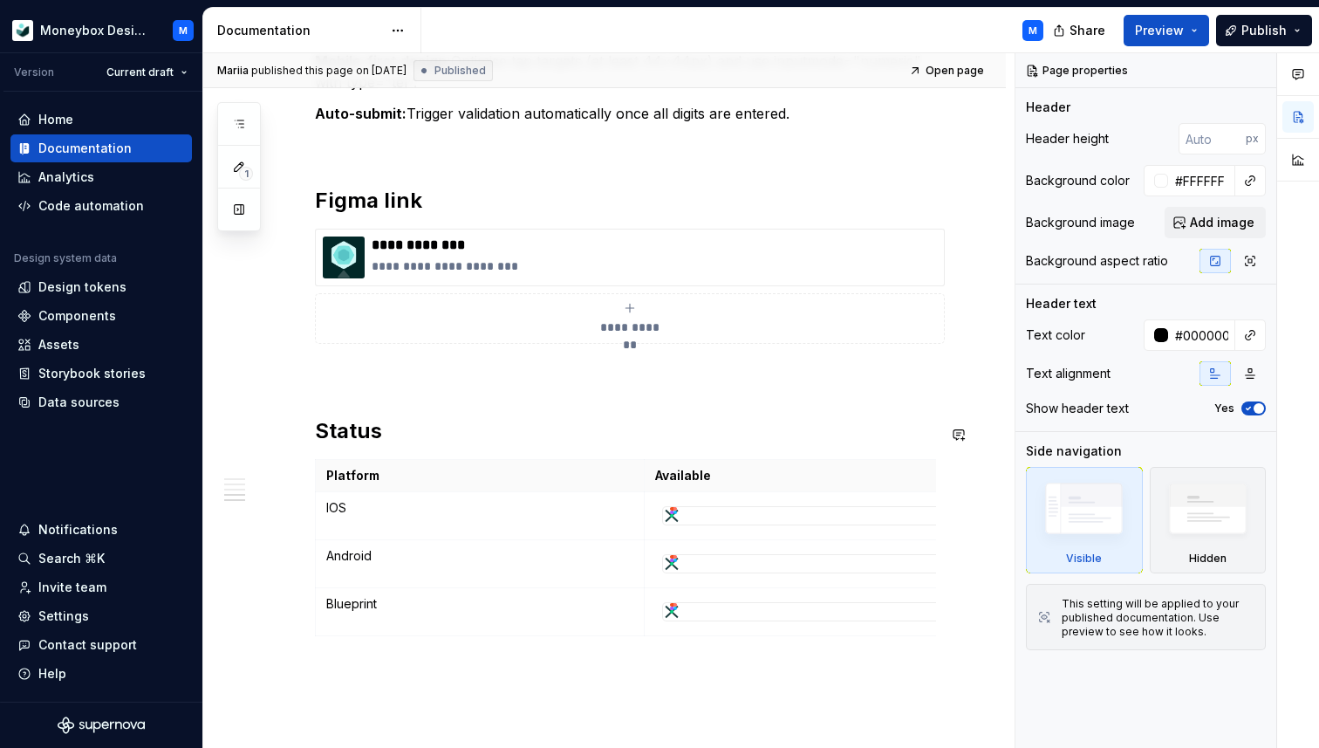
scroll to position [2149, 0]
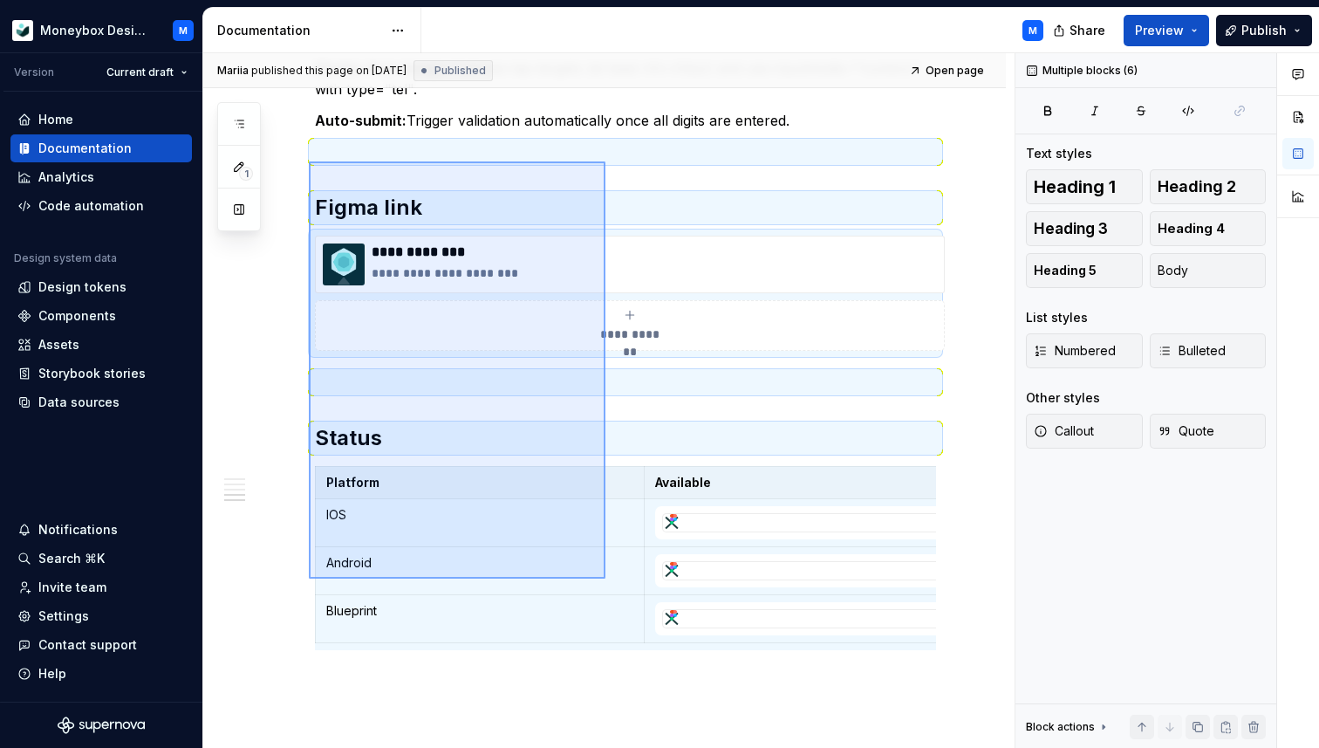
drag, startPoint x: 309, startPoint y: 161, endPoint x: 606, endPoint y: 579, distance: 511.8
click at [606, 579] on div "**********" at bounding box center [609, 400] width 812 height 695
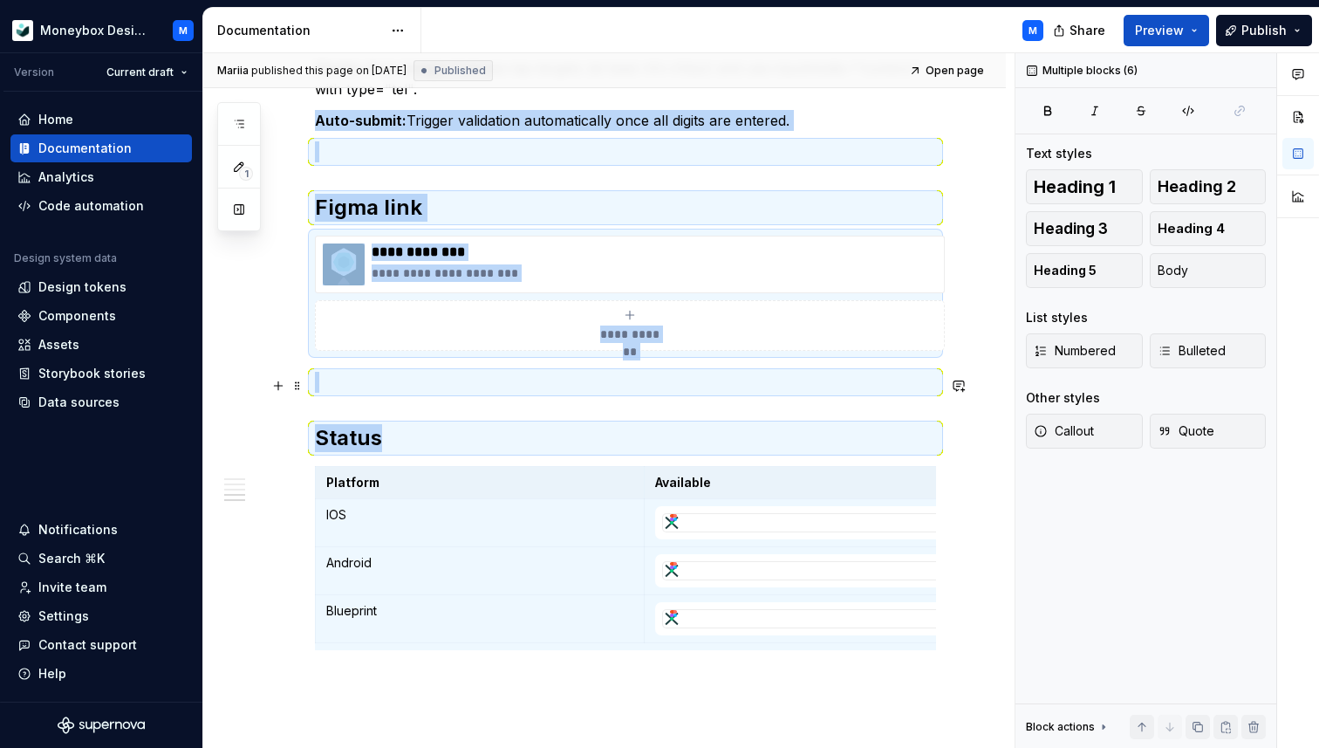
click at [462, 380] on p at bounding box center [625, 382] width 621 height 21
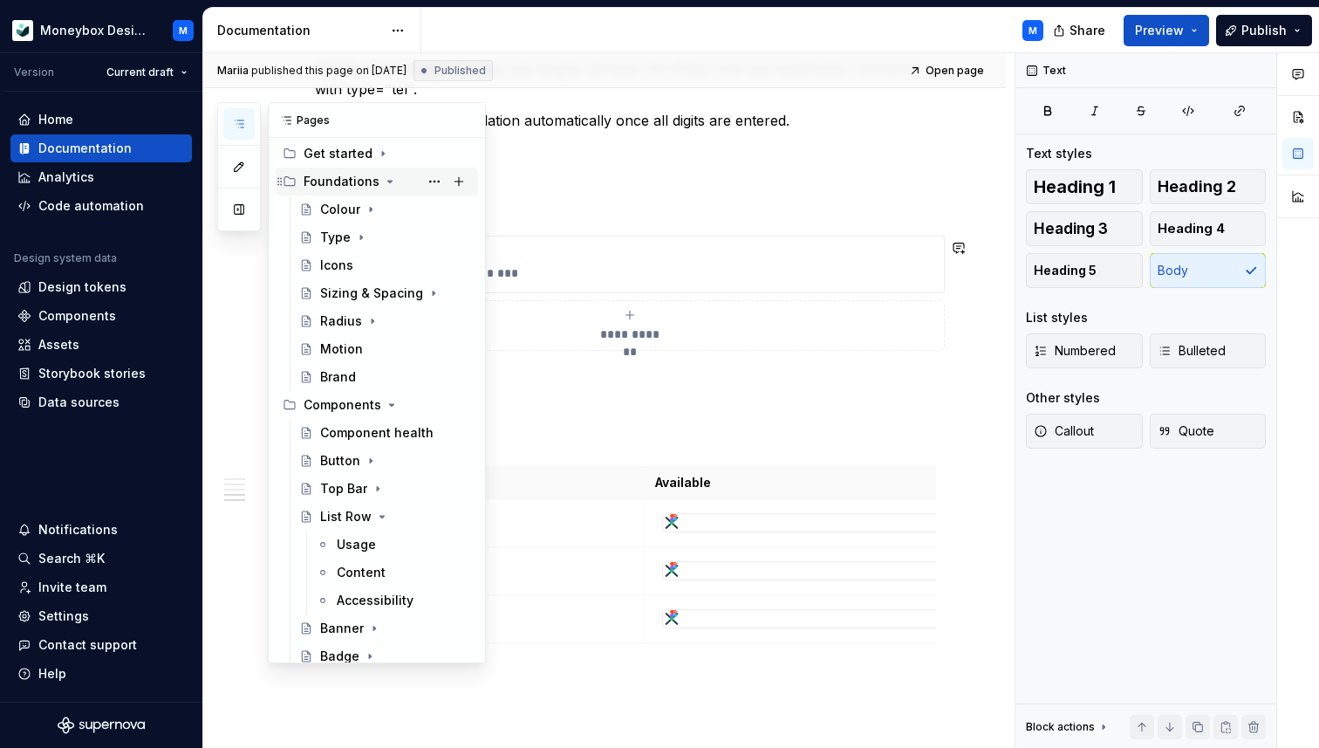
scroll to position [66, 0]
click at [371, 429] on div "Component health" at bounding box center [369, 430] width 99 height 17
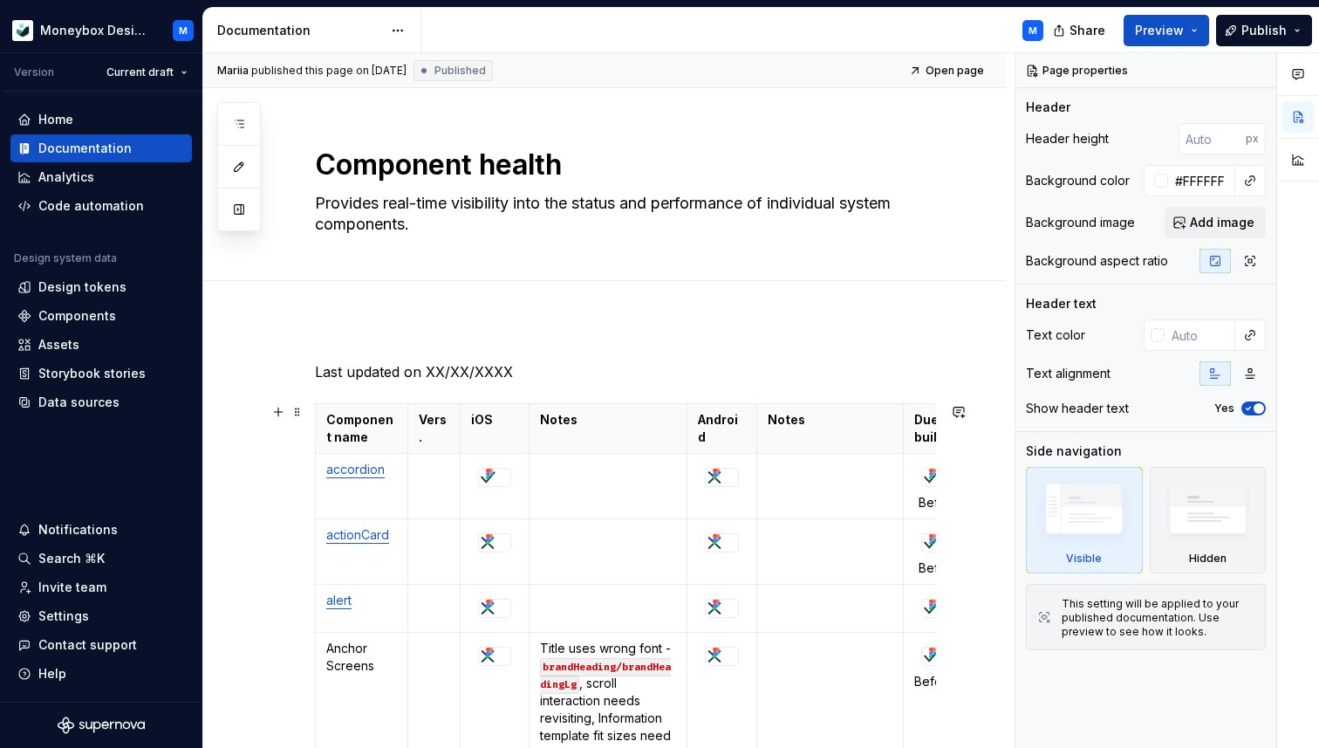
type textarea "*"
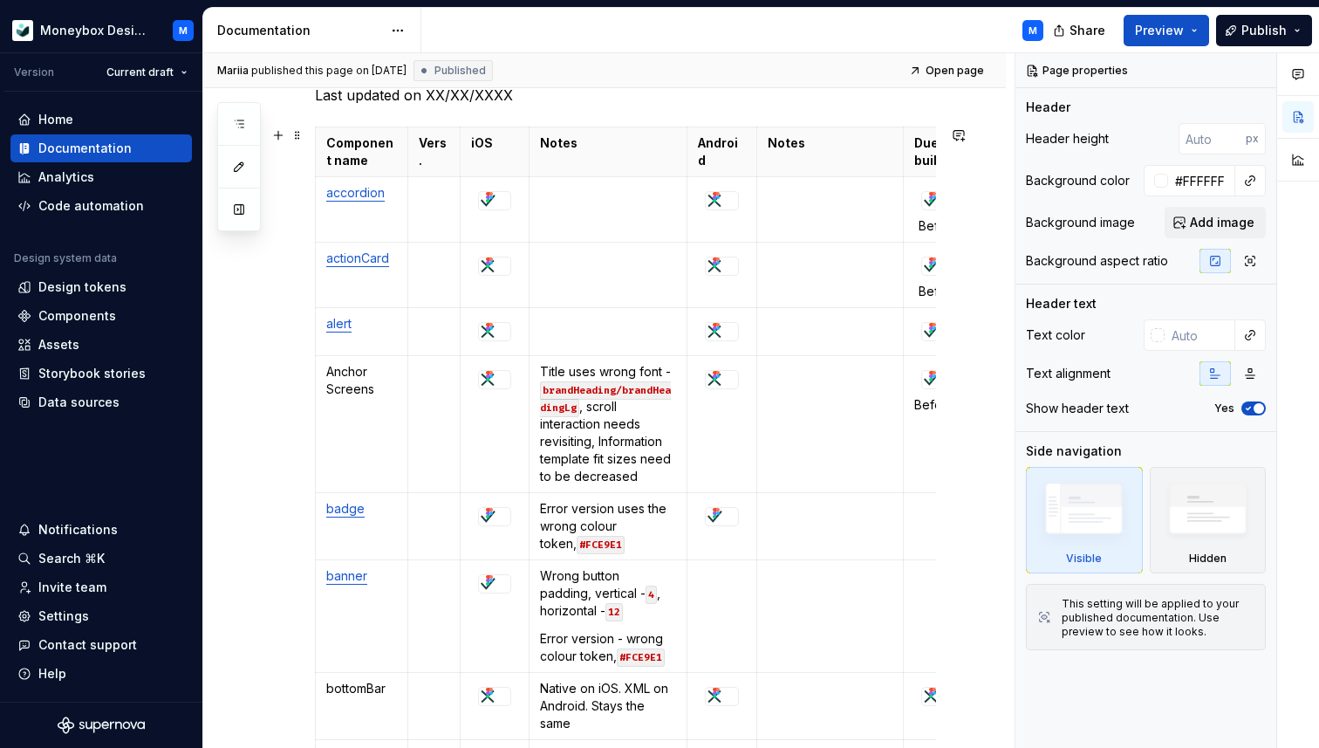
scroll to position [287, 0]
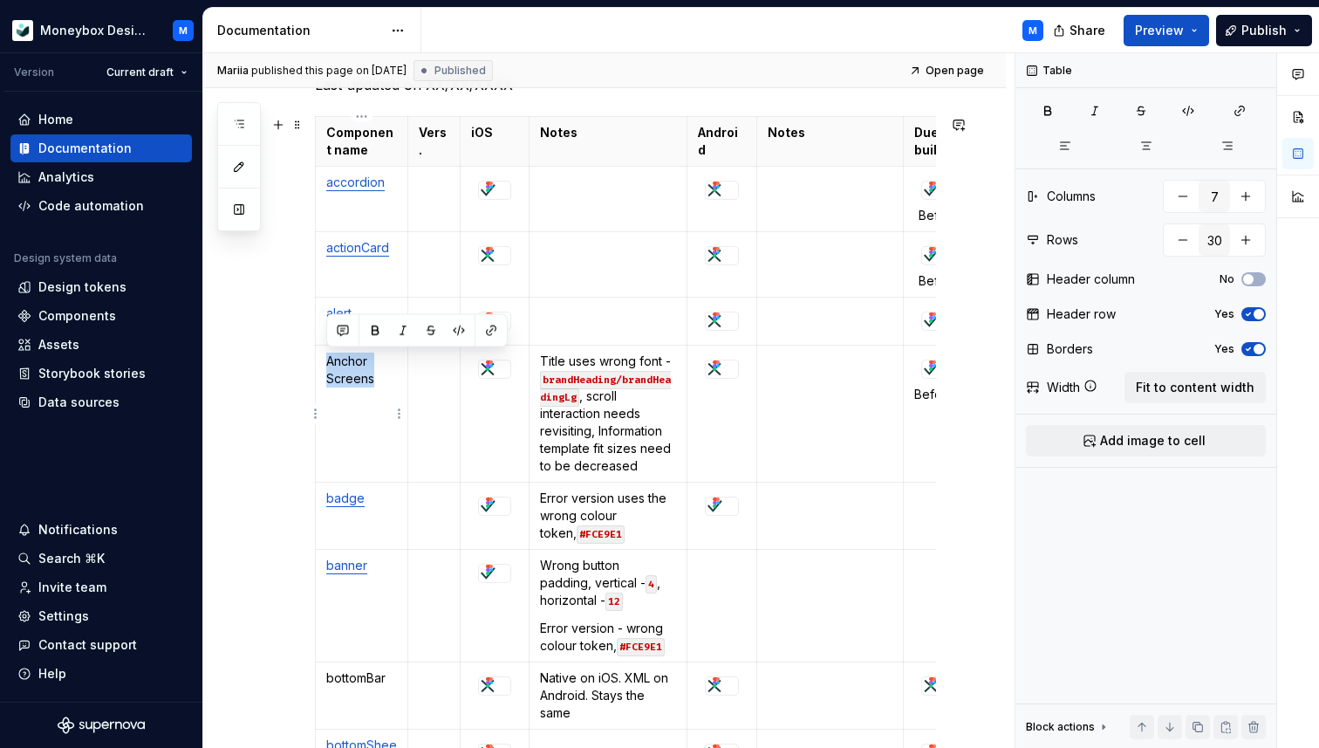
drag, startPoint x: 380, startPoint y: 386, endPoint x: 327, endPoint y: 362, distance: 58.2
click at [327, 362] on p "Anchor Screens" at bounding box center [361, 370] width 71 height 35
click at [497, 325] on button "button" at bounding box center [491, 330] width 24 height 24
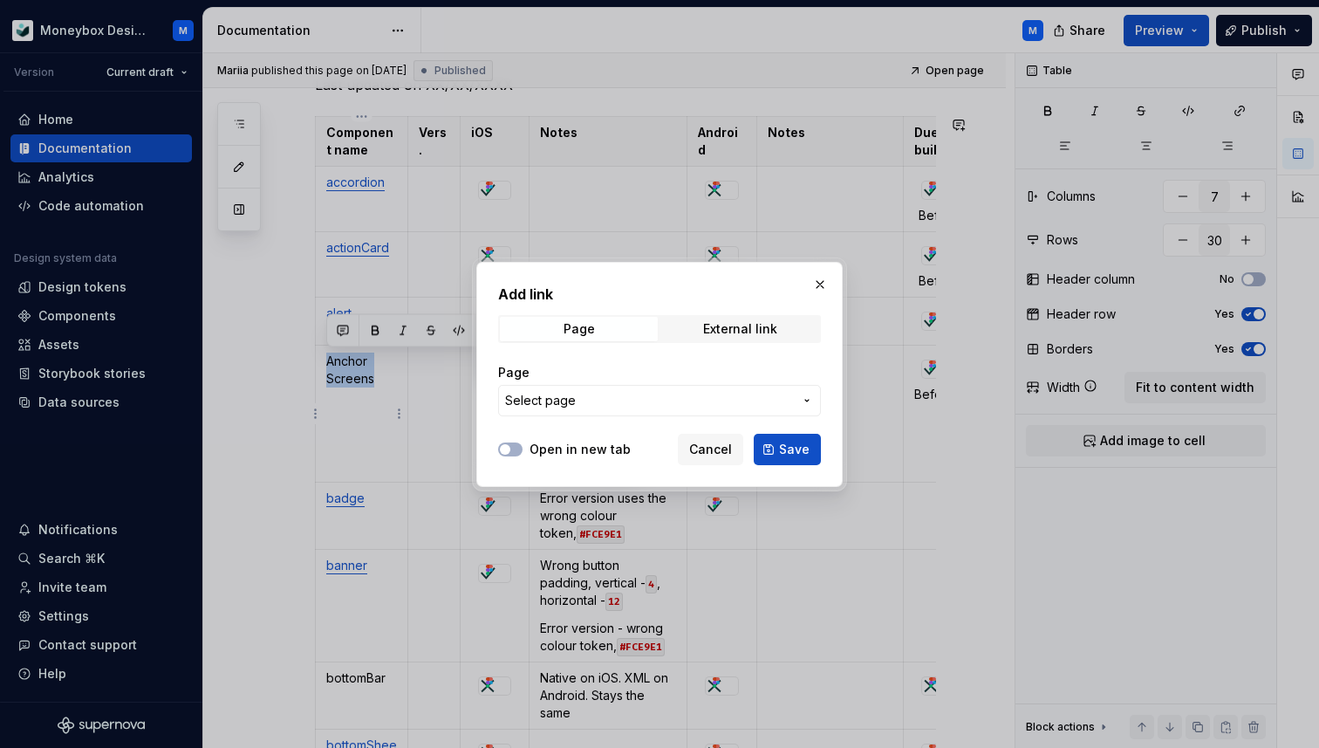
click at [573, 401] on span "Select page" at bounding box center [540, 400] width 71 height 17
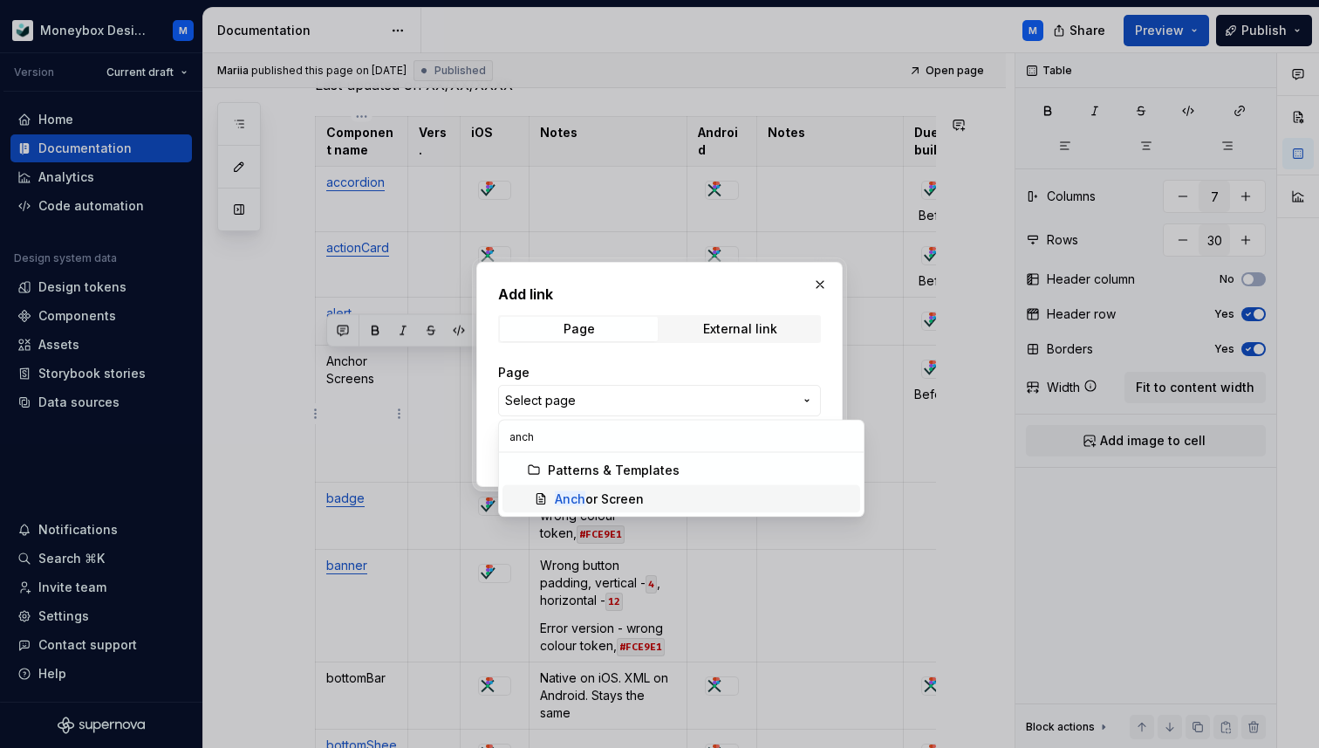
type input "anch"
click at [614, 498] on div "Anch or Screen" at bounding box center [599, 498] width 89 height 17
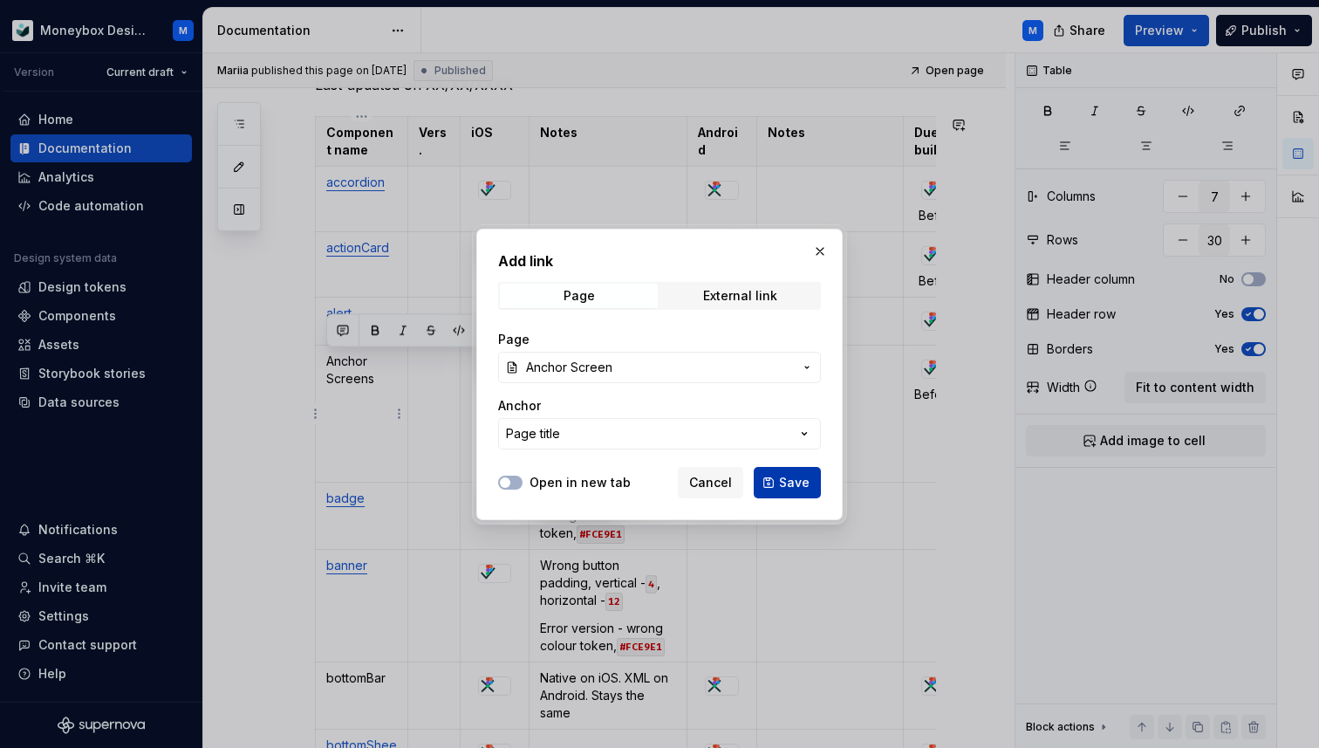
click at [781, 478] on span "Save" at bounding box center [794, 482] width 31 height 17
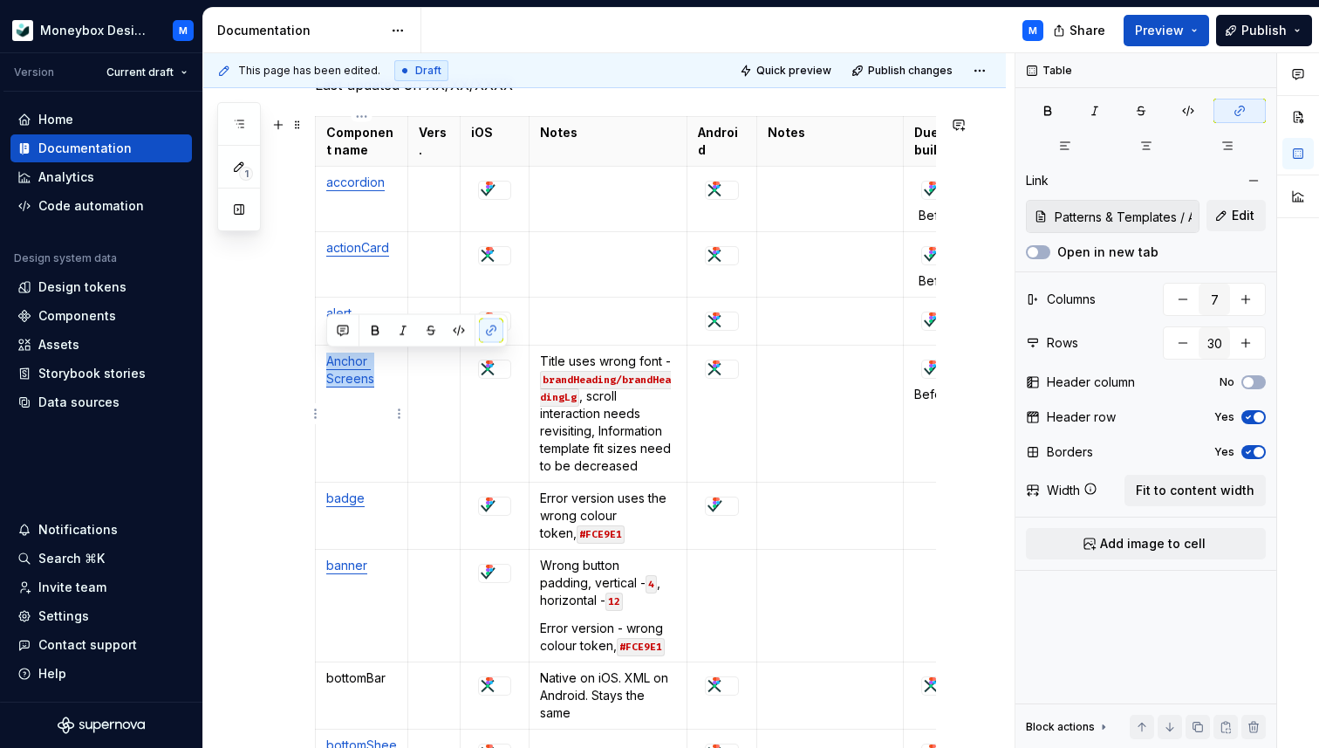
click at [377, 379] on p "Anchor Screens" at bounding box center [361, 370] width 71 height 35
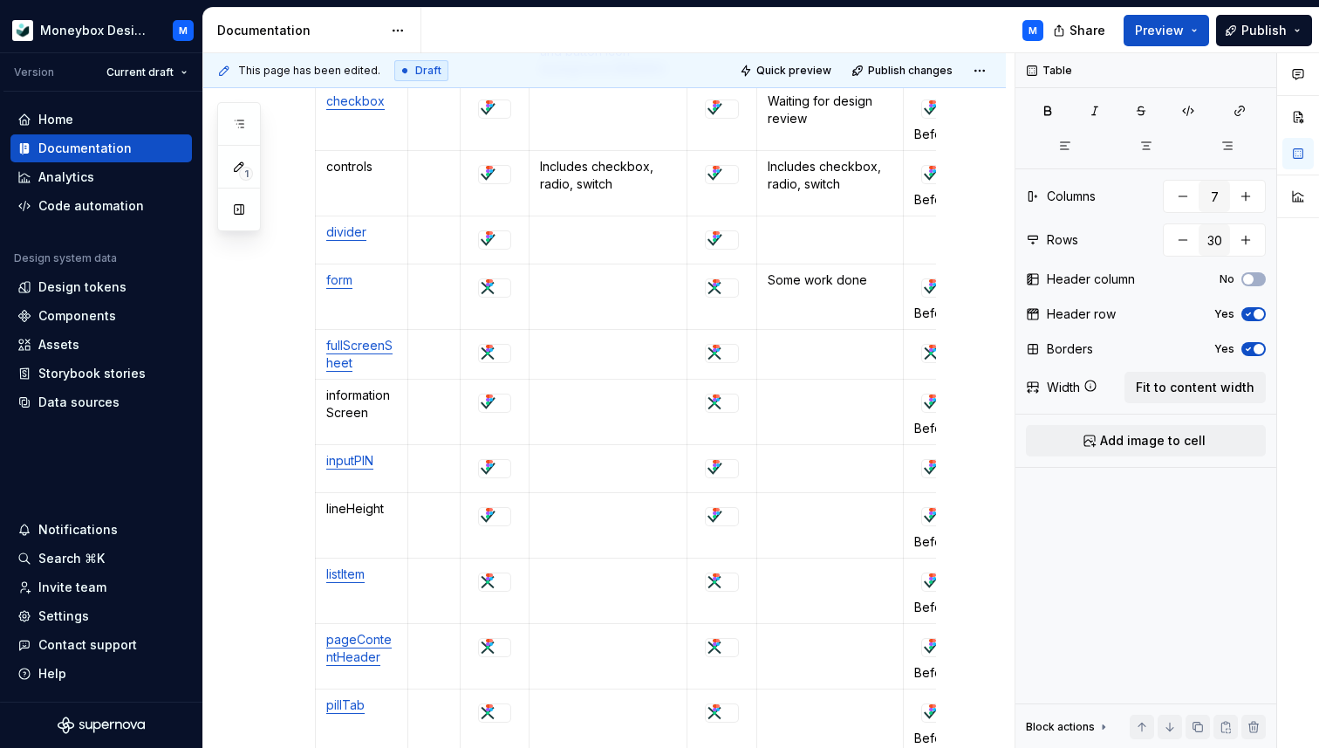
scroll to position [1173, 0]
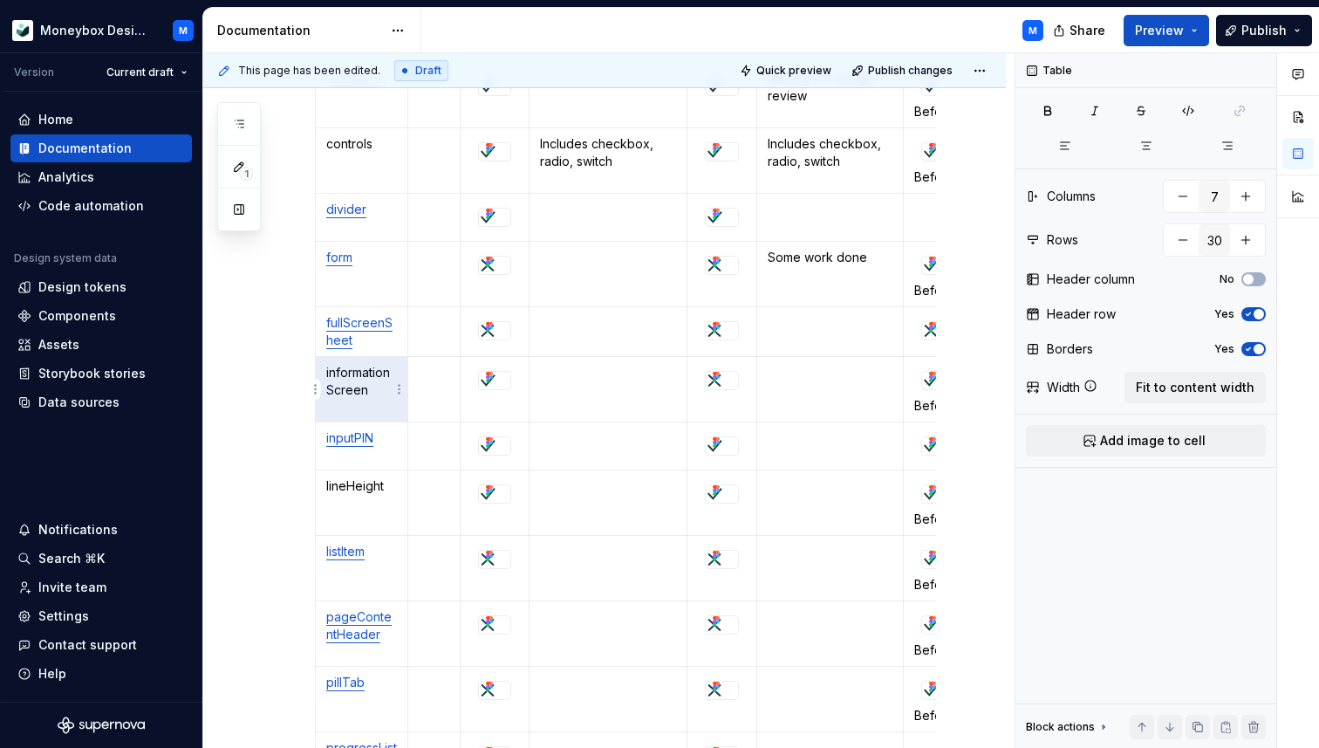
drag, startPoint x: 377, startPoint y: 390, endPoint x: 326, endPoint y: 373, distance: 53.3
click at [326, 373] on p "informationScreen" at bounding box center [361, 381] width 71 height 35
click at [358, 394] on p "informationScreen" at bounding box center [361, 381] width 71 height 35
click at [333, 390] on p "informationScreen" at bounding box center [361, 381] width 71 height 35
click at [329, 370] on p "informationscreen" at bounding box center [361, 381] width 71 height 35
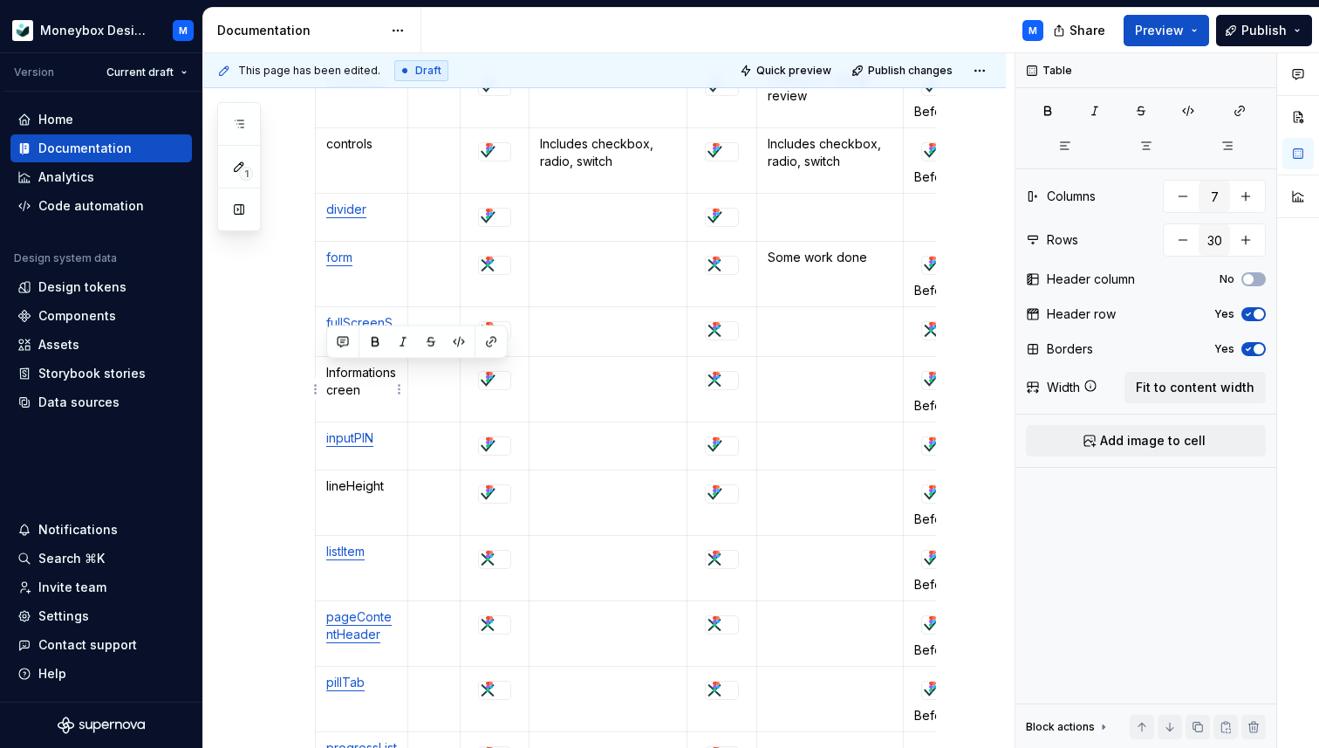
drag, startPoint x: 371, startPoint y: 390, endPoint x: 326, endPoint y: 373, distance: 47.5
click at [326, 373] on p "Informationscreen" at bounding box center [361, 381] width 71 height 35
click at [499, 332] on button "button" at bounding box center [491, 342] width 24 height 24
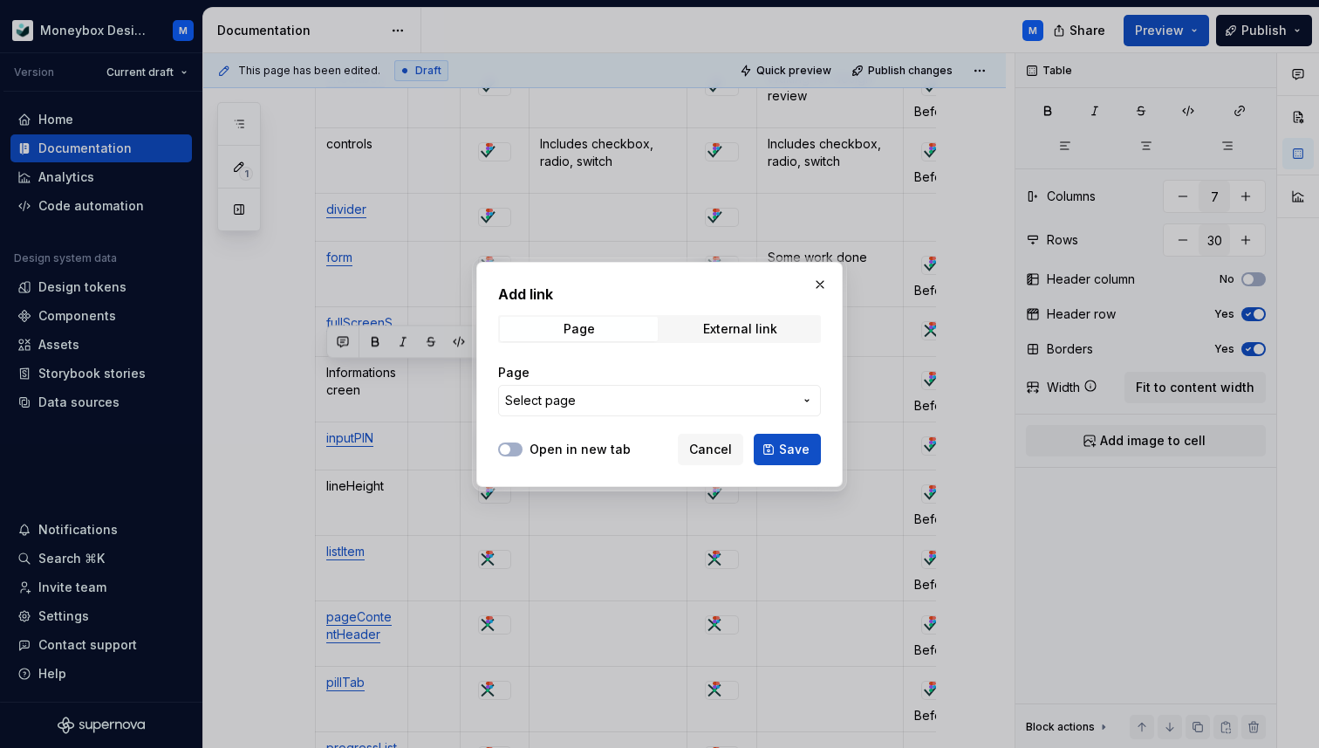
click at [595, 397] on span "Select page" at bounding box center [649, 400] width 288 height 17
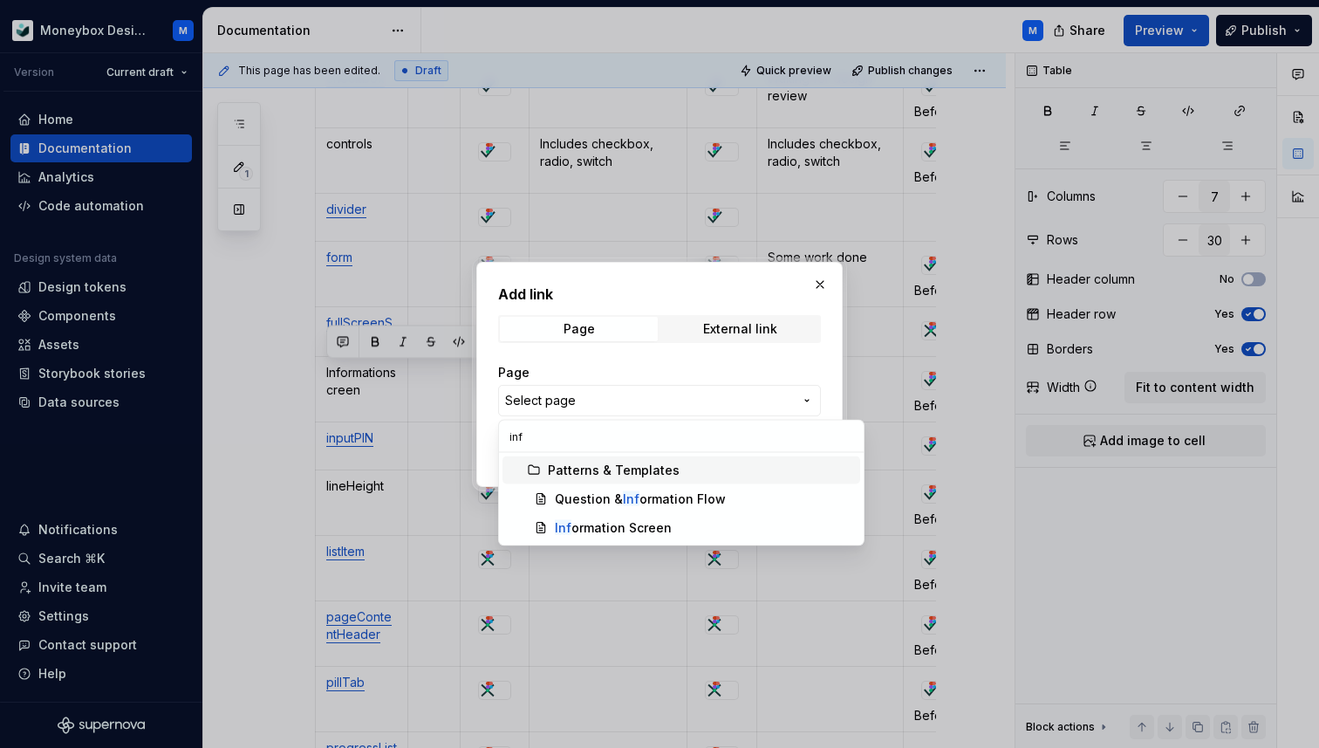
type input "info"
type textarea "*"
type input "info"
click at [717, 522] on div "Info rmation Screen" at bounding box center [704, 527] width 298 height 17
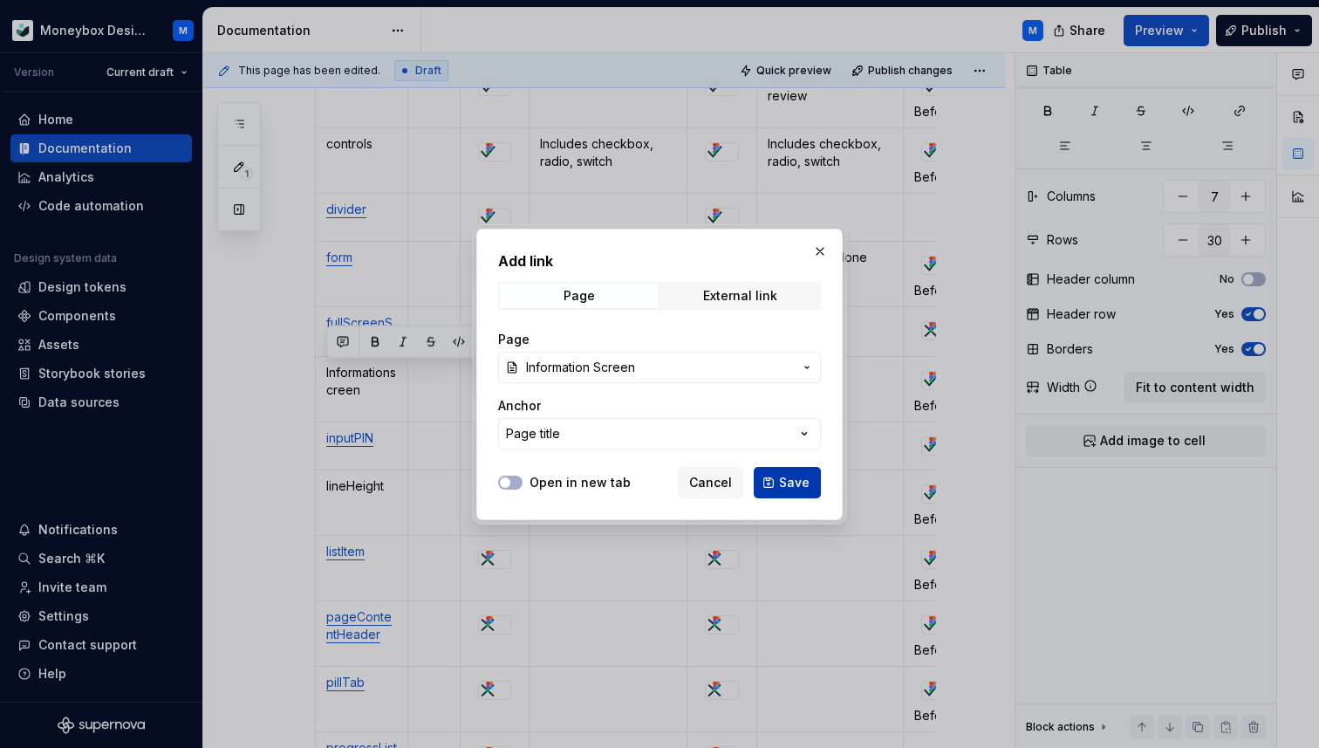
click at [784, 480] on span "Save" at bounding box center [794, 482] width 31 height 17
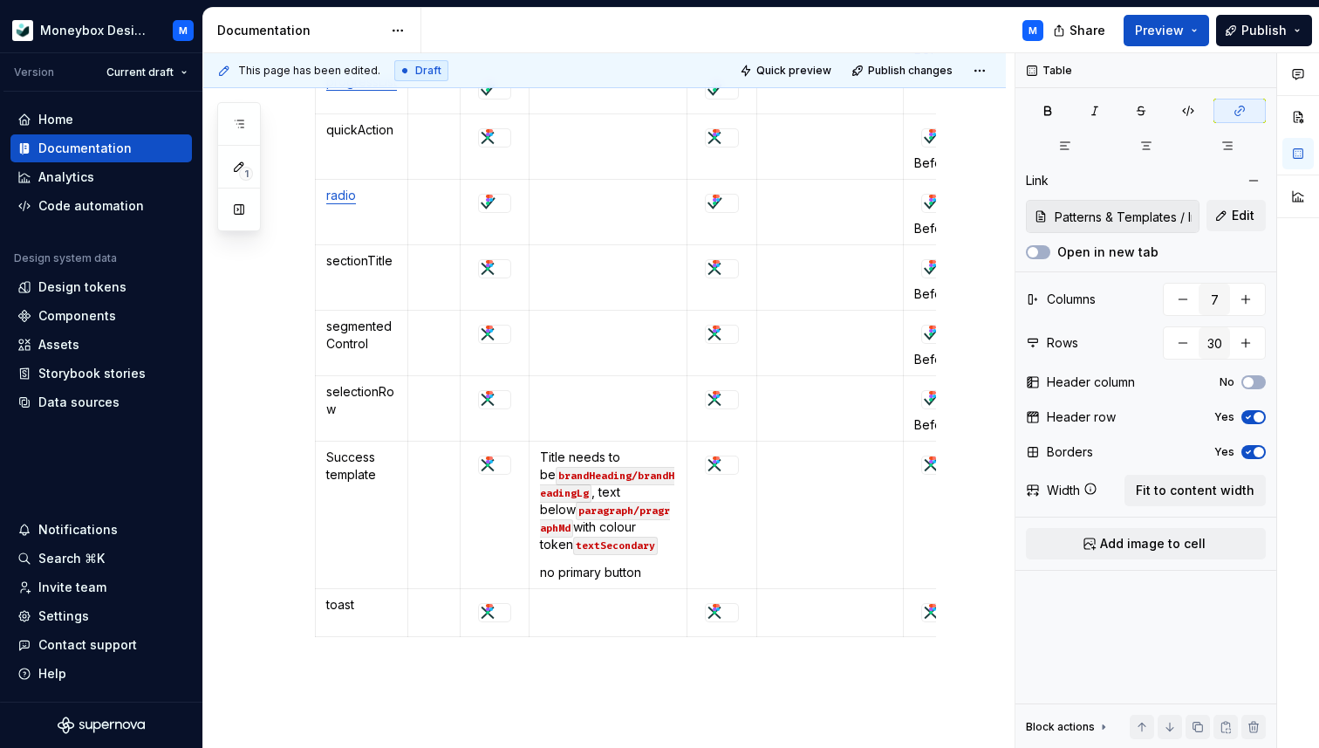
scroll to position [1842, 0]
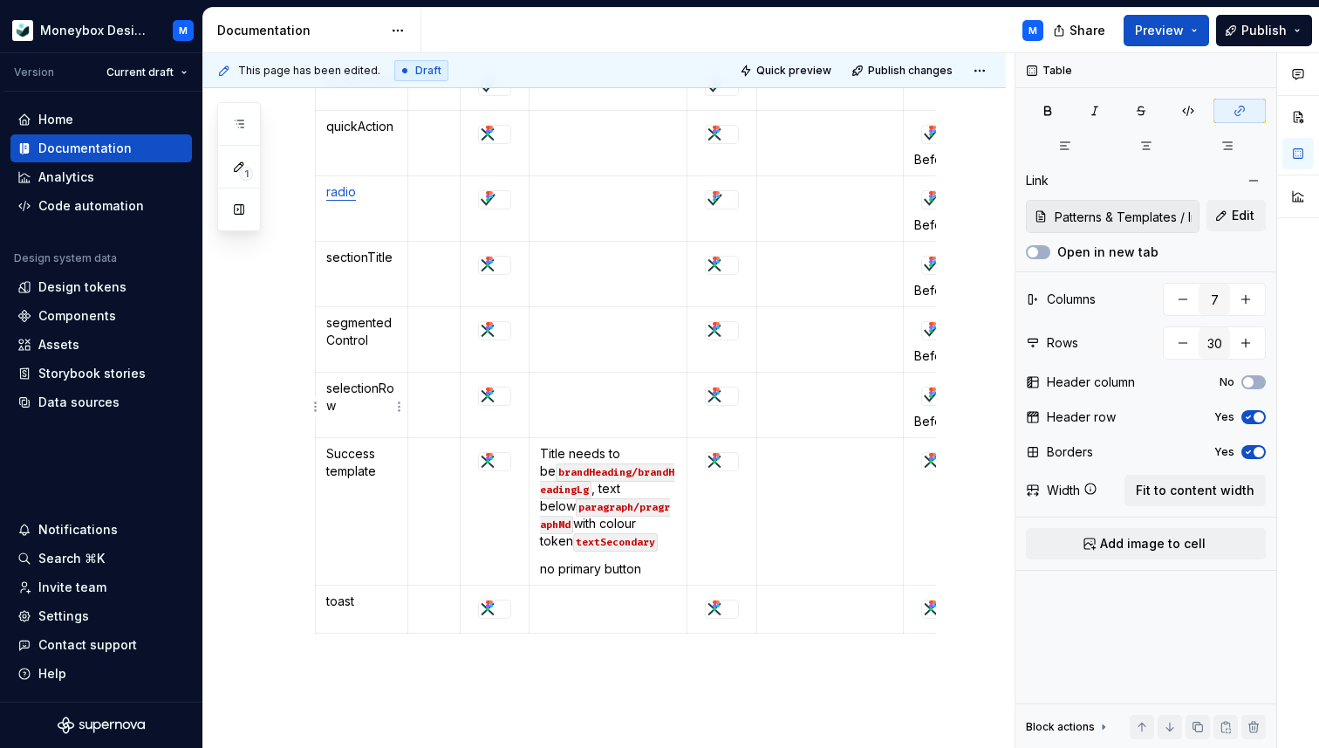
click at [338, 398] on p "selectionRow" at bounding box center [361, 397] width 71 height 35
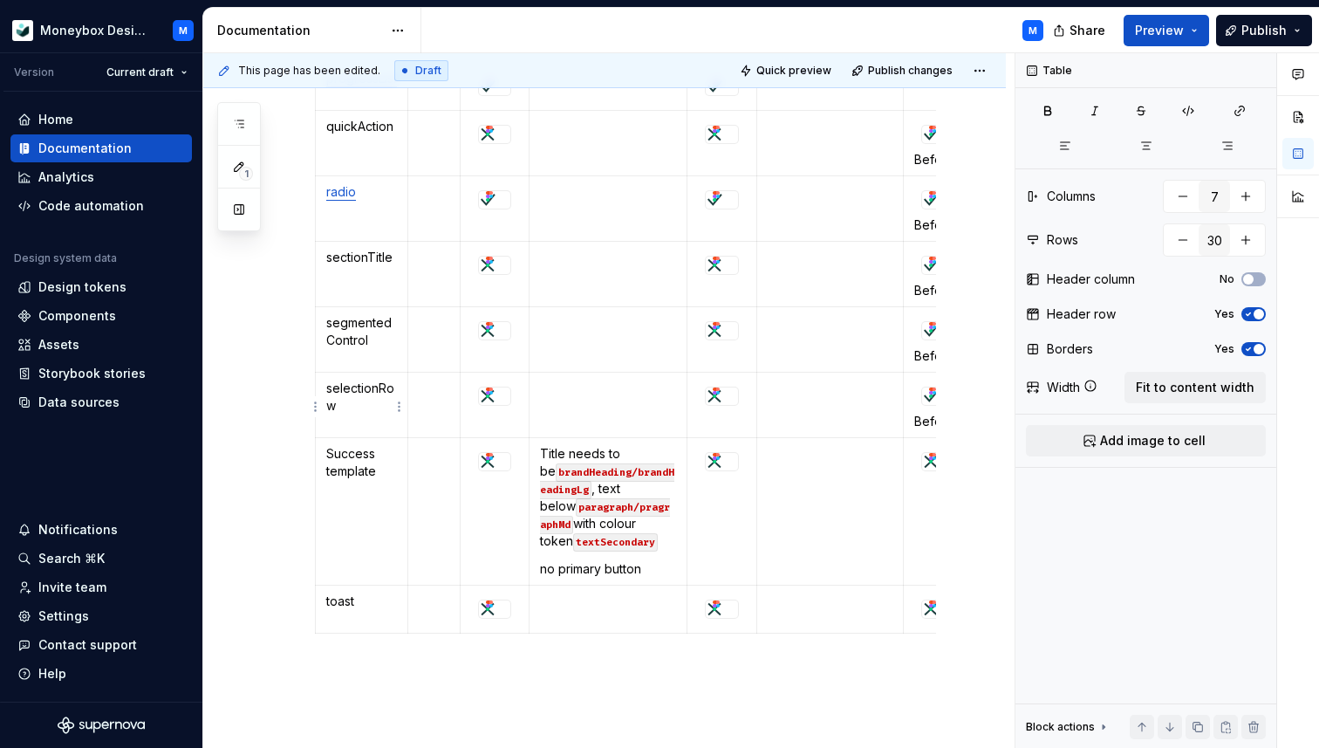
click at [338, 411] on p "selectionRow" at bounding box center [361, 397] width 71 height 35
click at [373, 474] on p "Success template" at bounding box center [361, 462] width 71 height 35
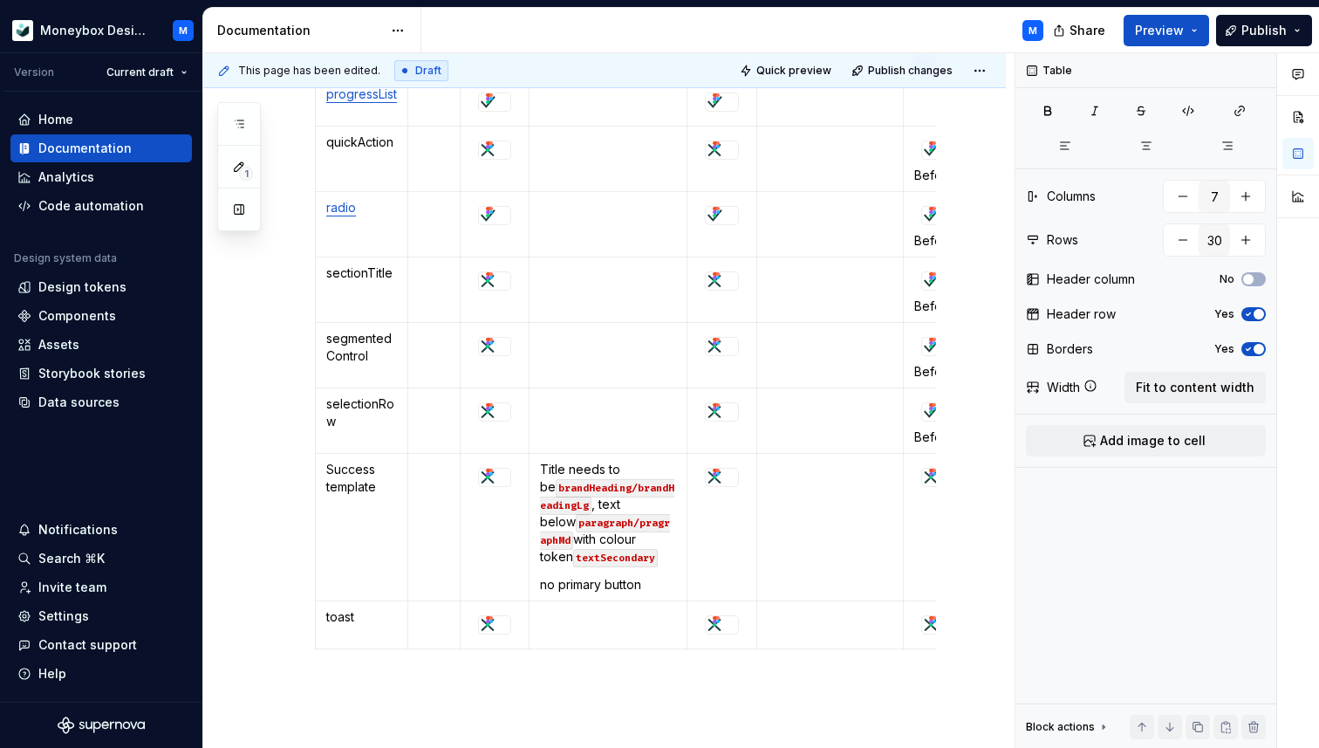
scroll to position [1825, 0]
type textarea "*"
drag, startPoint x: 379, startPoint y: 489, endPoint x: 325, endPoint y: 474, distance: 56.1
click at [325, 474] on td "Success template" at bounding box center [362, 528] width 92 height 147
click at [490, 442] on button "button" at bounding box center [491, 441] width 24 height 24
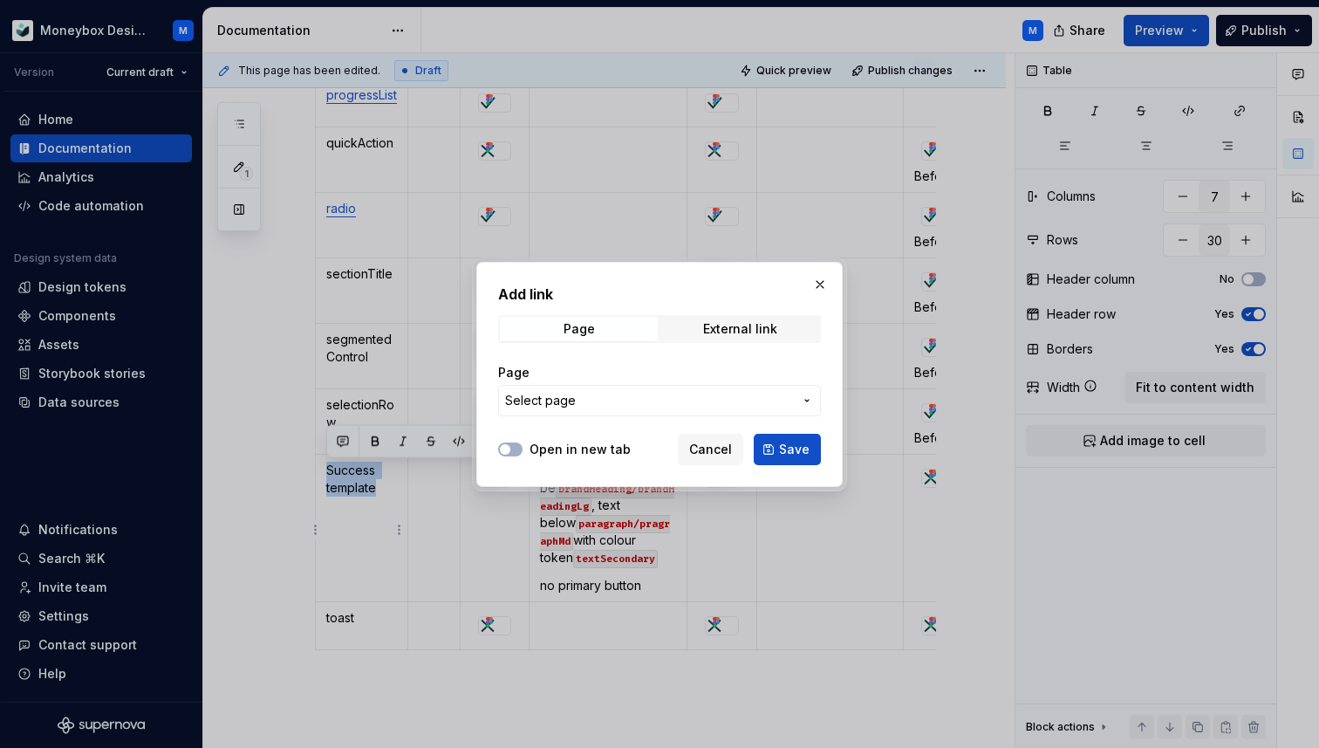
click at [572, 393] on span "Select page" at bounding box center [540, 400] width 71 height 17
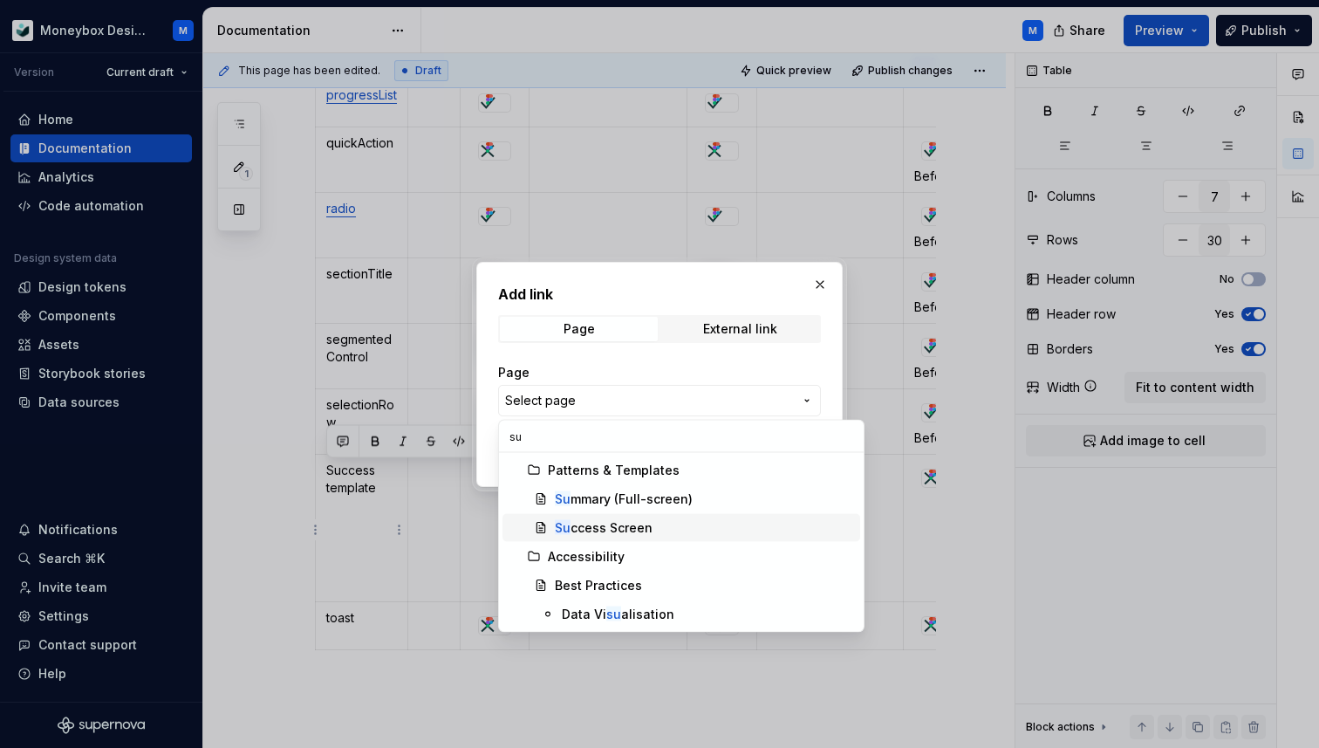
type input "su"
click at [658, 526] on div "Su ccess Screen" at bounding box center [704, 527] width 298 height 17
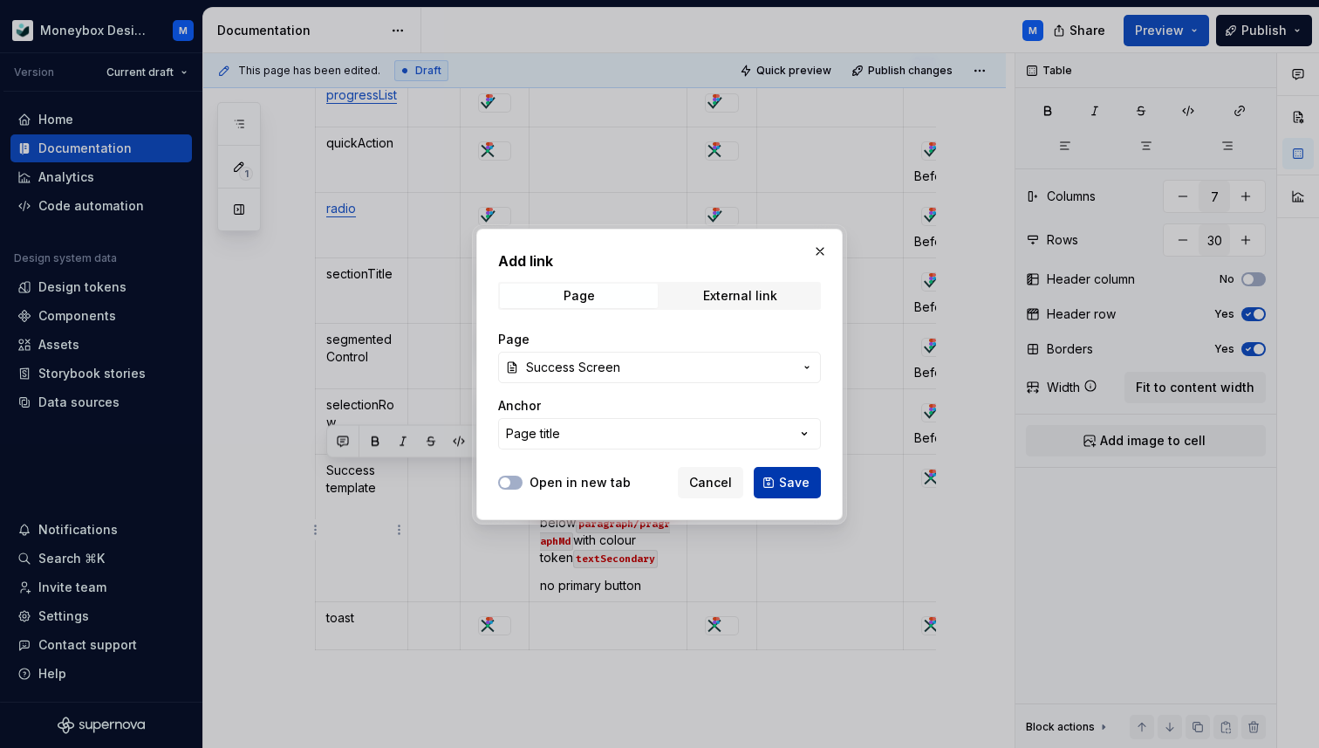
click at [788, 489] on span "Save" at bounding box center [794, 482] width 31 height 17
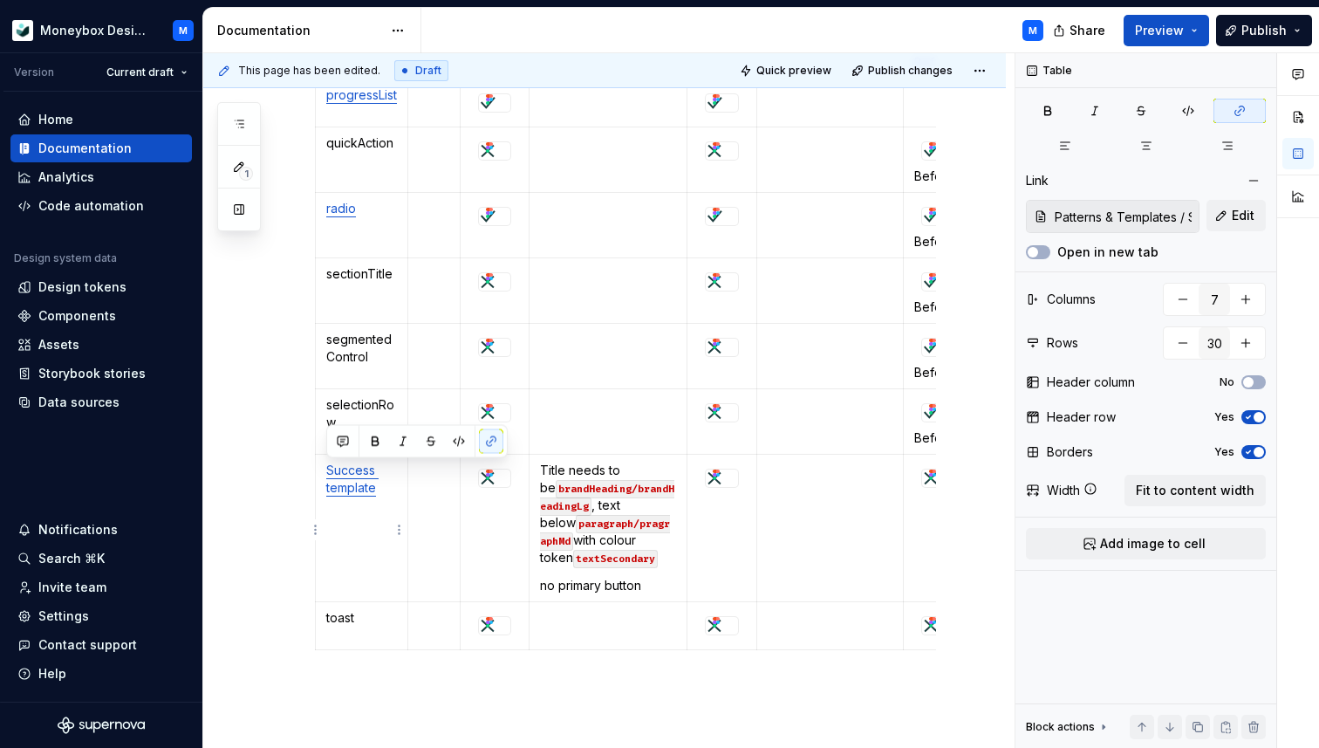
click at [339, 551] on td "Success template" at bounding box center [362, 528] width 92 height 147
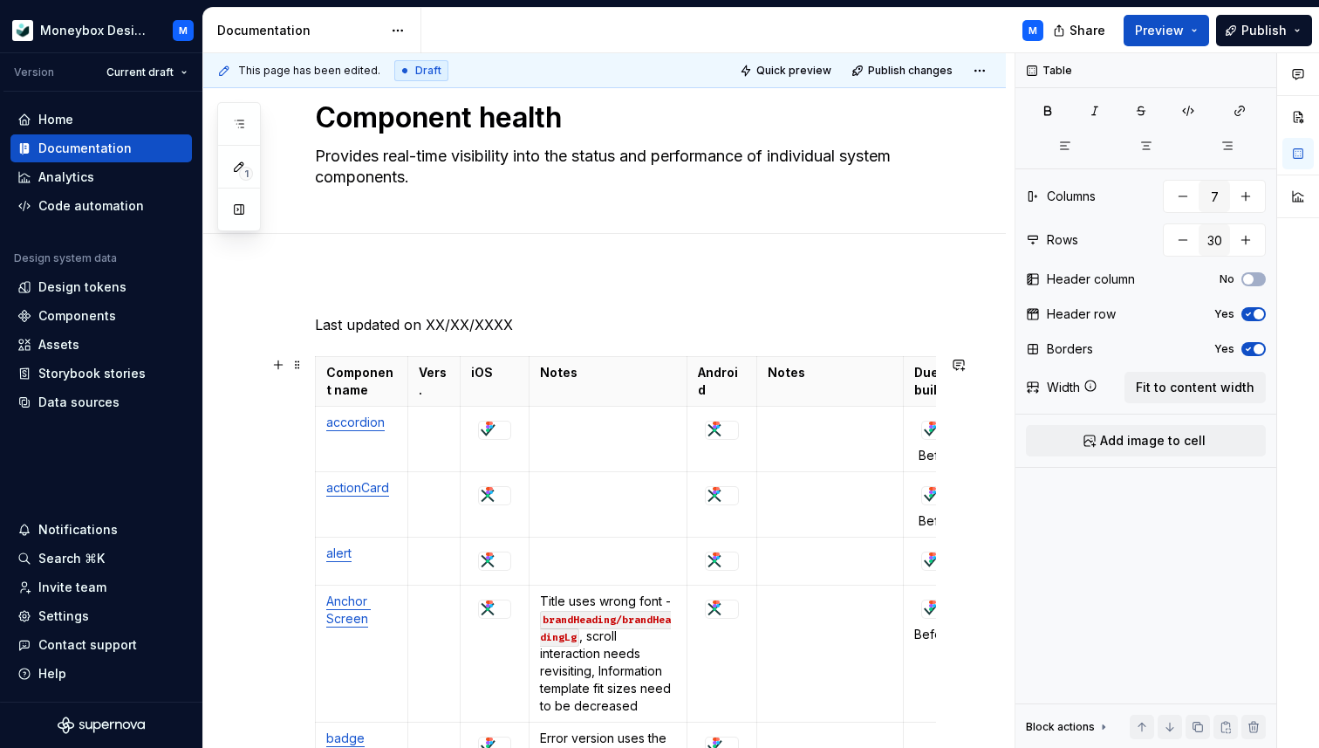
scroll to position [0, 0]
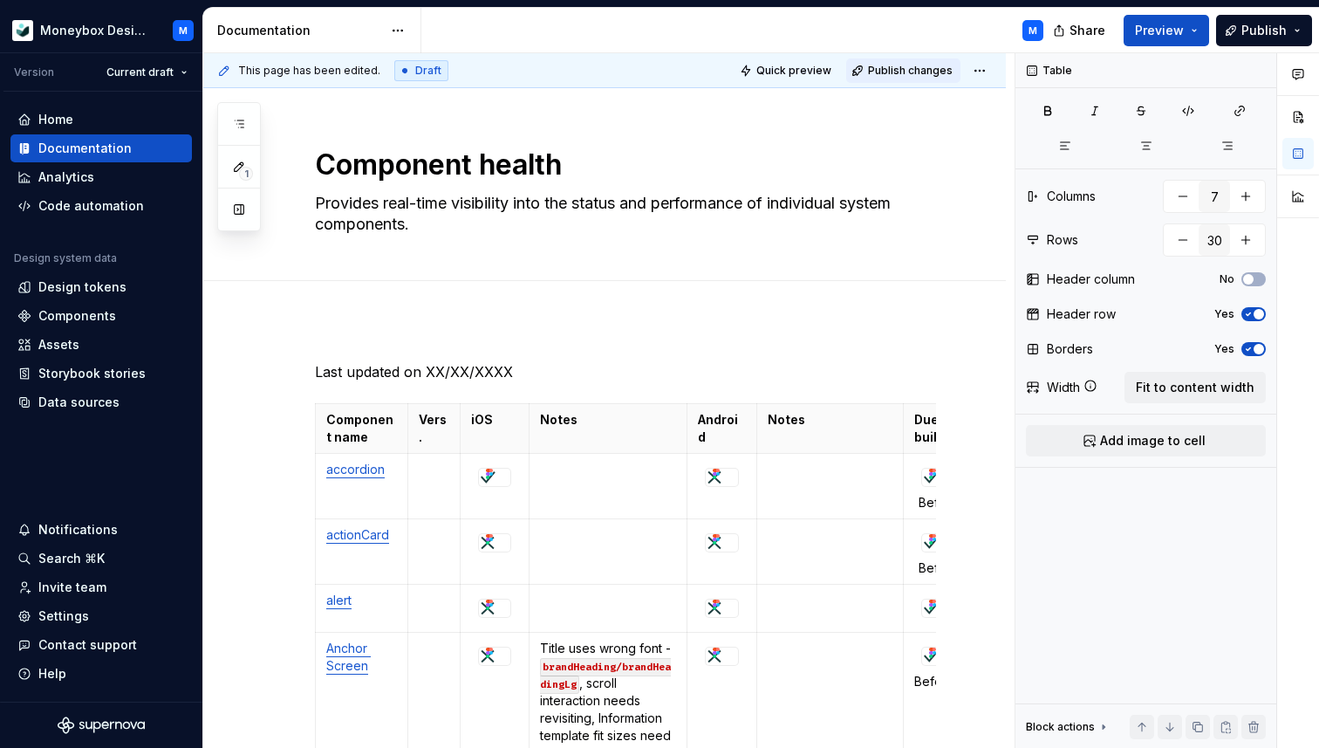
click at [916, 72] on span "Publish changes" at bounding box center [910, 71] width 85 height 14
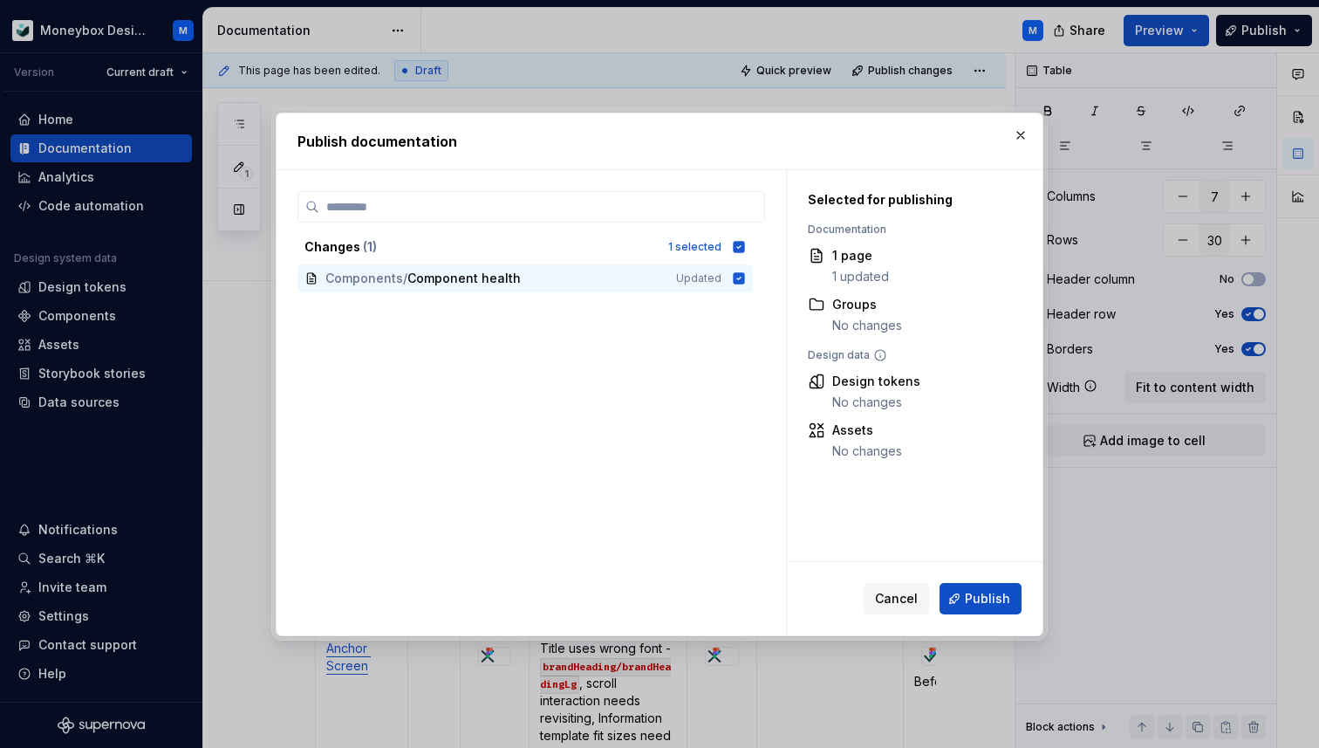
click at [983, 615] on div "Cancel Publish" at bounding box center [915, 598] width 256 height 73
click at [979, 606] on span "Publish" at bounding box center [987, 598] width 45 height 17
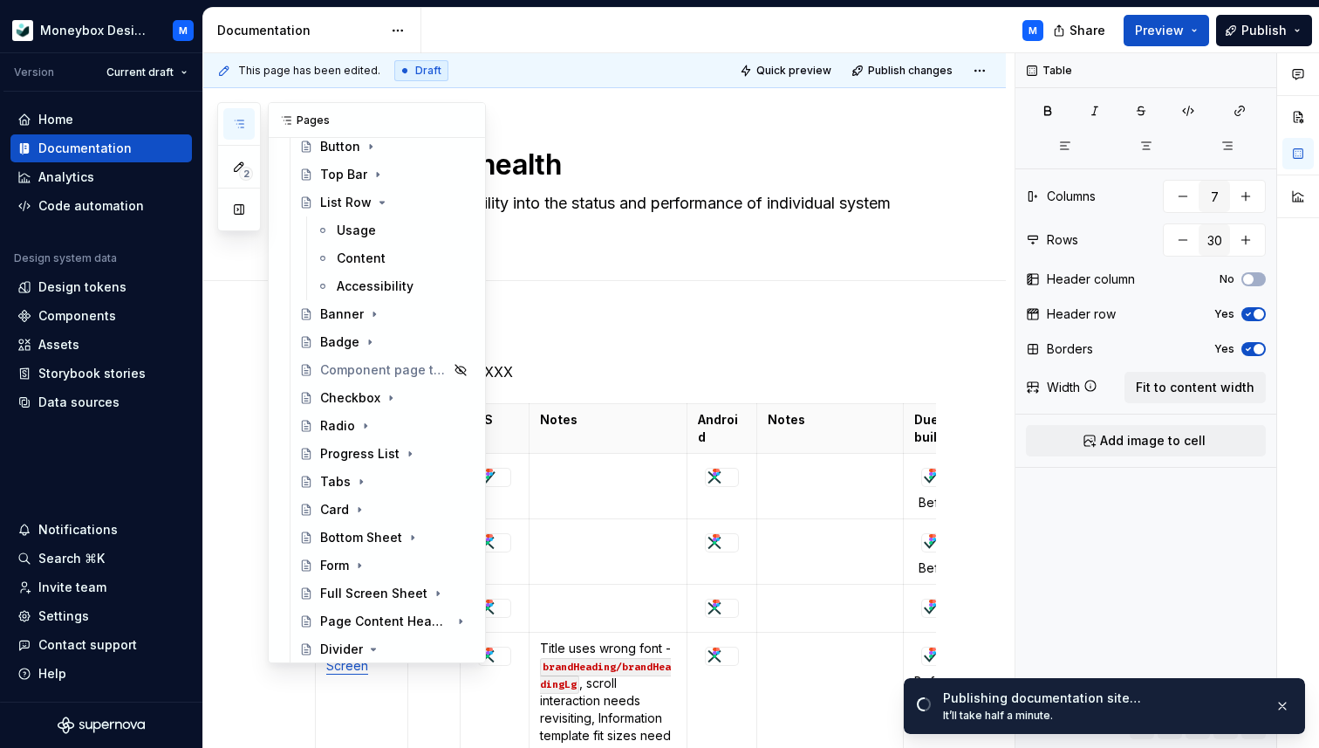
scroll to position [381, 0]
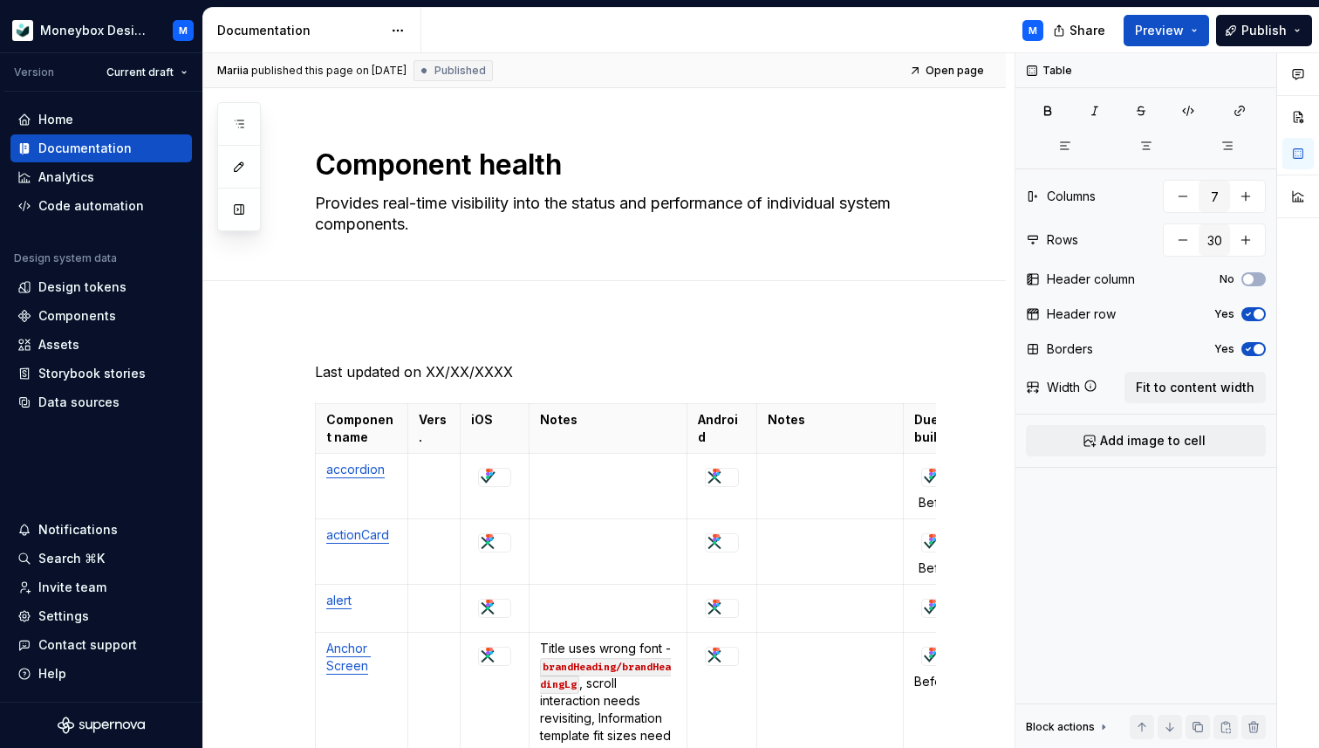
type textarea "*"
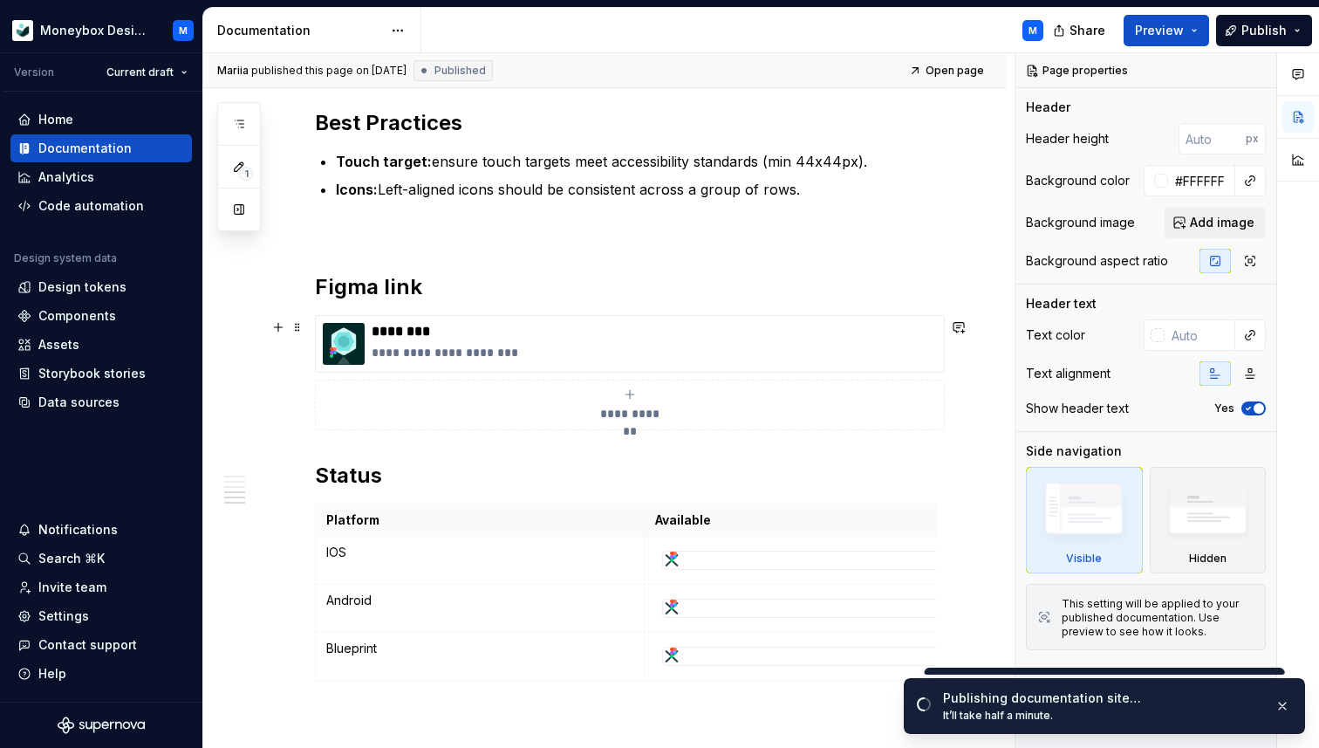
scroll to position [3140, 0]
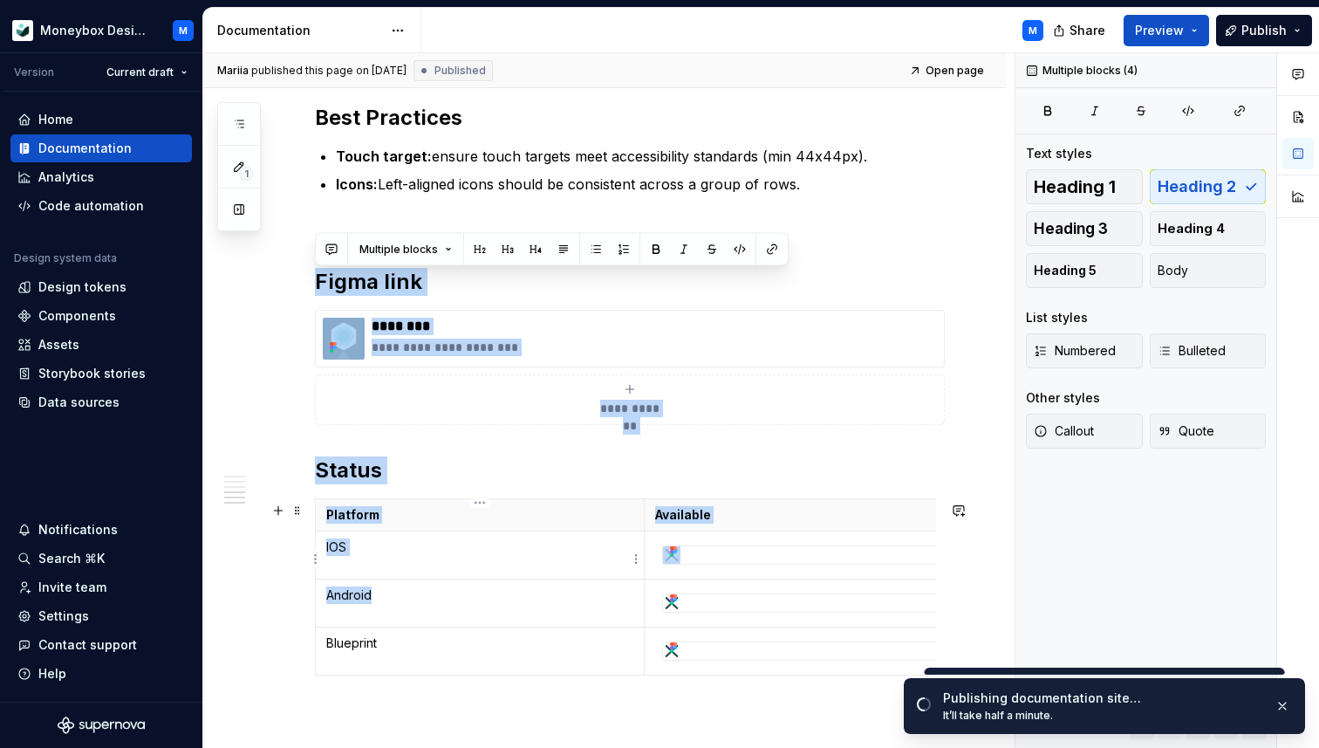
drag, startPoint x: 320, startPoint y: 253, endPoint x: 620, endPoint y: 595, distance: 455.1
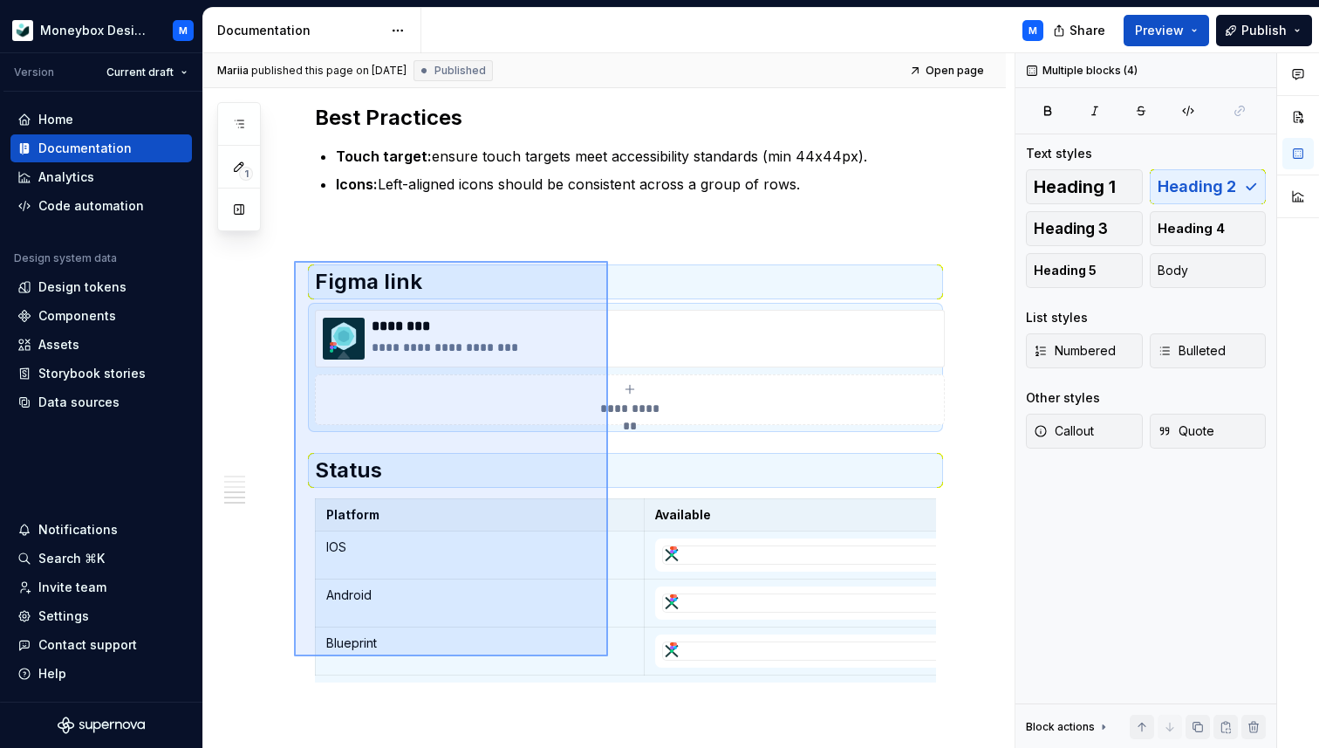
type textarea "*"
drag, startPoint x: 294, startPoint y: 261, endPoint x: 609, endPoint y: 656, distance: 505.4
click at [609, 656] on div "Mariia published this page on September 17, 2025 Published Open page List Row A…" at bounding box center [609, 400] width 812 height 695
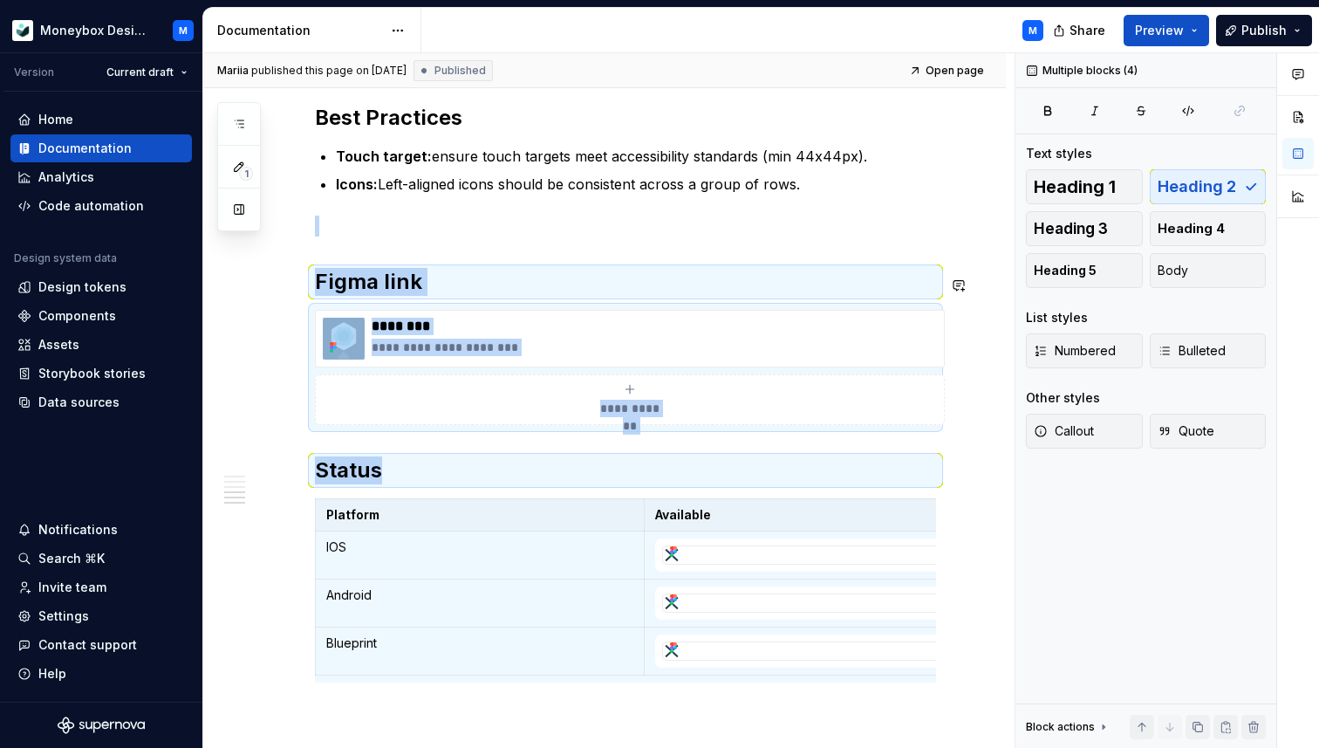
copy div "**********"
